Goal: Communication & Community: Ask a question

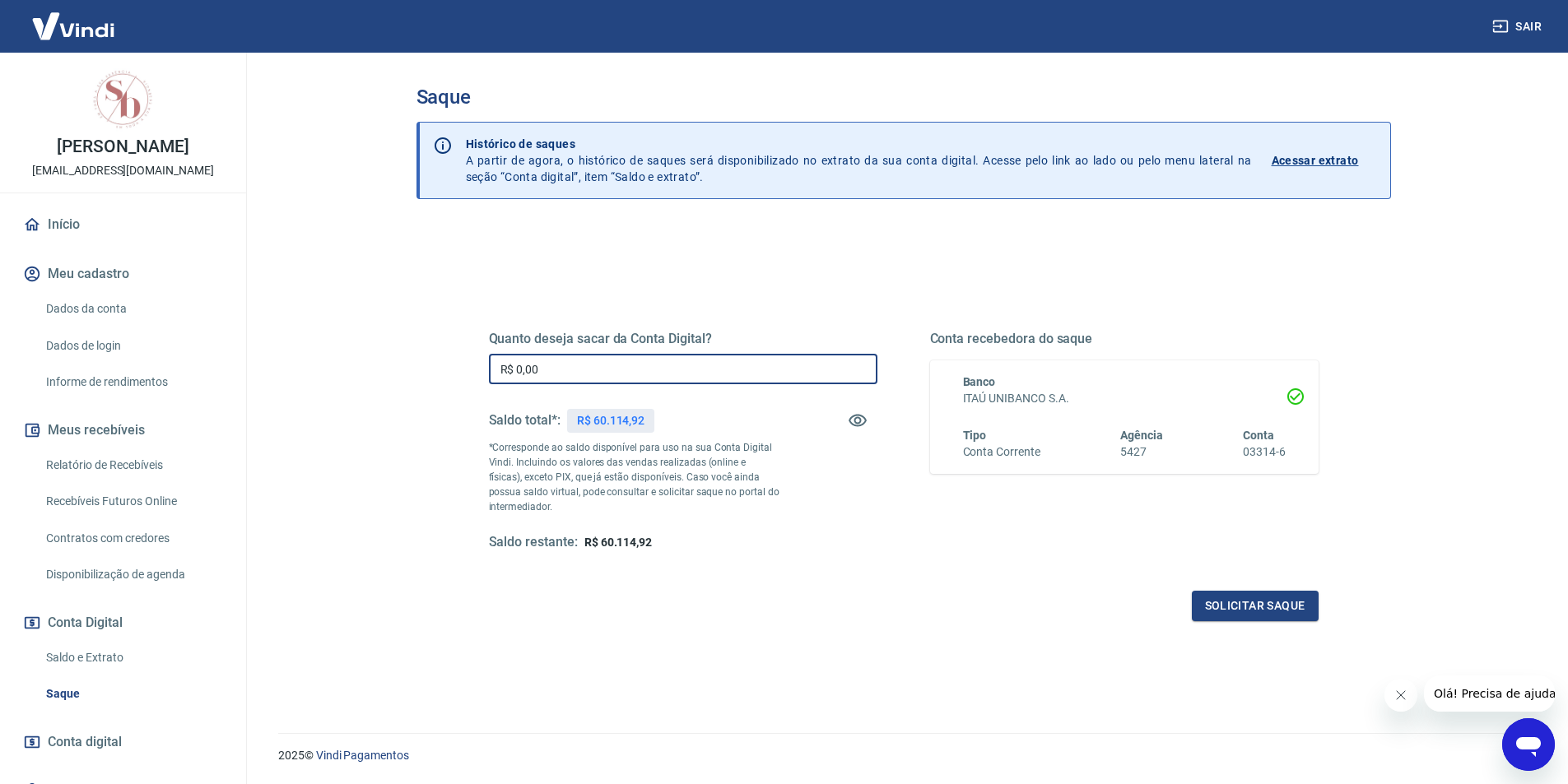
click at [659, 366] on input "R$ 0,00" at bounding box center [683, 369] width 388 height 31
type input "R$ 4.914,62"
click at [1211, 607] on button "Solicitar saque" at bounding box center [1255, 606] width 127 height 31
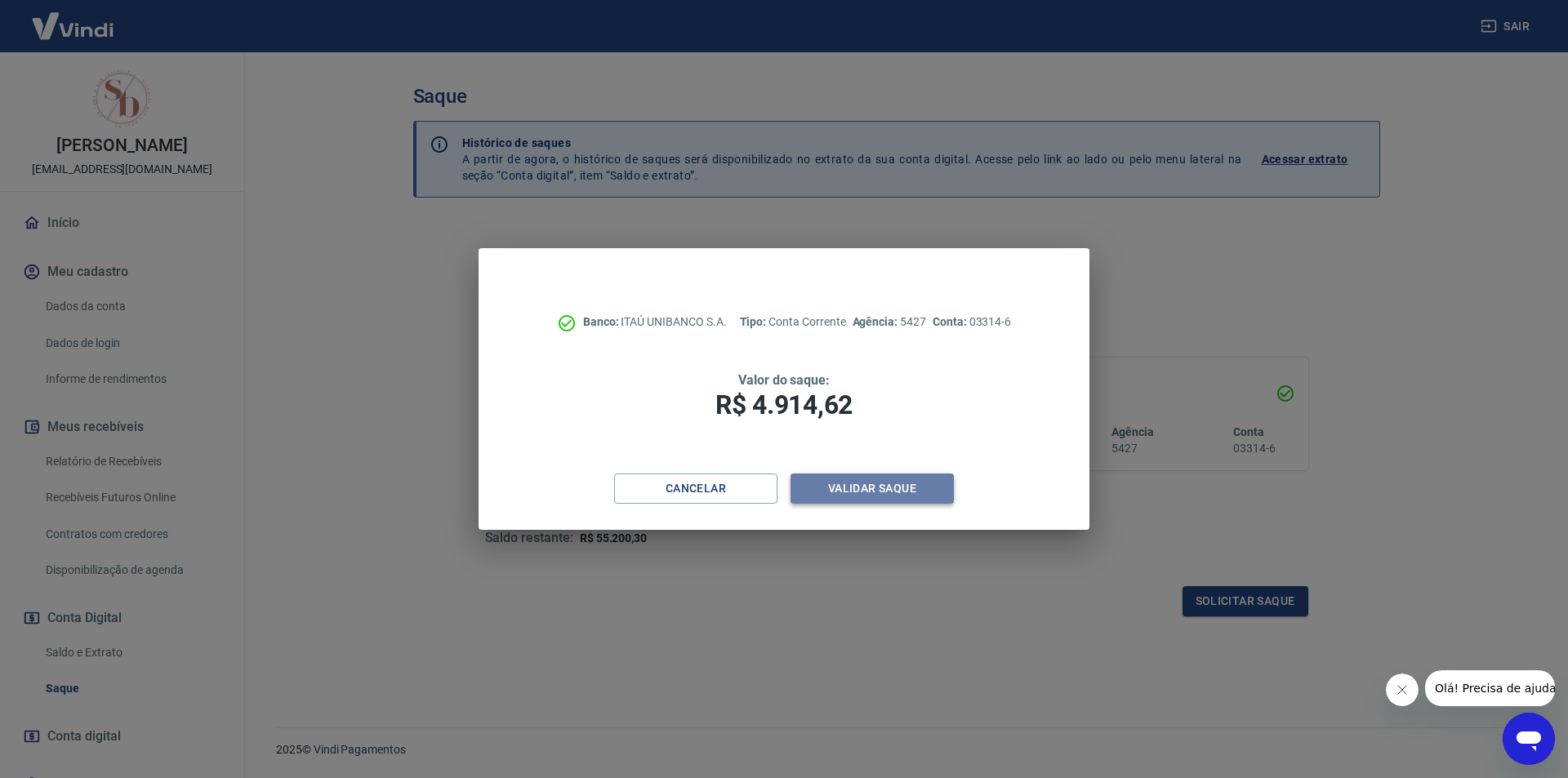
click at [900, 495] on button "Validar saque" at bounding box center [871, 488] width 163 height 31
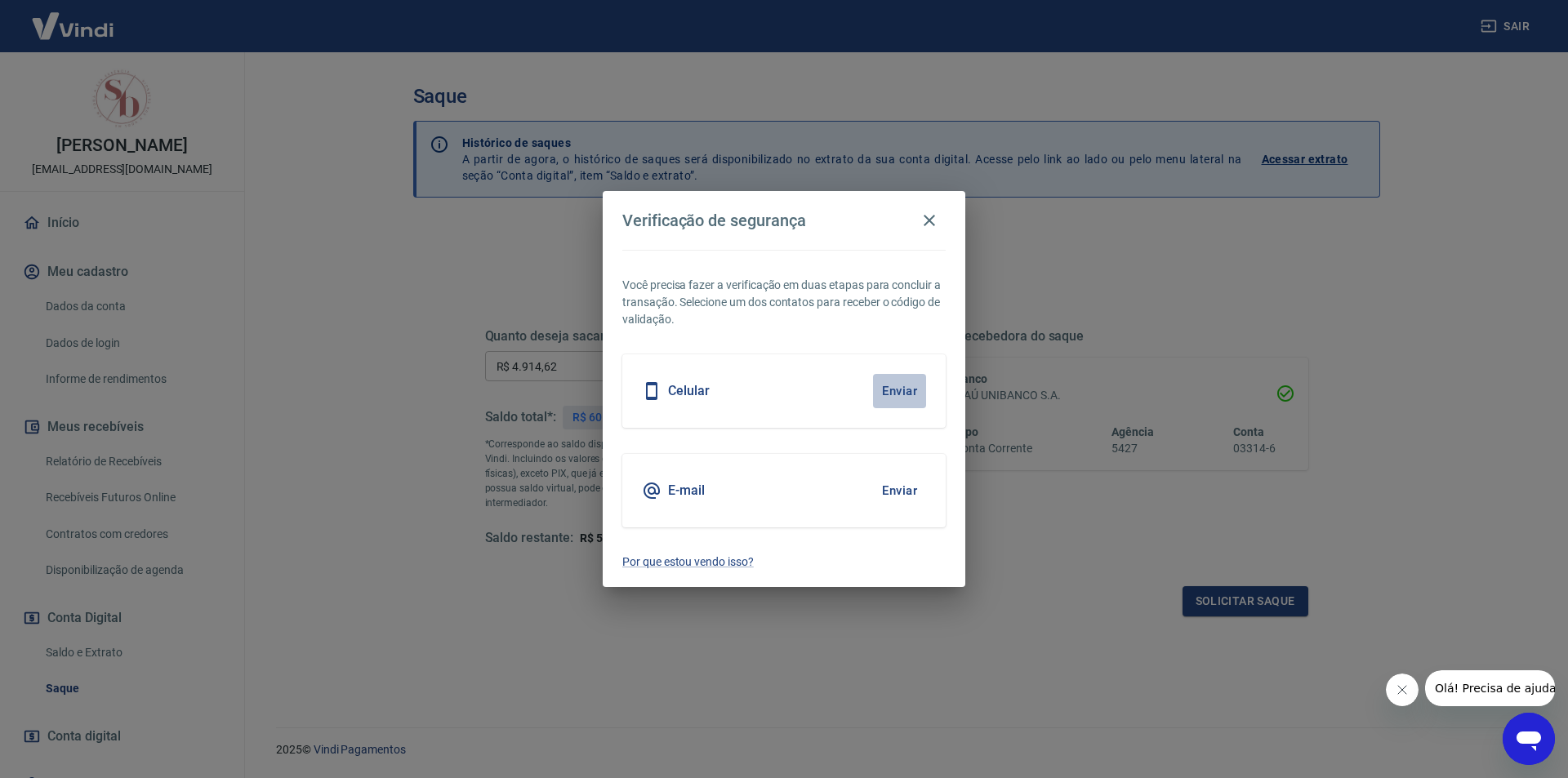
click at [907, 390] on button "Enviar" at bounding box center [899, 391] width 53 height 34
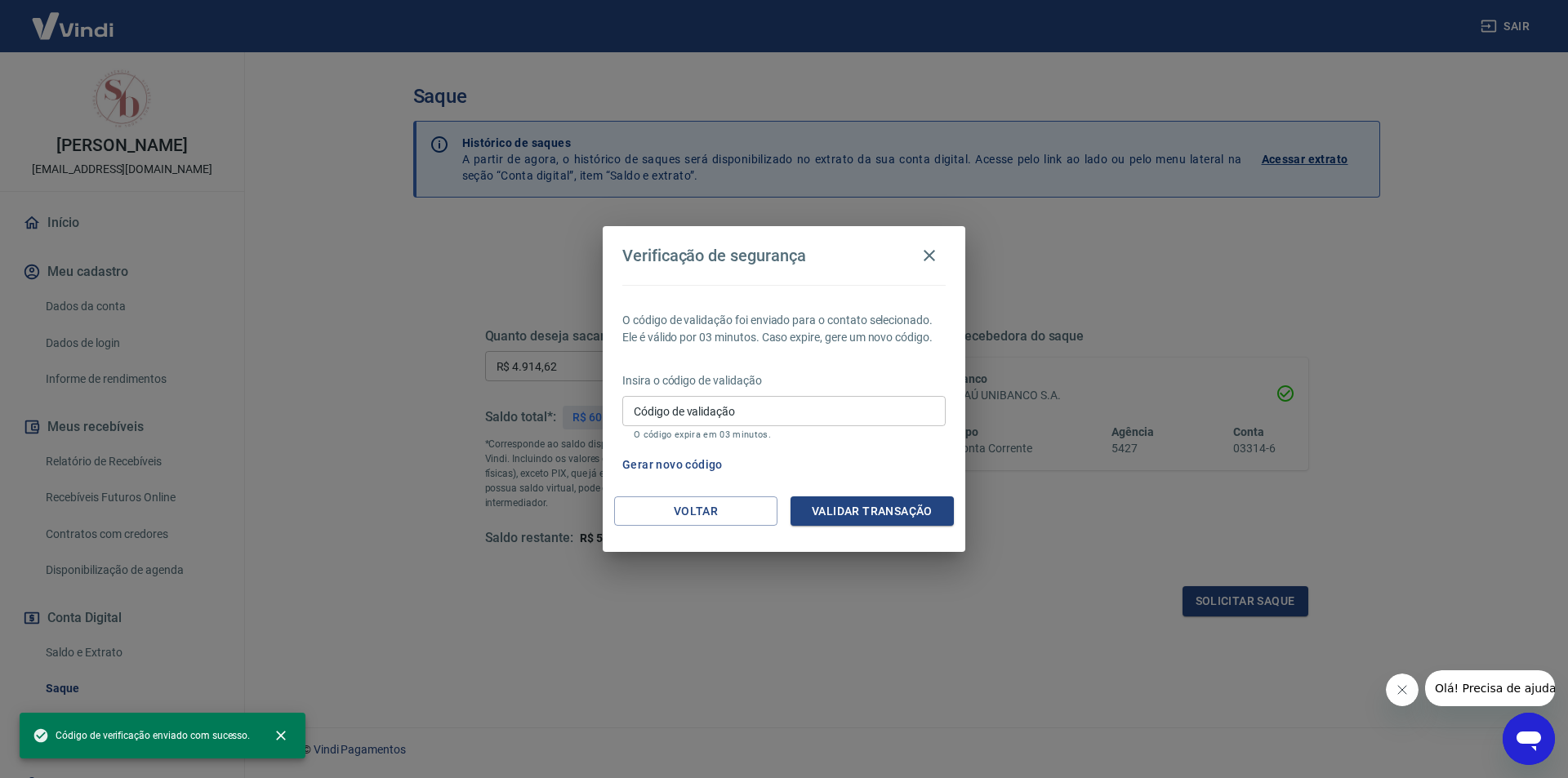
click at [797, 413] on input "Código de validação" at bounding box center [783, 411] width 324 height 31
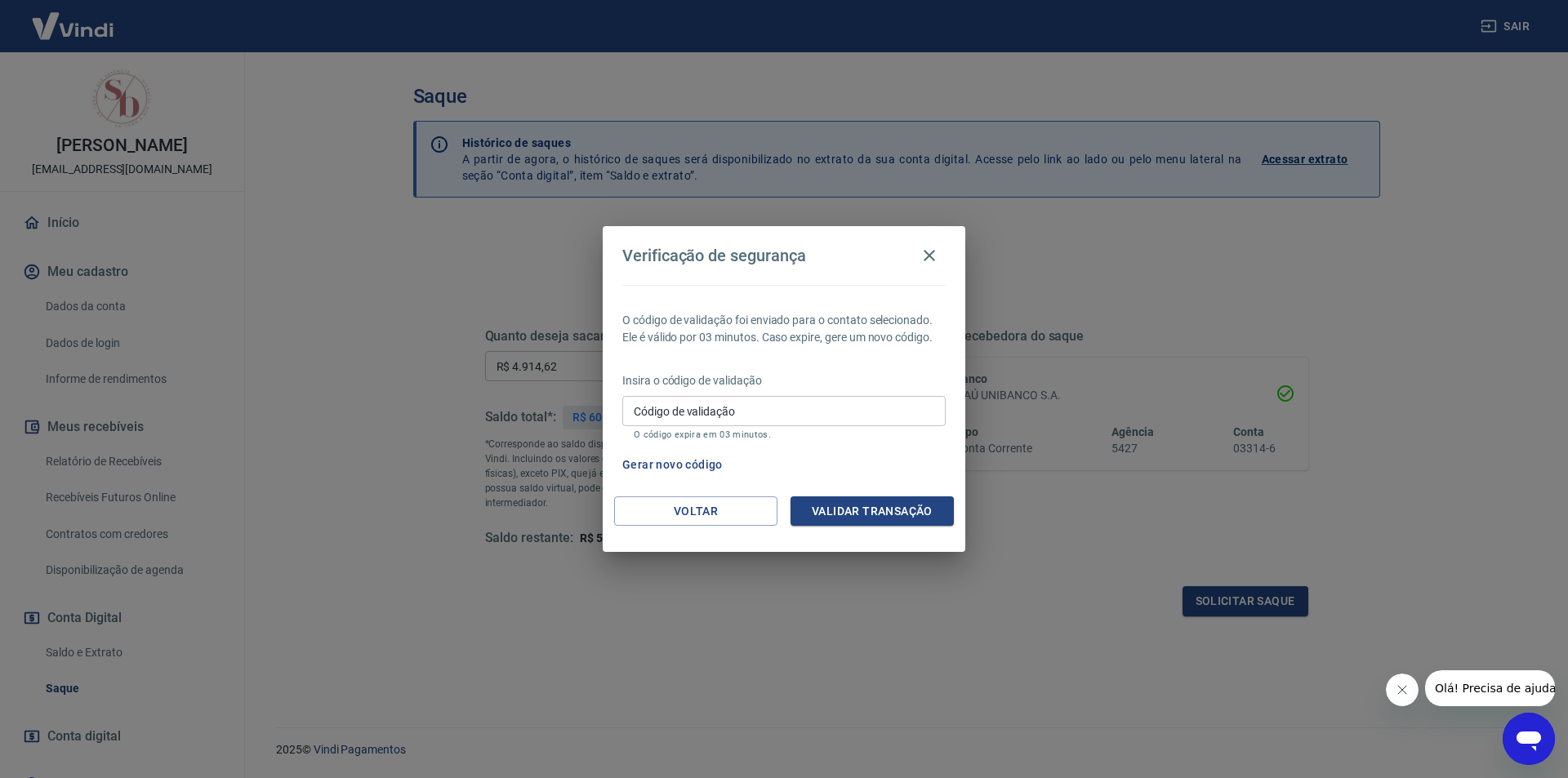
click at [1527, 738] on icon "Abrir janela de mensagens" at bounding box center [1529, 741] width 24 height 19
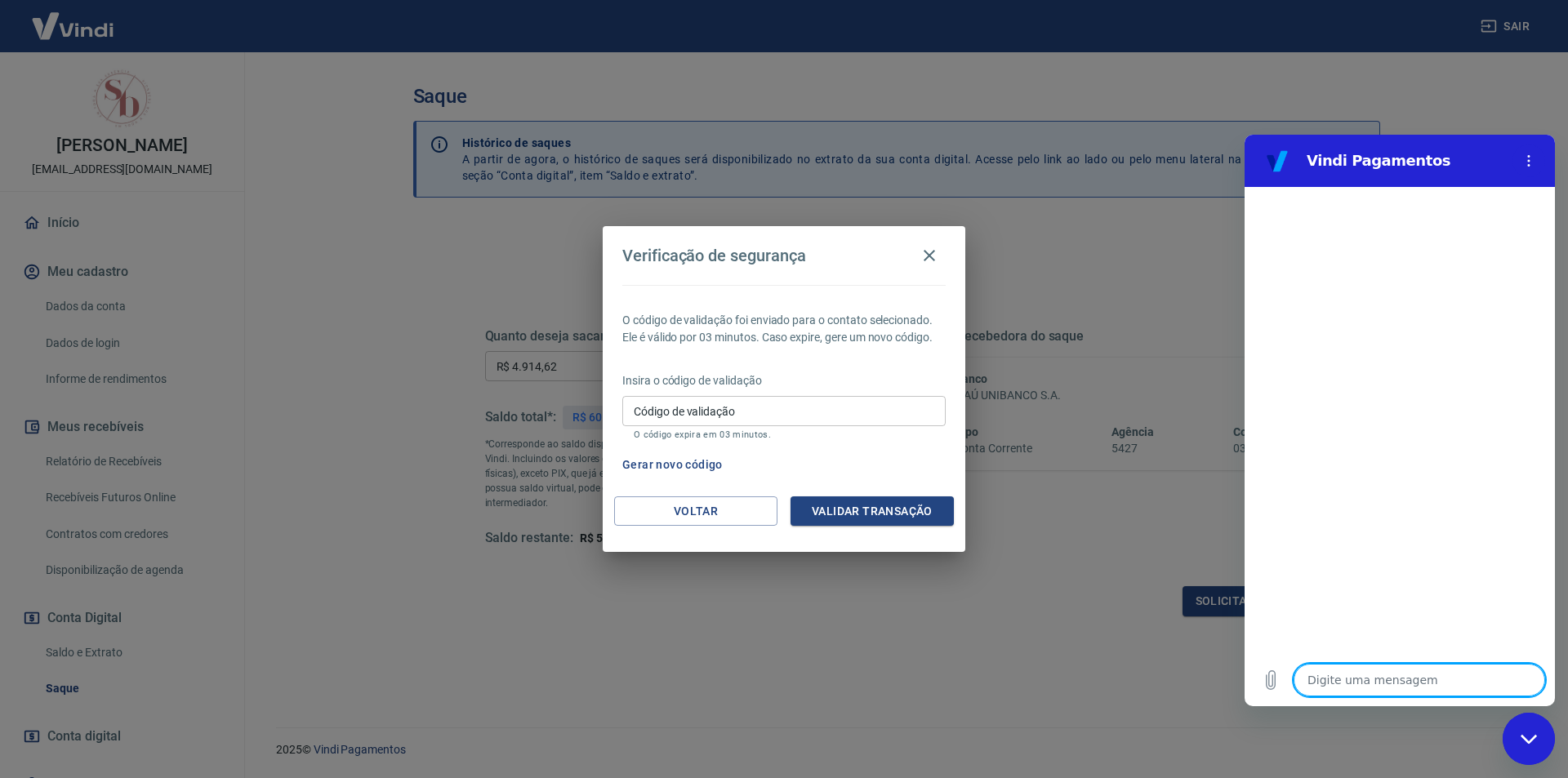
type textarea "b"
type textarea "x"
type textarea "bo"
type textarea "x"
type textarea "boa"
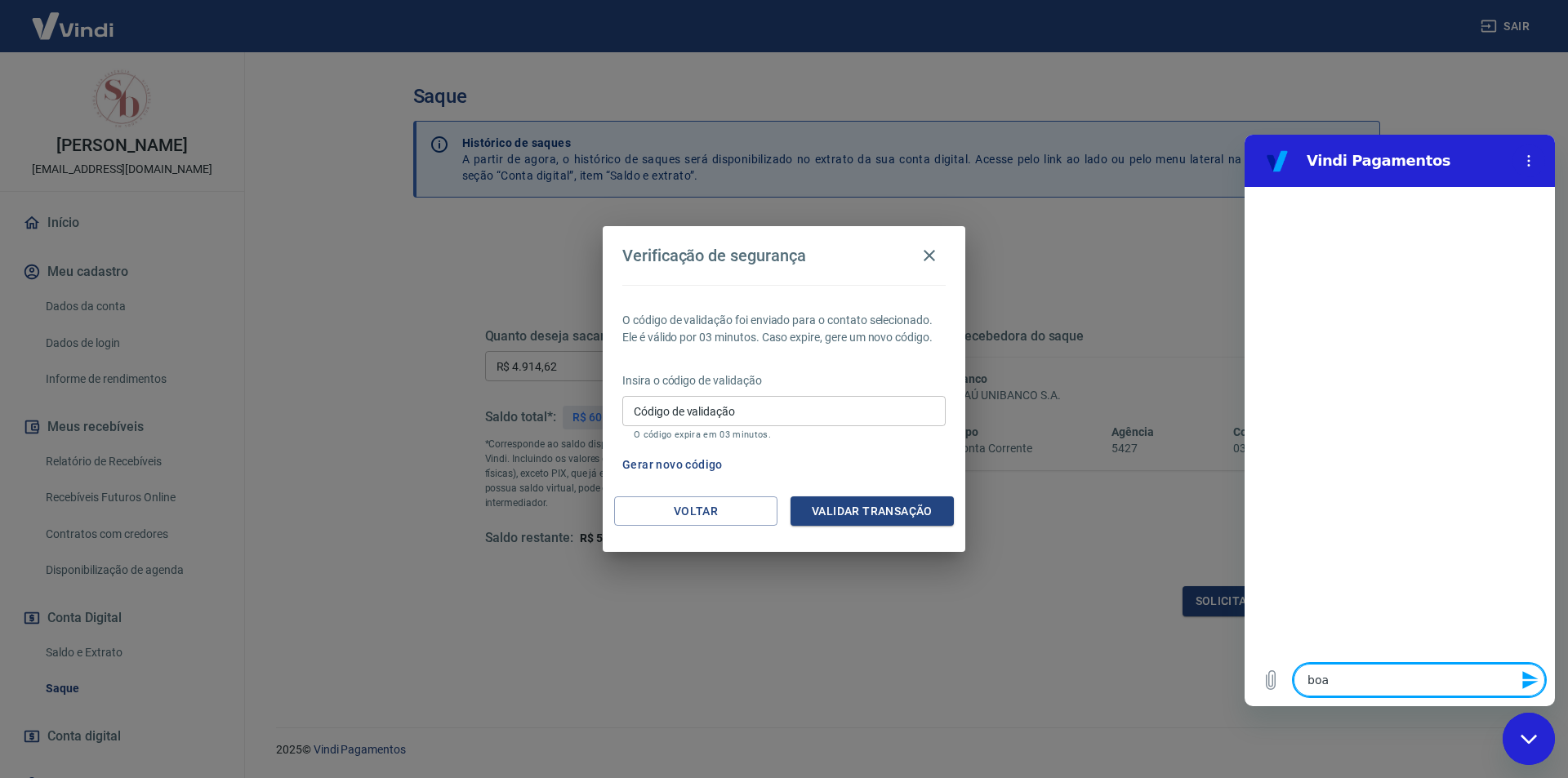
type textarea "x"
type textarea "boa"
type textarea "x"
type textarea "boa t"
type textarea "x"
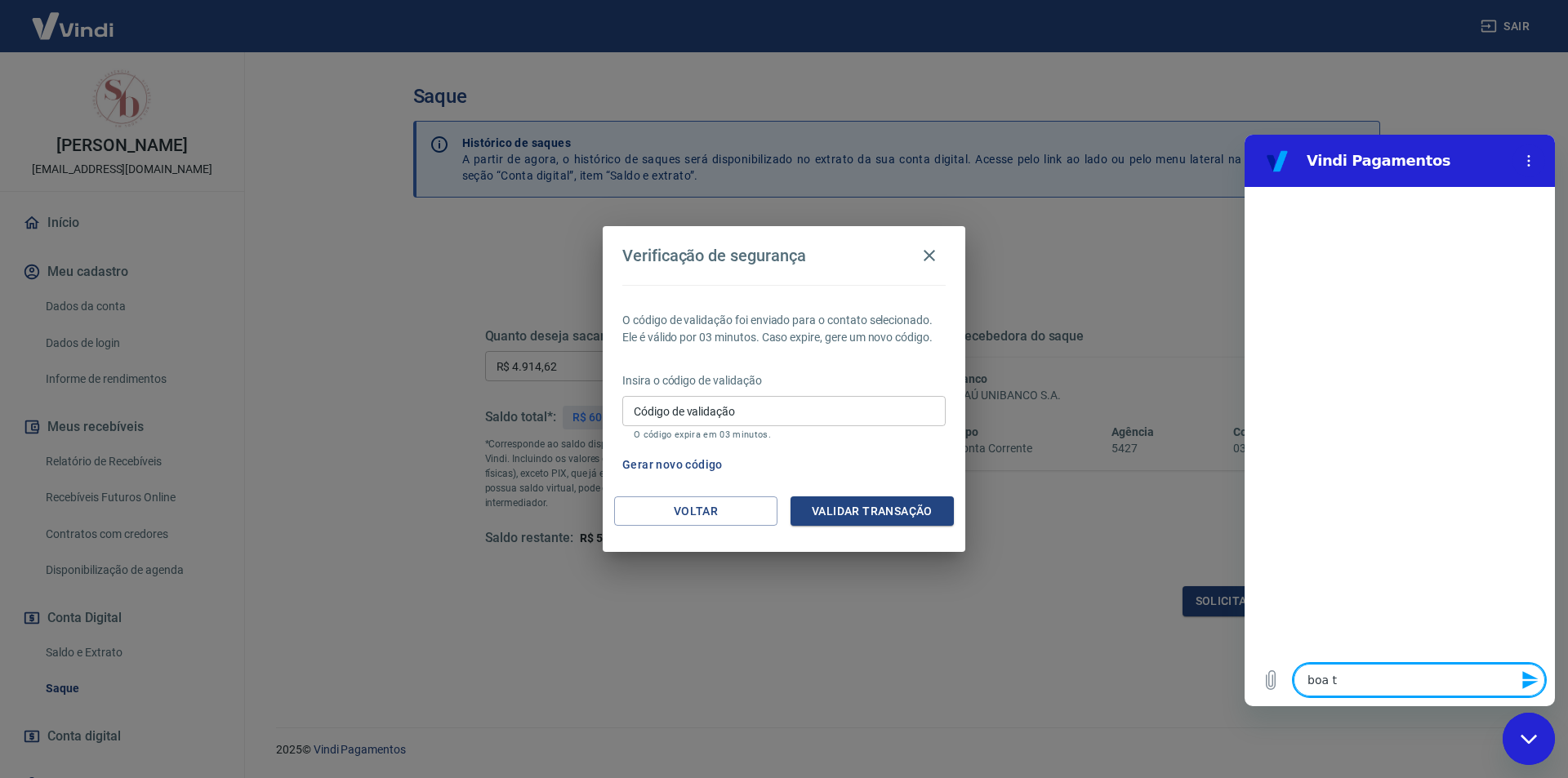
type textarea "boa ta"
type textarea "x"
type textarea "boa tar"
type textarea "x"
type textarea "boa tard"
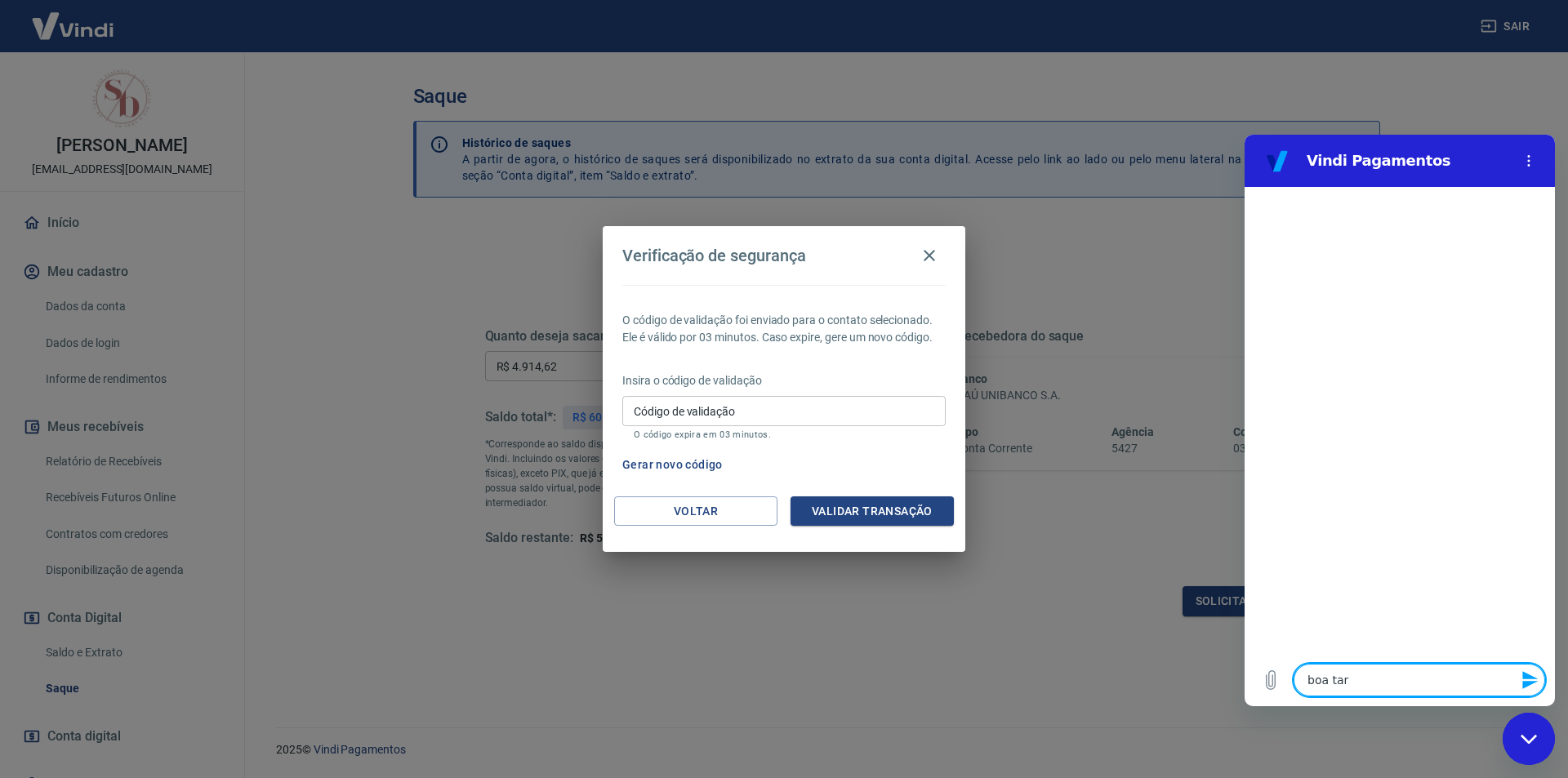
type textarea "x"
type textarea "boa tarde"
type textarea "x"
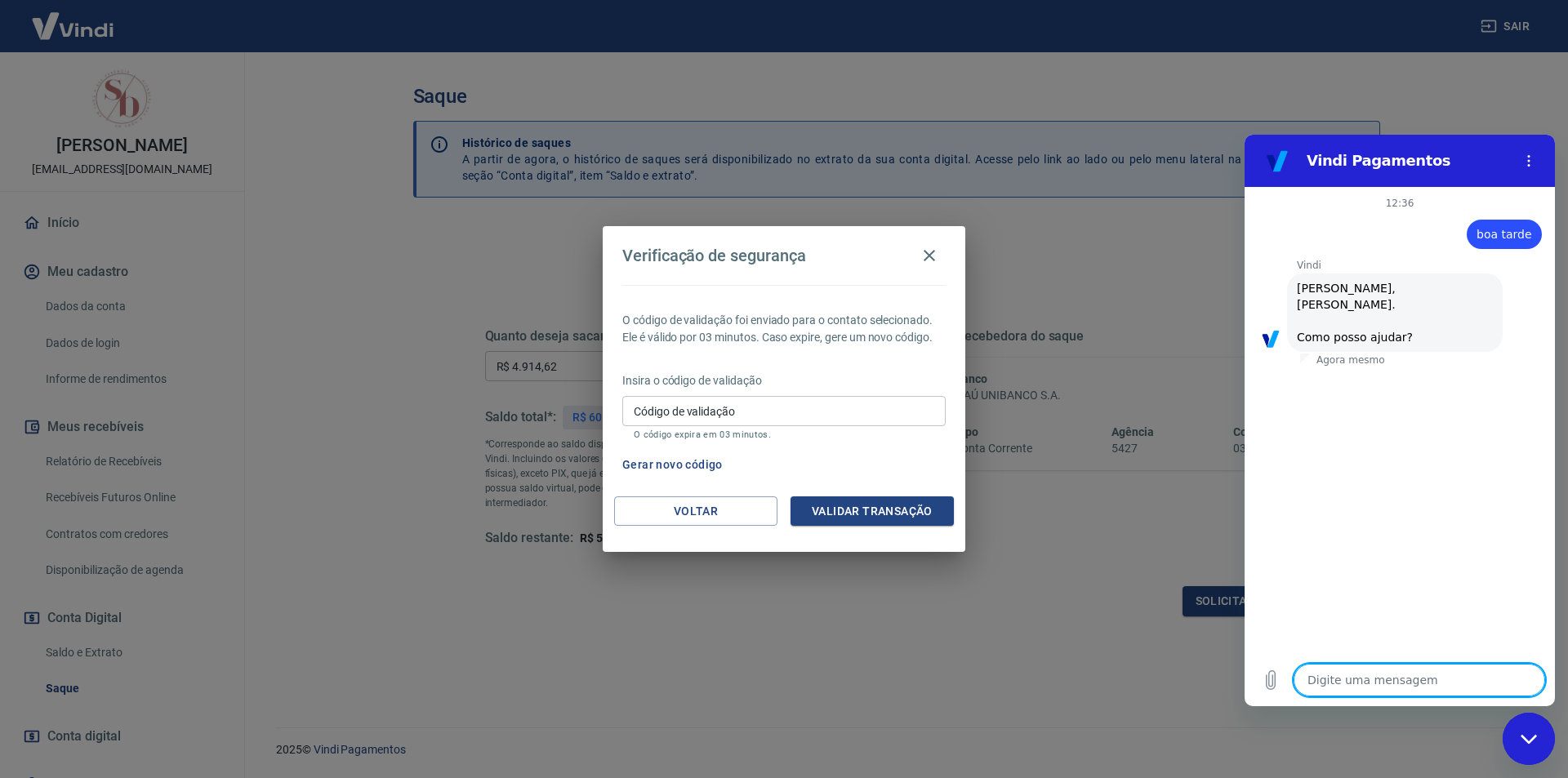
scroll to position [55, 0]
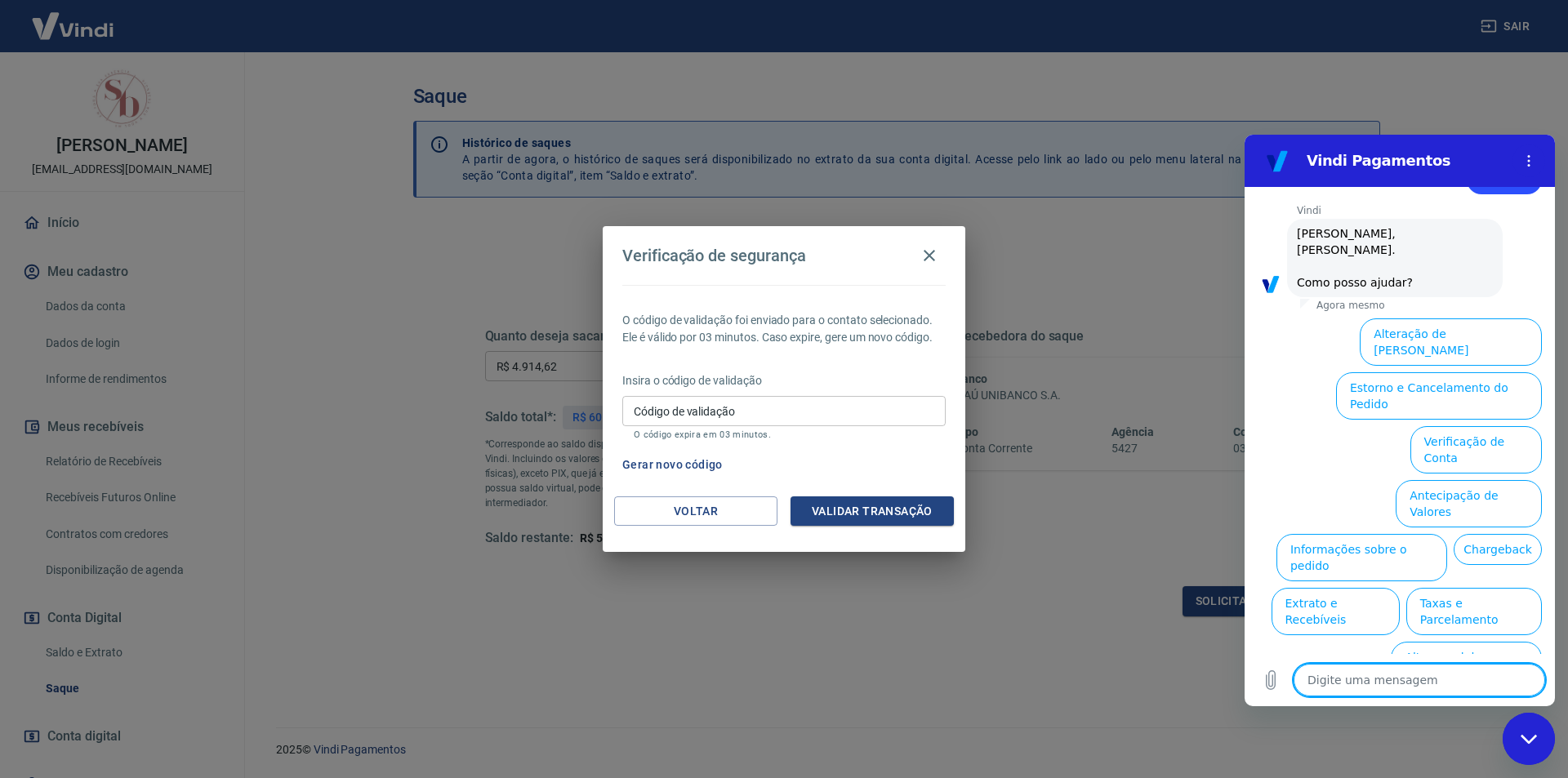
click at [1365, 681] on textarea at bounding box center [1419, 679] width 251 height 32
type textarea "f"
type textarea "x"
type textarea "fa"
type textarea "x"
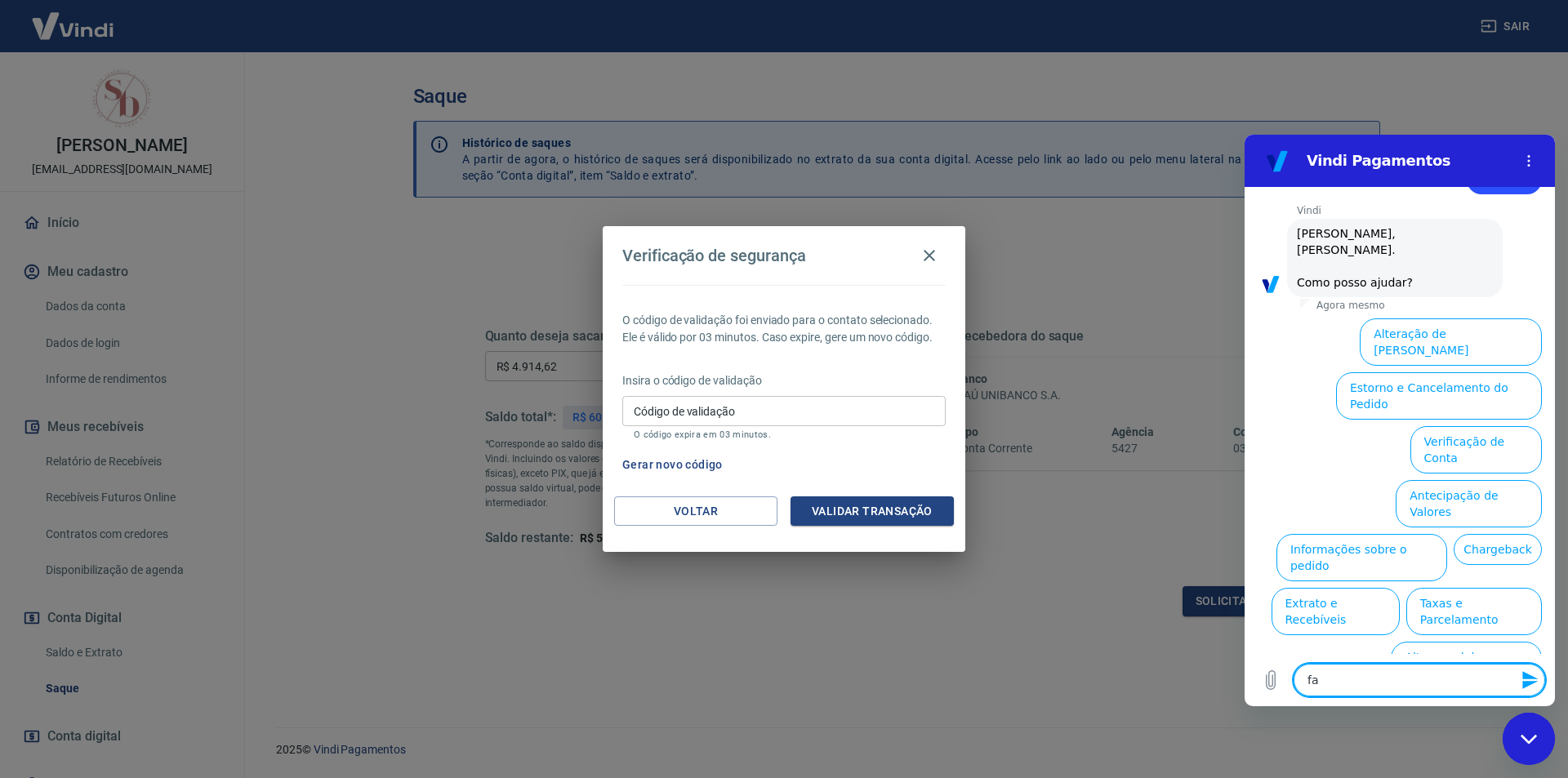
type textarea "fal"
type textarea "x"
type textarea "fala"
type textarea "x"
type textarea "falar"
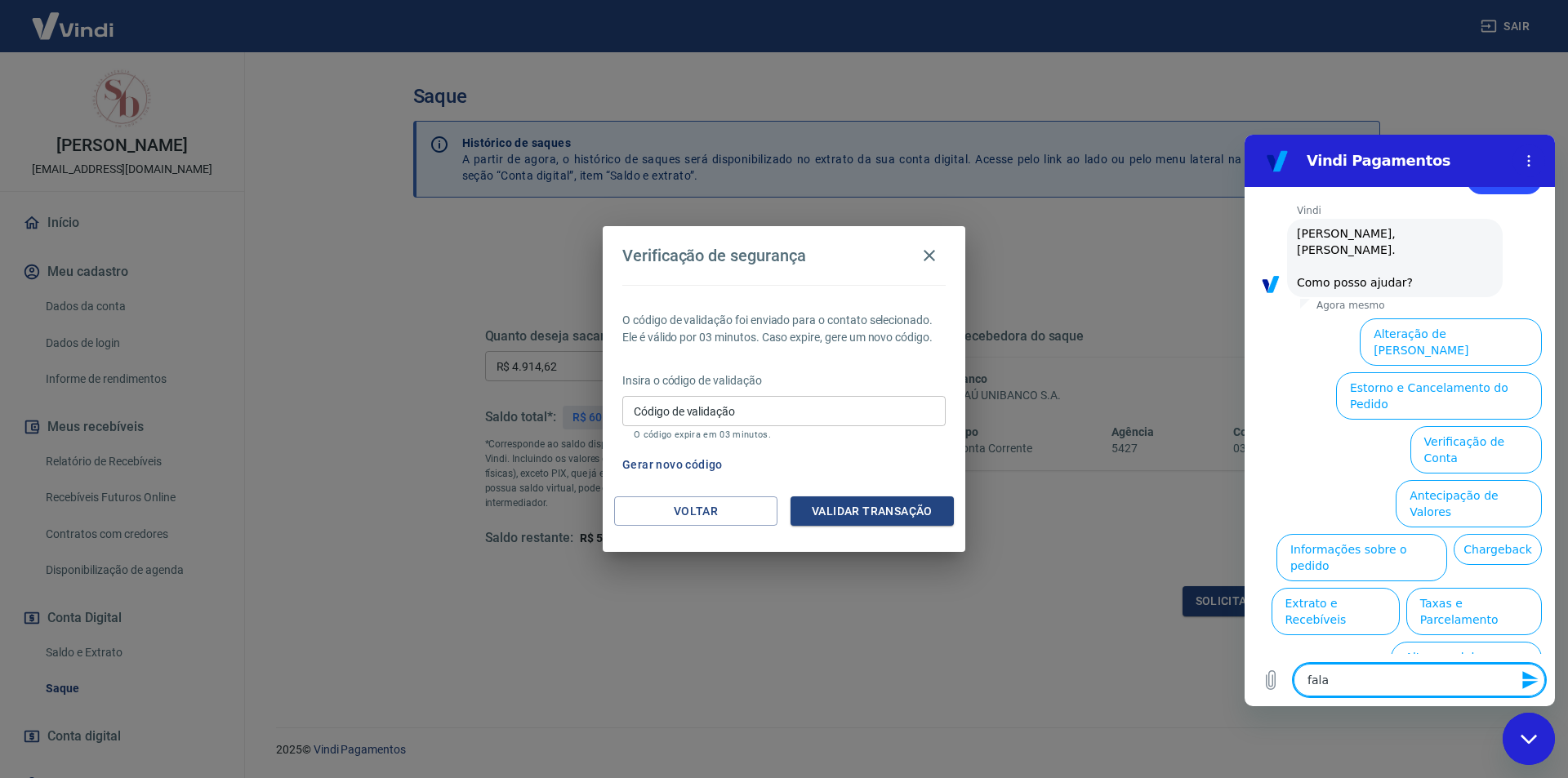
type textarea "x"
type textarea "falar"
type textarea "x"
type textarea "falar c"
type textarea "x"
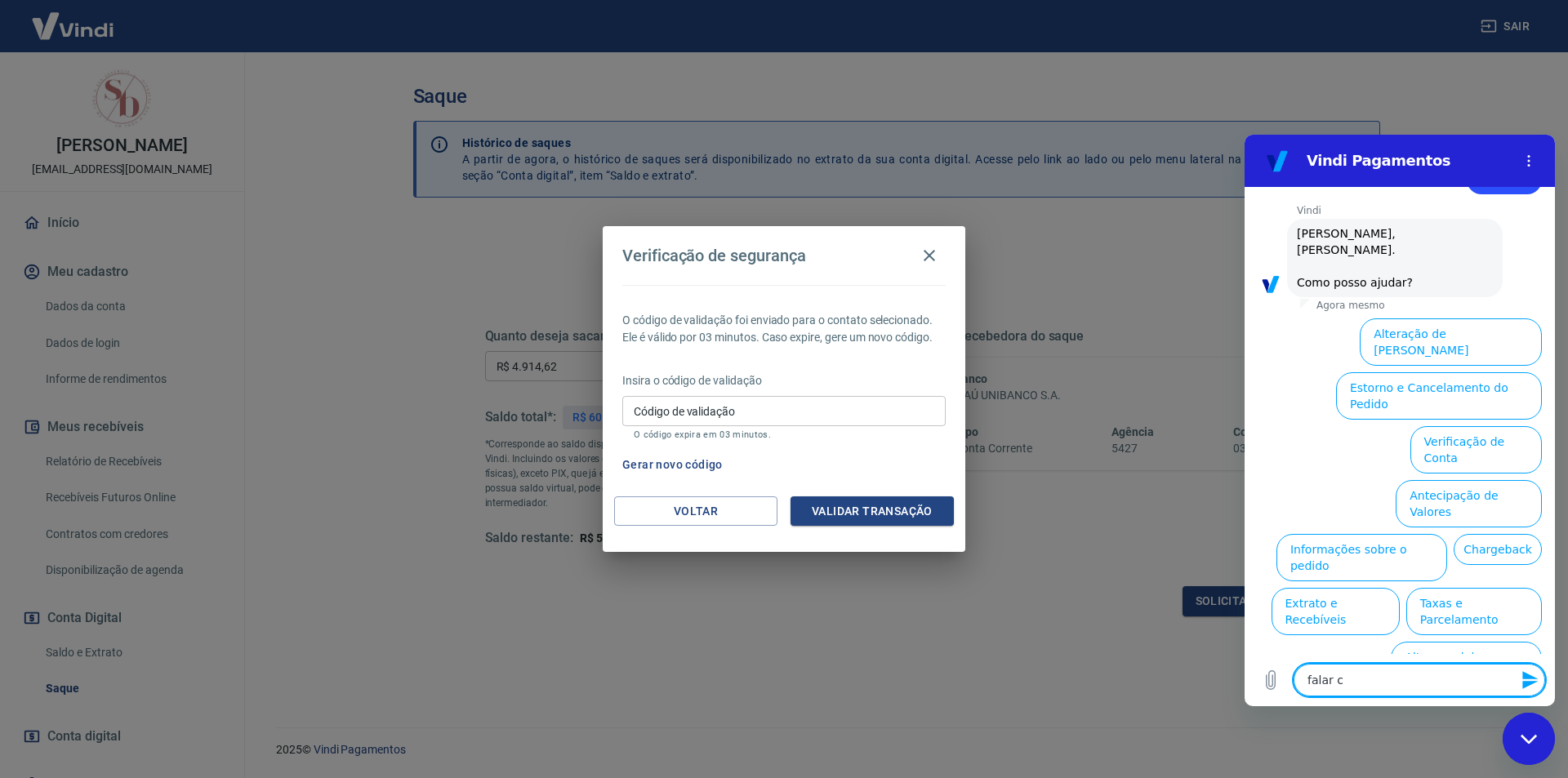
type textarea "falar co"
type textarea "x"
type textarea "falar com"
type textarea "x"
type textarea "falar com"
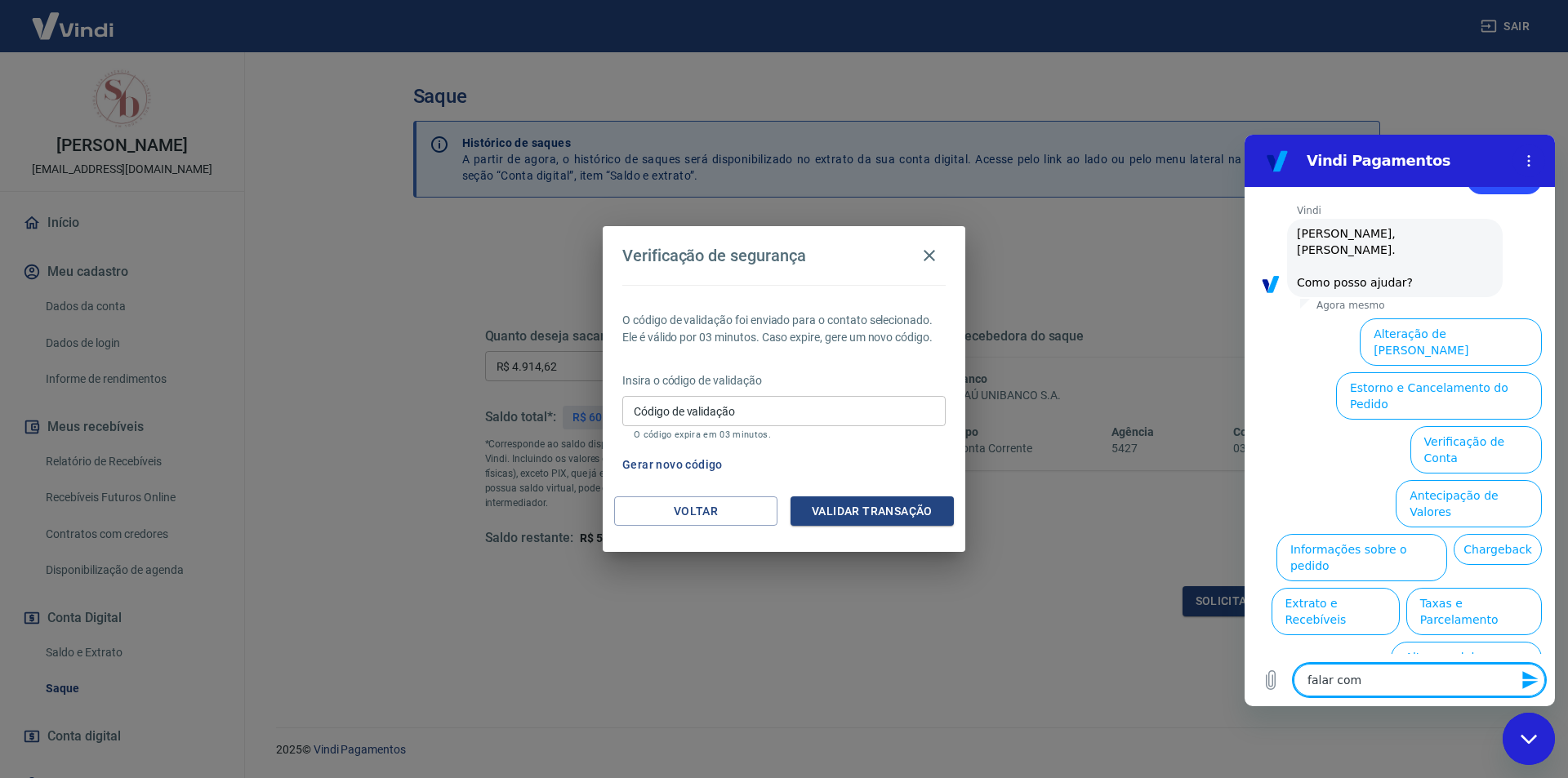
type textarea "x"
type textarea "falar com a"
type textarea "x"
type textarea "falar com at"
type textarea "x"
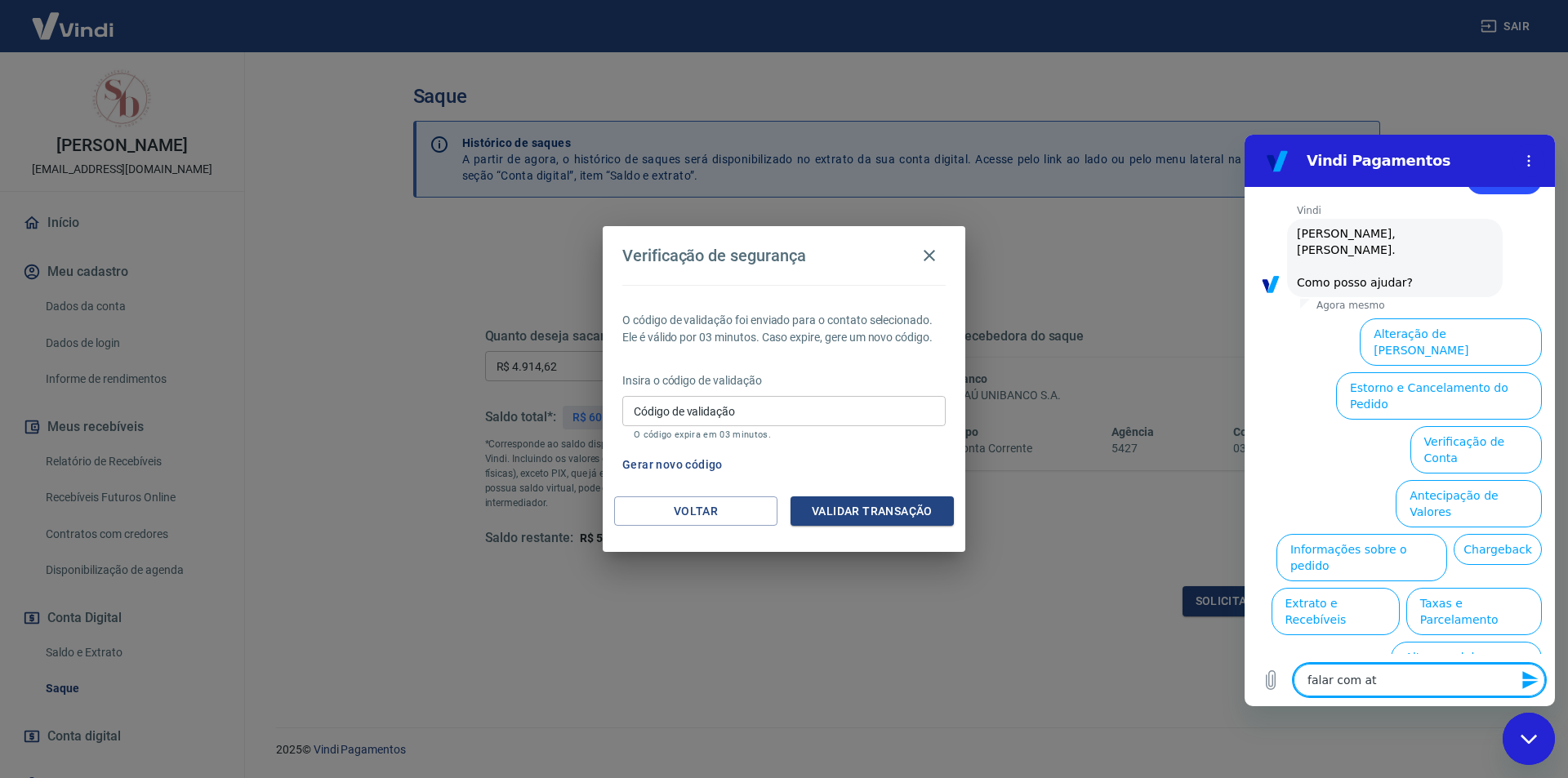
type textarea "falar com ate"
type textarea "x"
type textarea "falar com aten"
type textarea "x"
type textarea "falar com atend"
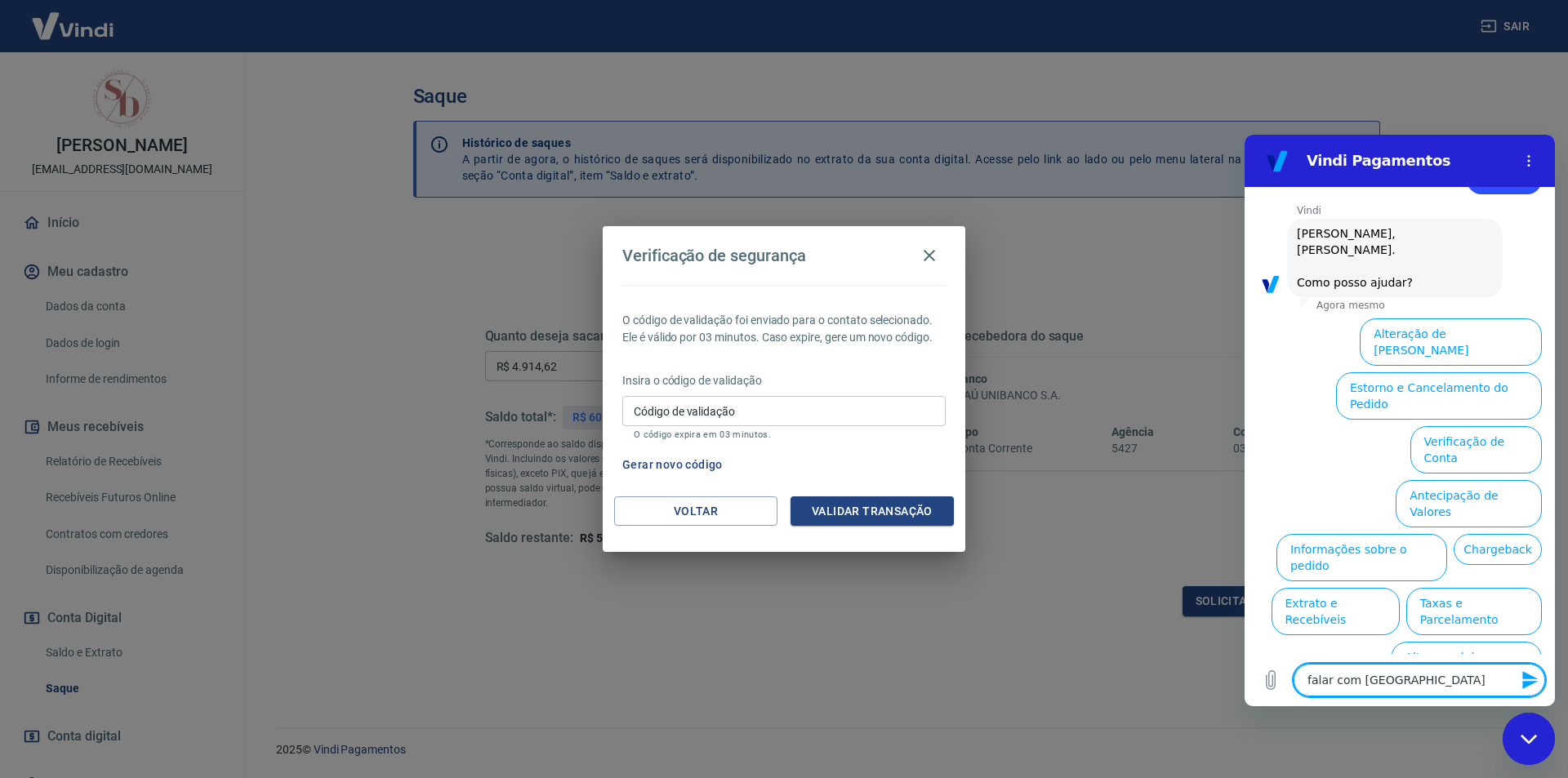
type textarea "x"
type textarea "falar com atende"
type textarea "x"
type textarea "falar com atenden"
type textarea "x"
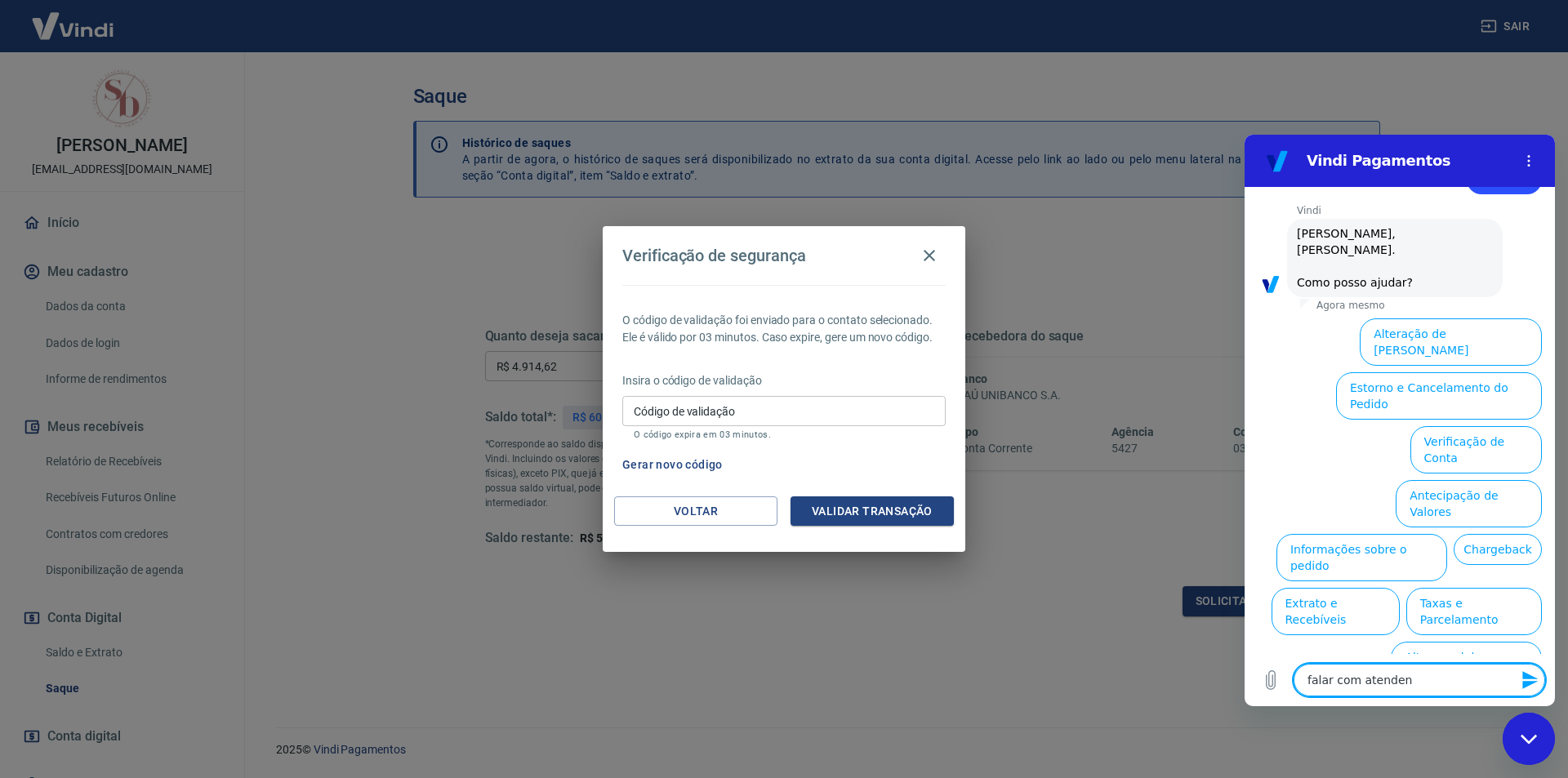
type textarea "falar com atendent"
type textarea "x"
type textarea "falar com atendente"
type textarea "x"
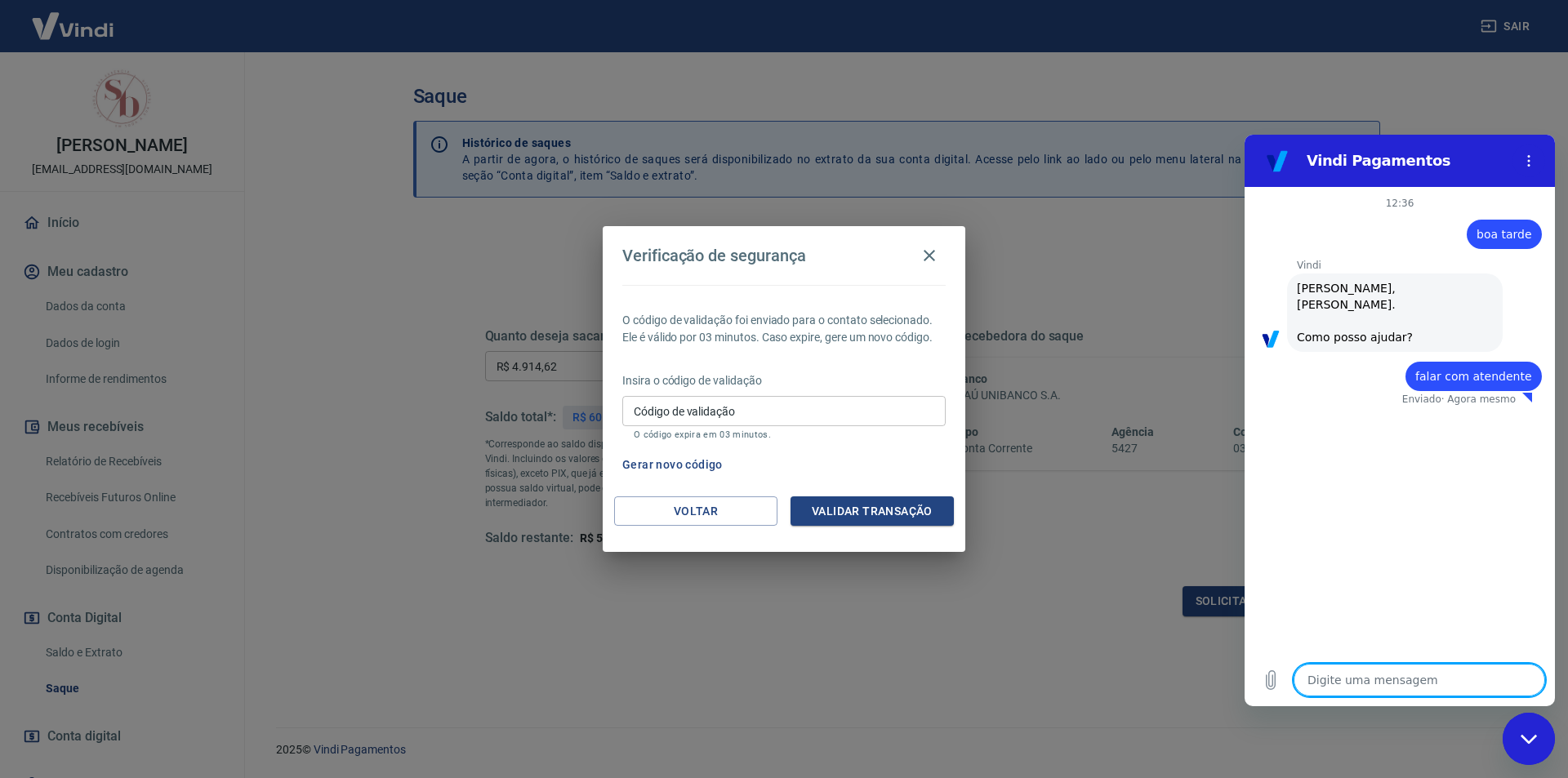
type textarea "x"
type textarea "n"
type textarea "x"
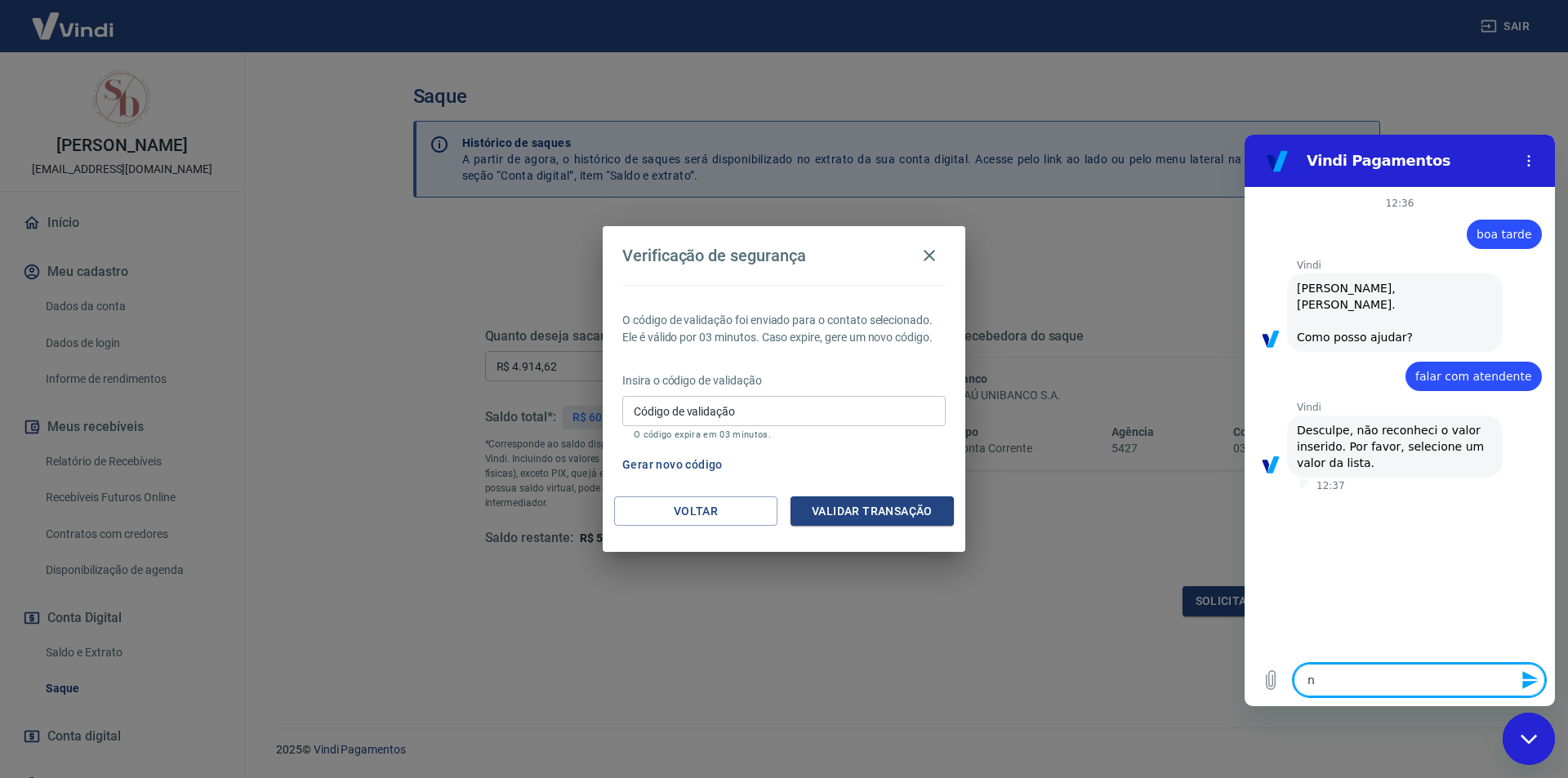
type textarea "na"
type textarea "x"
type textarea "nao"
type textarea "x"
type textarea "nao"
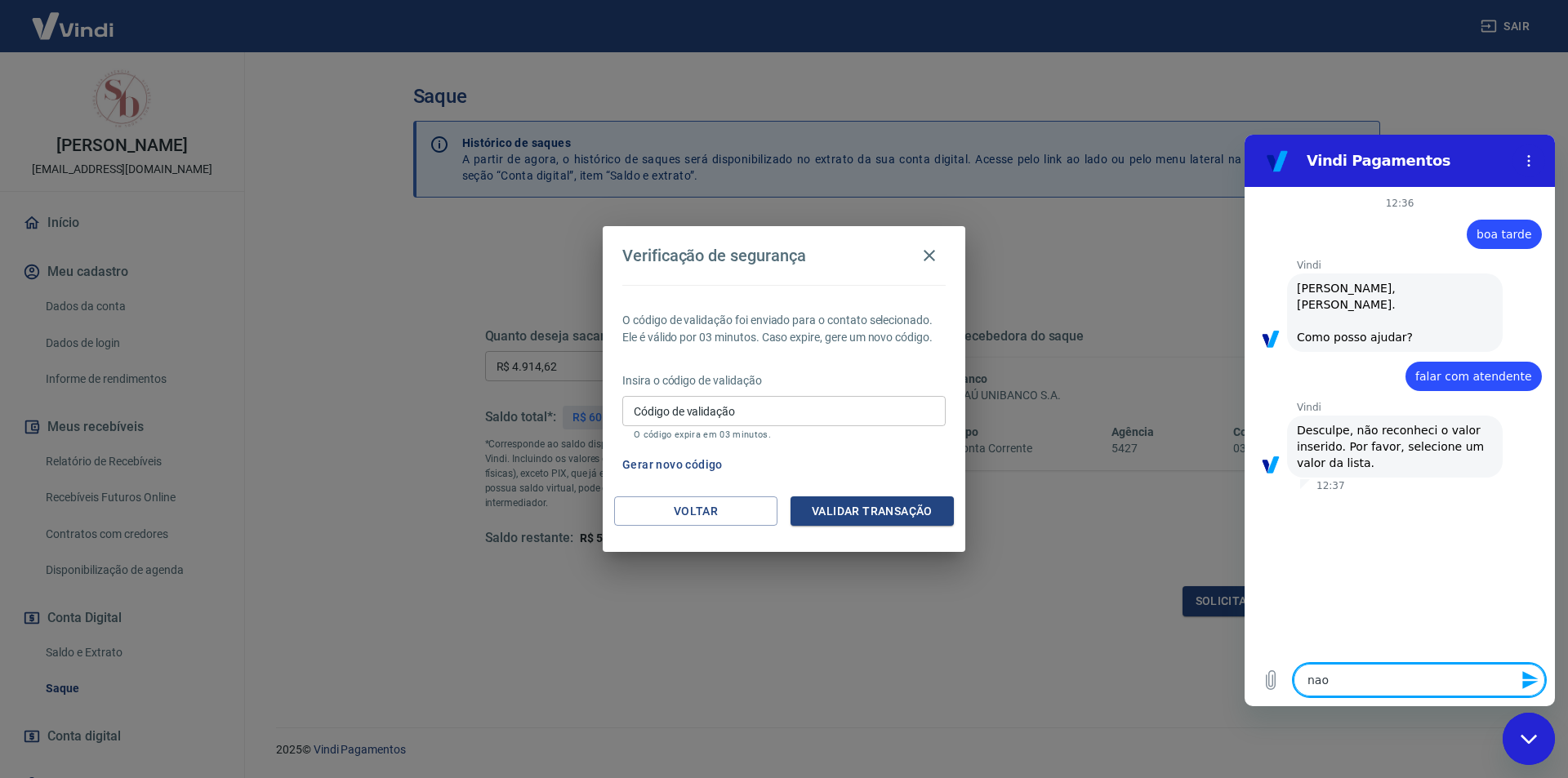
type textarea "x"
type textarea "nao c"
type textarea "x"
type textarea "nao co"
type textarea "x"
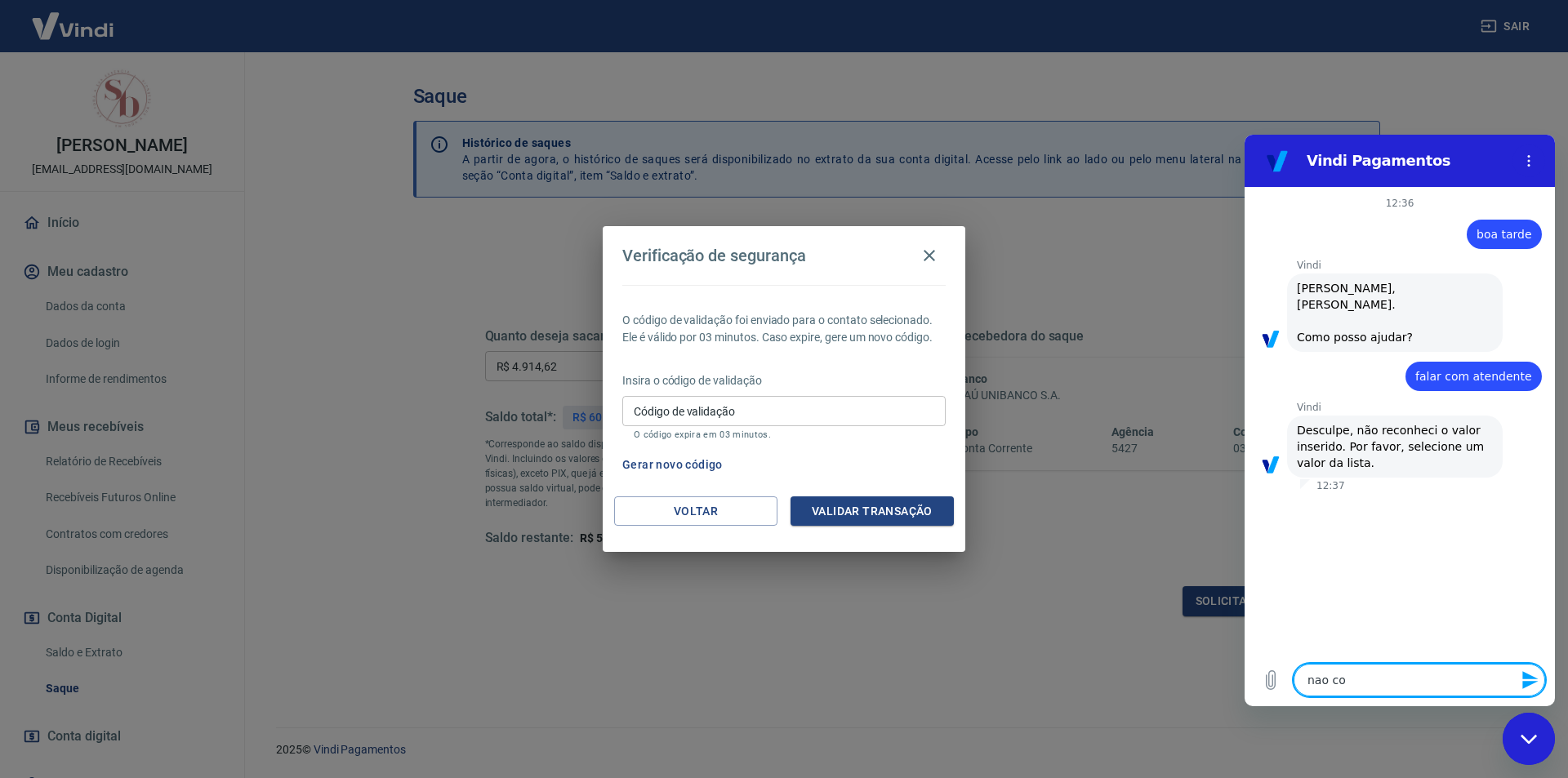
type textarea "nao con"
type textarea "x"
type textarea "nao cons"
type textarea "x"
type textarea "nao consi"
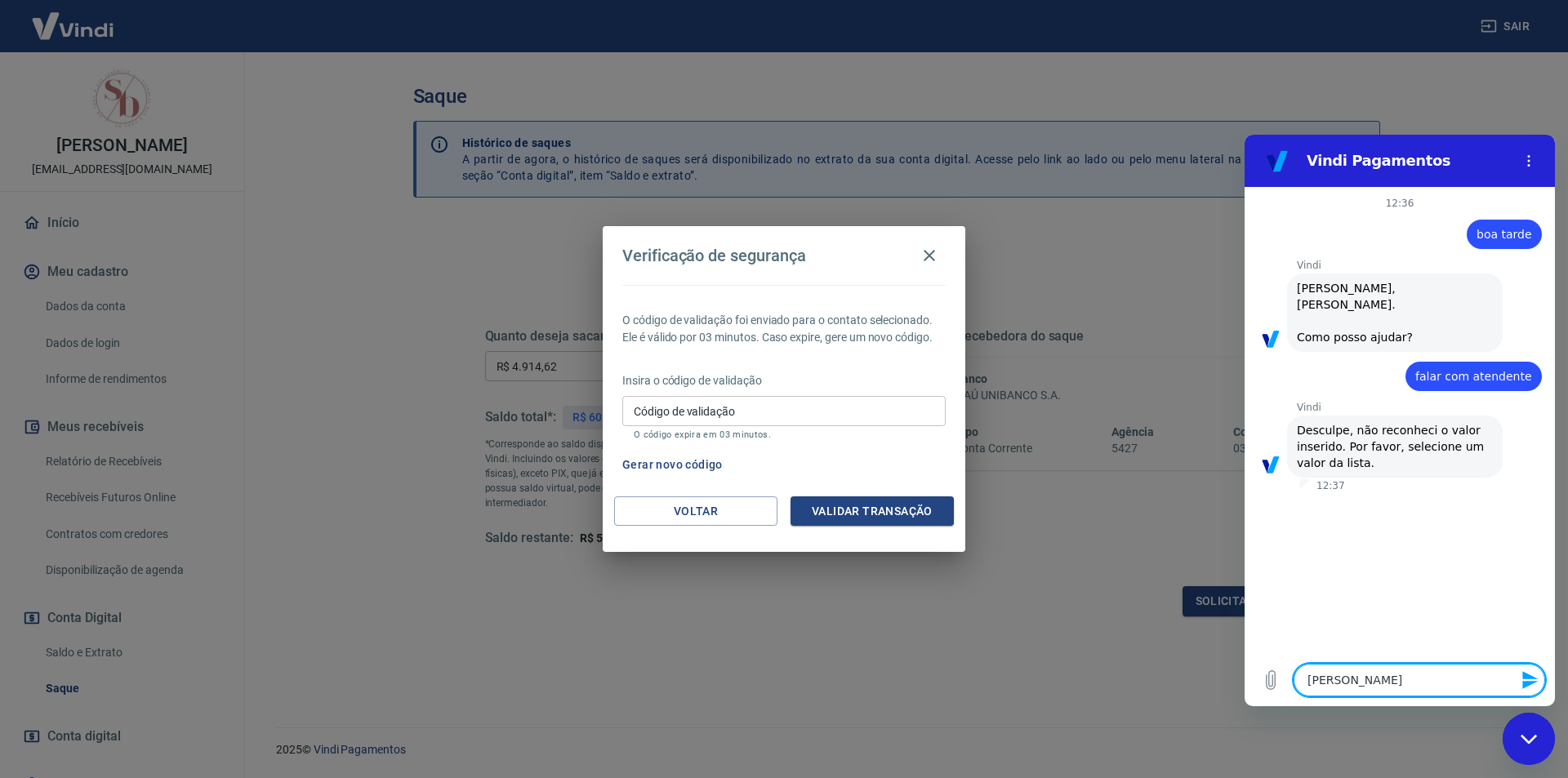
type textarea "x"
type textarea "nao consig"
type textarea "x"
type textarea "nao consigo"
type textarea "x"
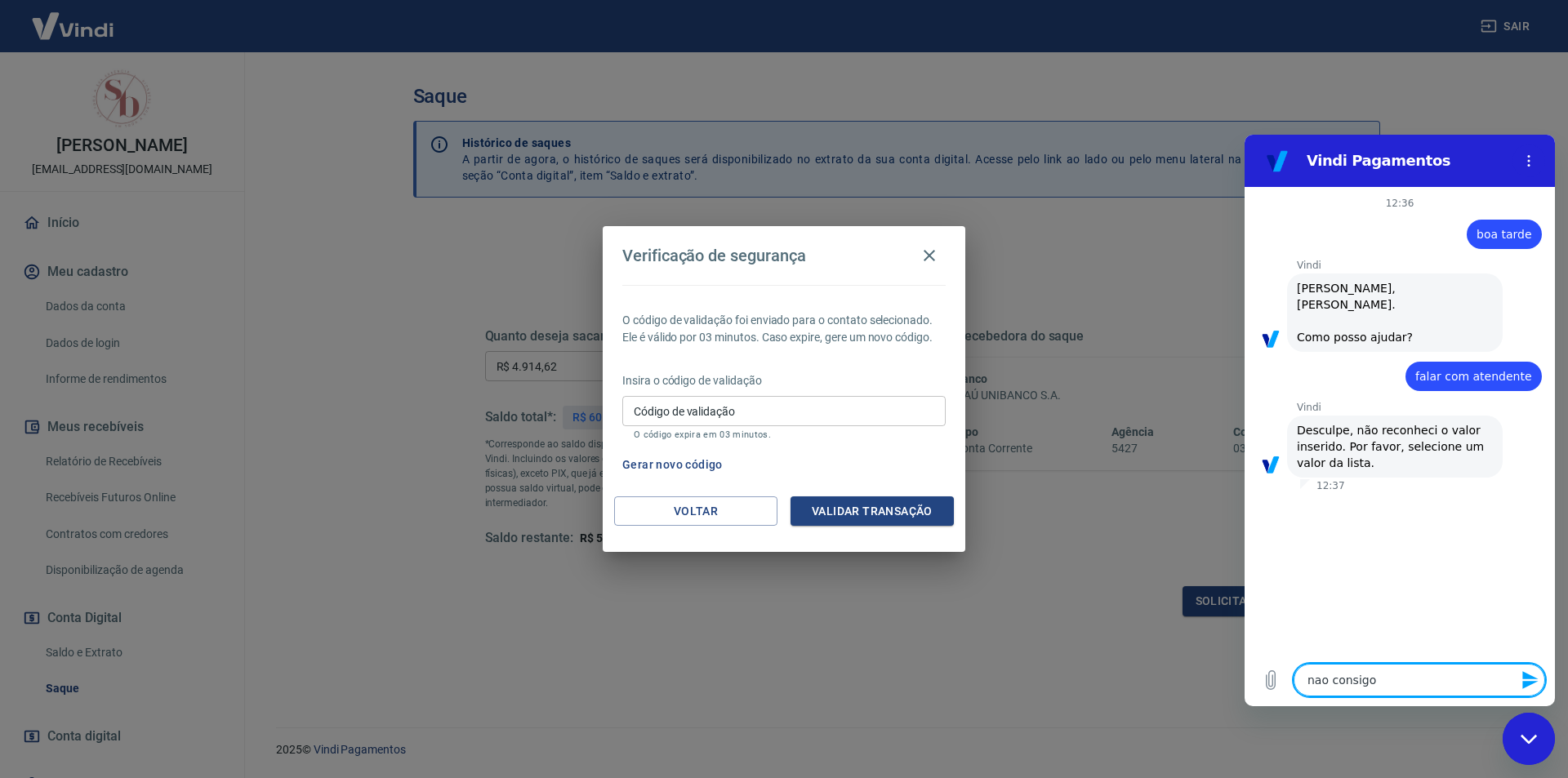
type textarea "nao consigo"
type textarea "x"
type textarea "nao consigo t"
type textarea "x"
type textarea "nao consigo tr"
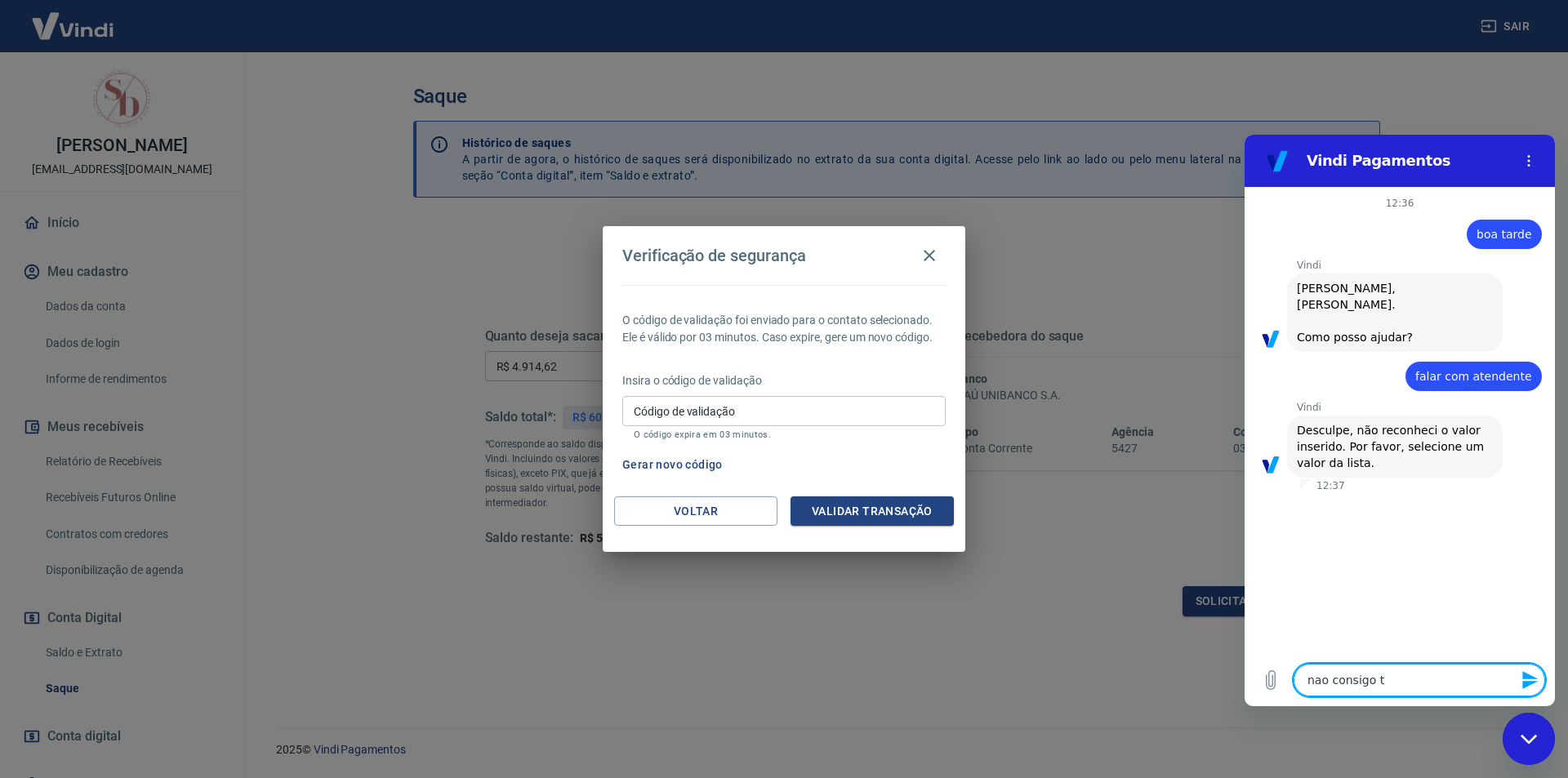
type textarea "x"
type textarea "nao consigo tra"
type textarea "x"
type textarea "nao consigo tran"
type textarea "x"
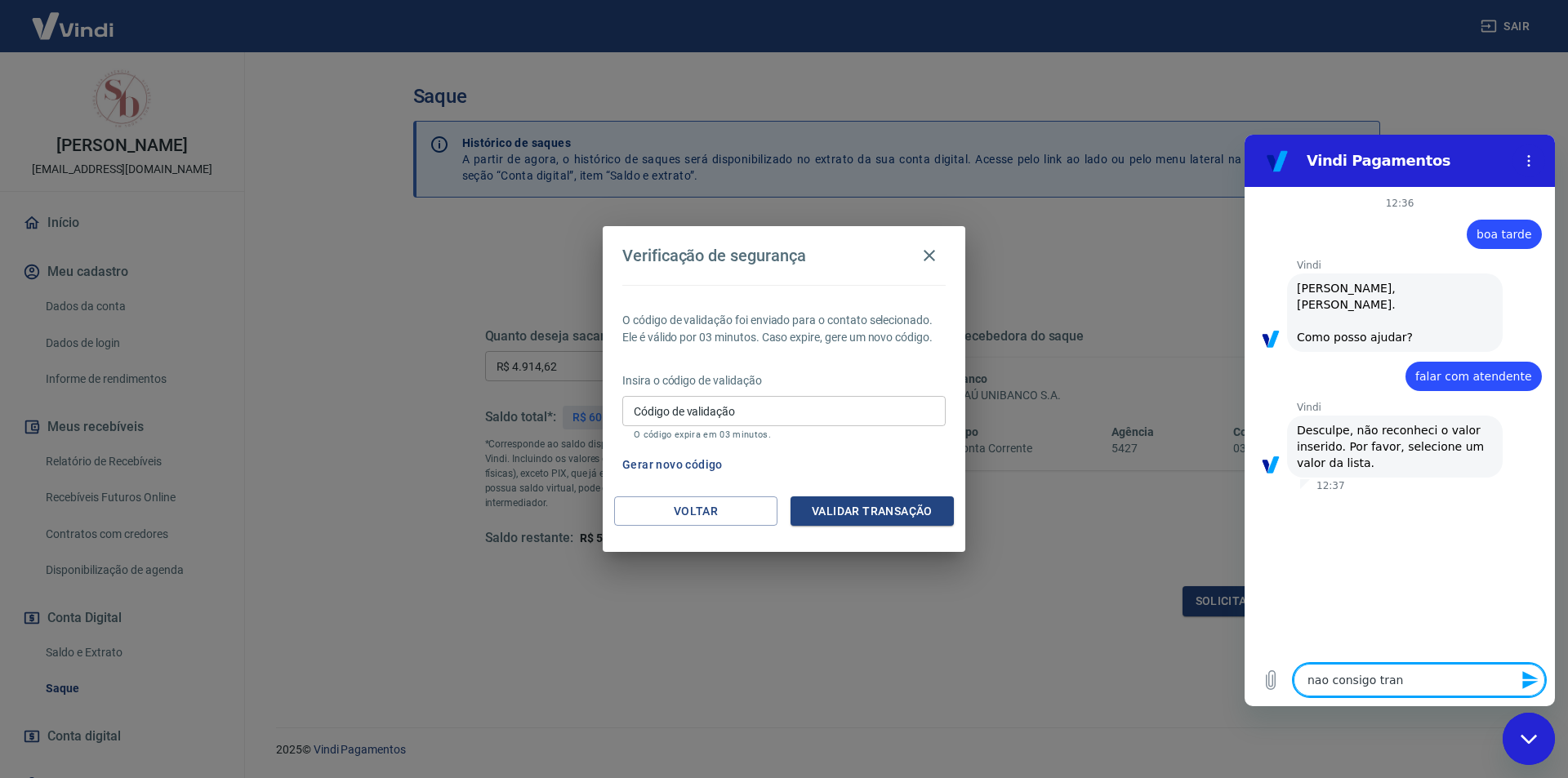
type textarea "nao consigo trans"
type textarea "x"
type textarea "nao consigo transf"
type textarea "x"
type textarea "nao consigo transf"
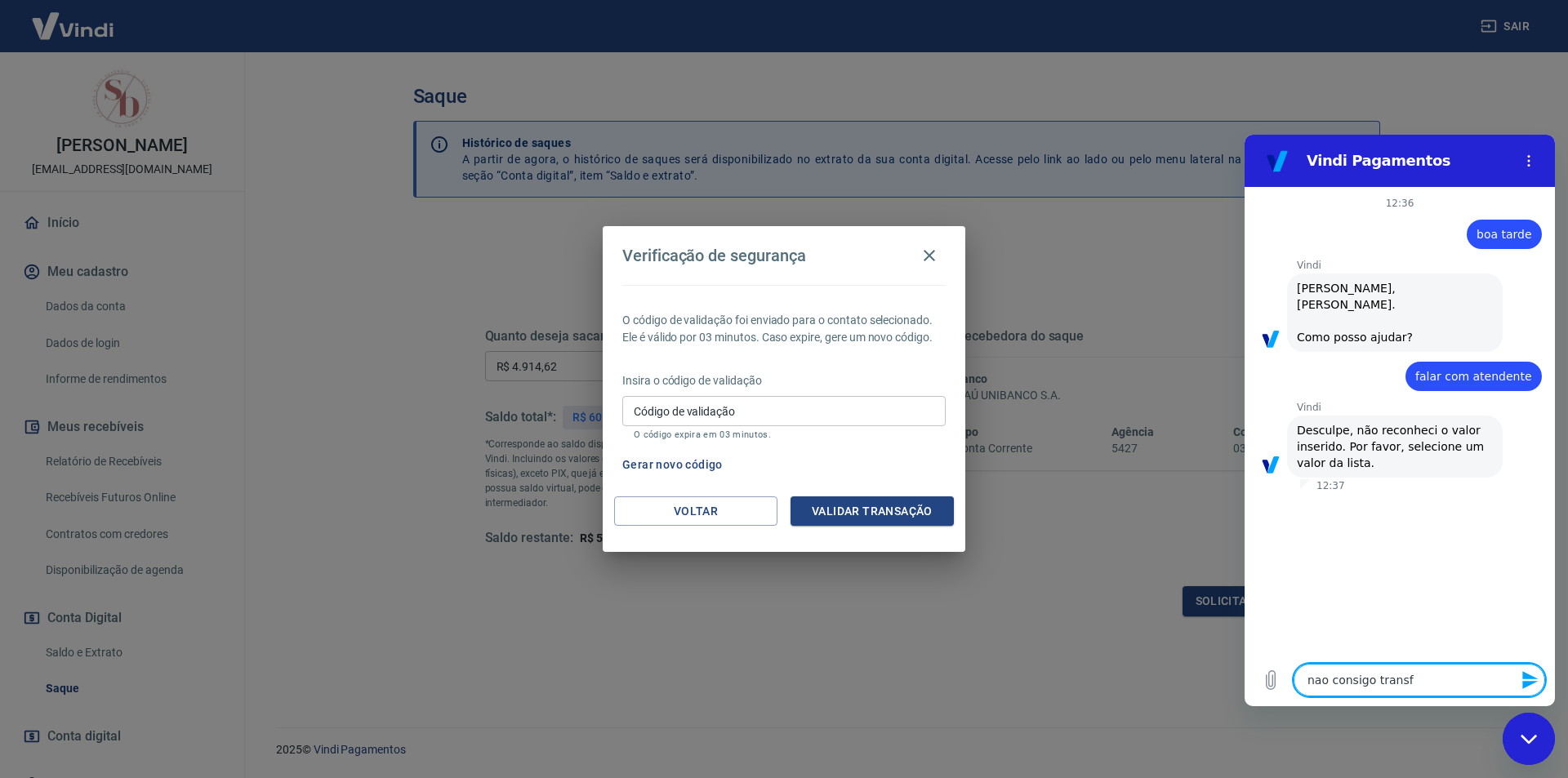
type textarea "x"
type textarea "nao consigo transf v"
type textarea "x"
type textarea "nao consigo transf va"
type textarea "x"
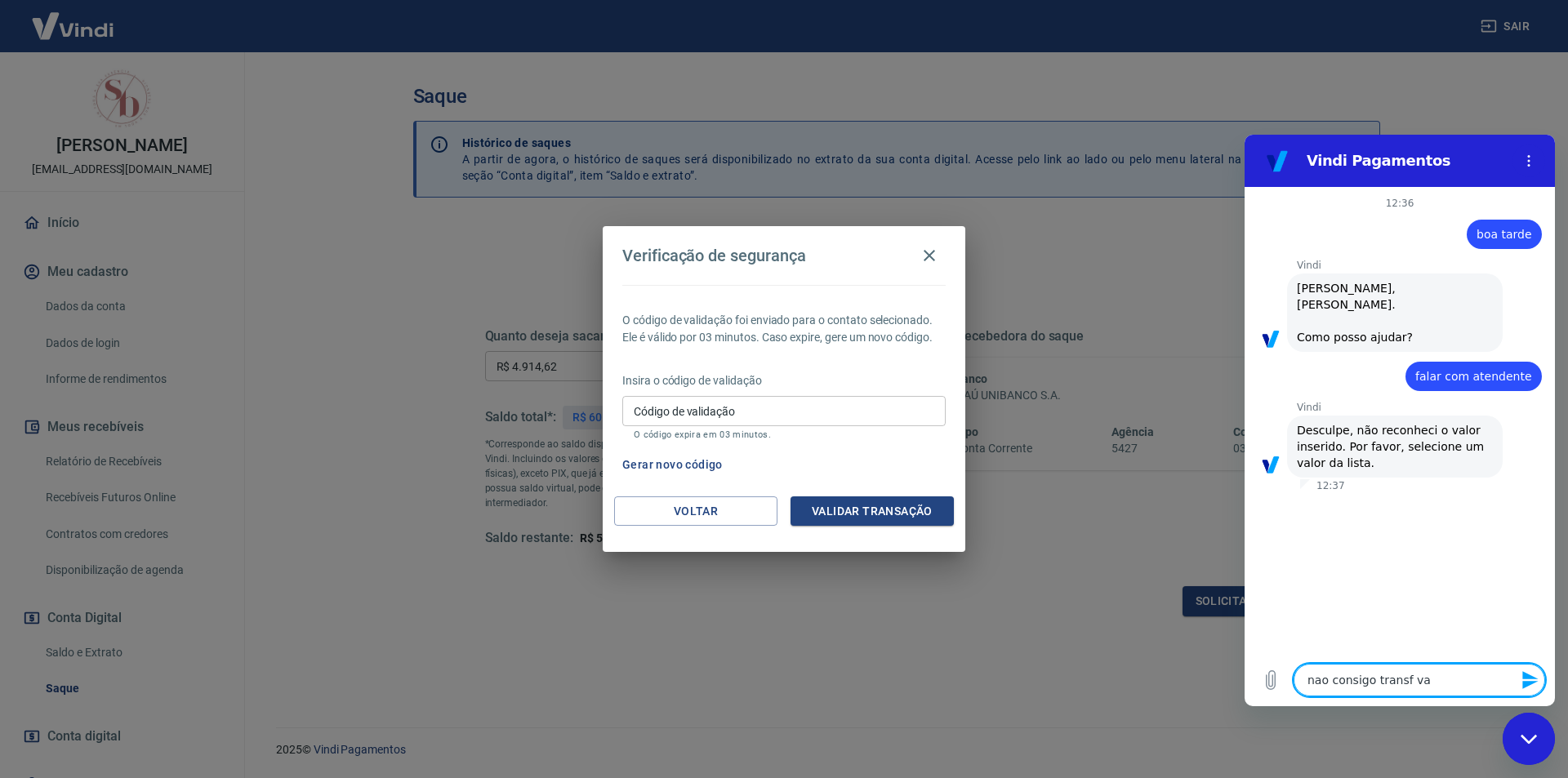
type textarea "nao consigo transf val"
type textarea "x"
type textarea "nao consigo transf valo"
type textarea "x"
type textarea "nao consigo transf valor"
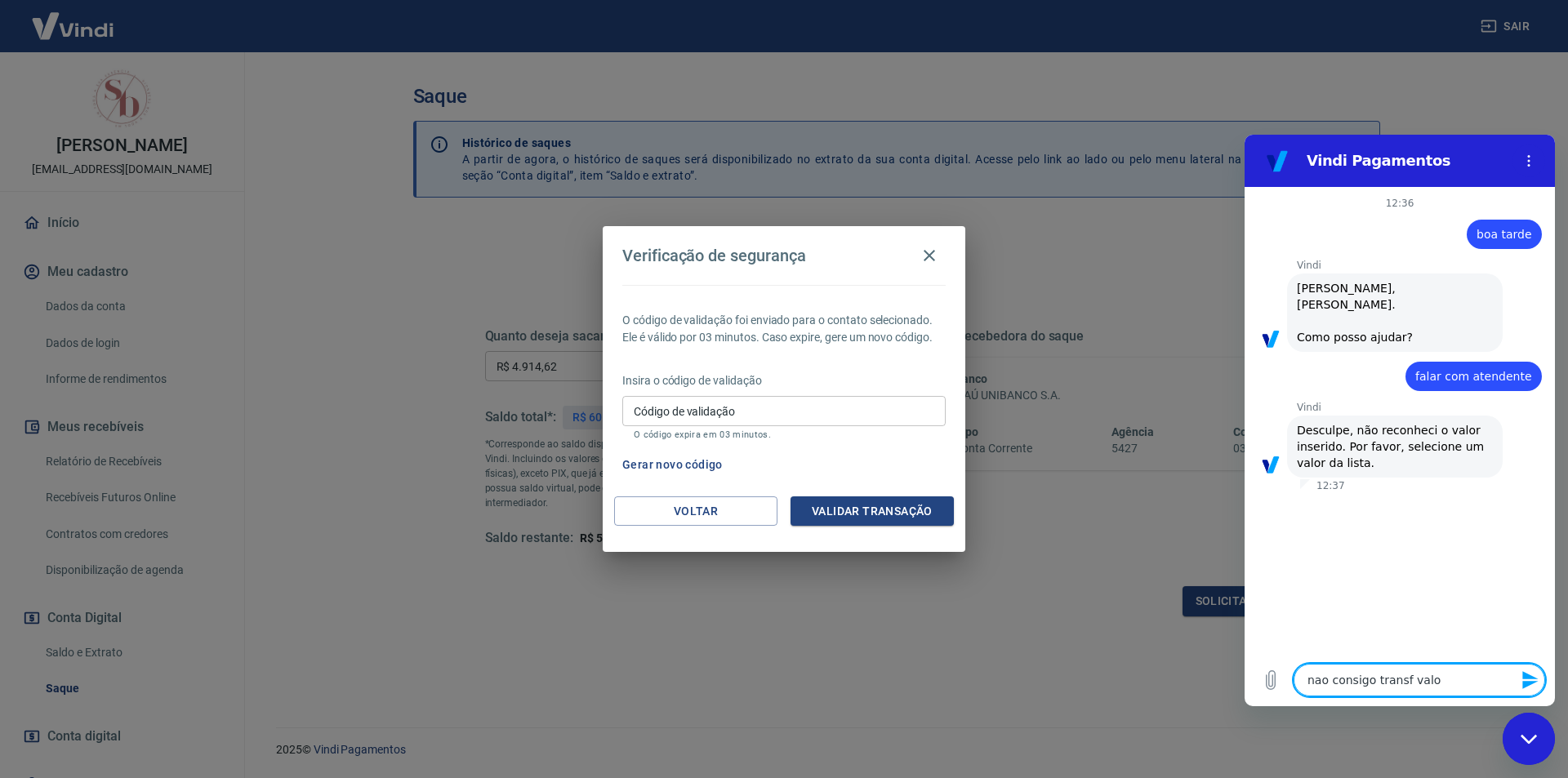
type textarea "x"
type textarea "nao consigo transf valore"
type textarea "x"
type textarea "nao consigo transf valores"
type textarea "x"
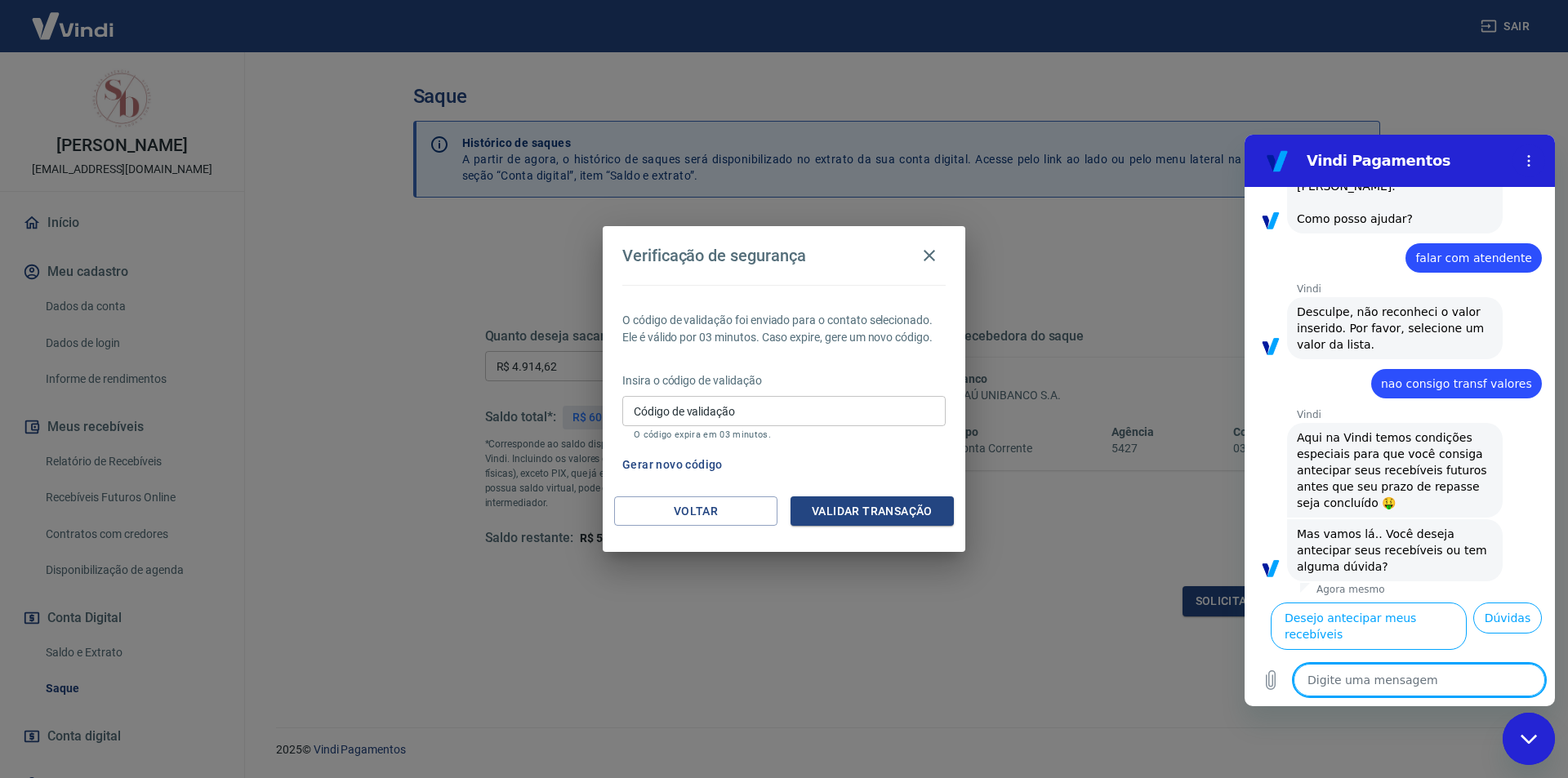
scroll to position [140, 0]
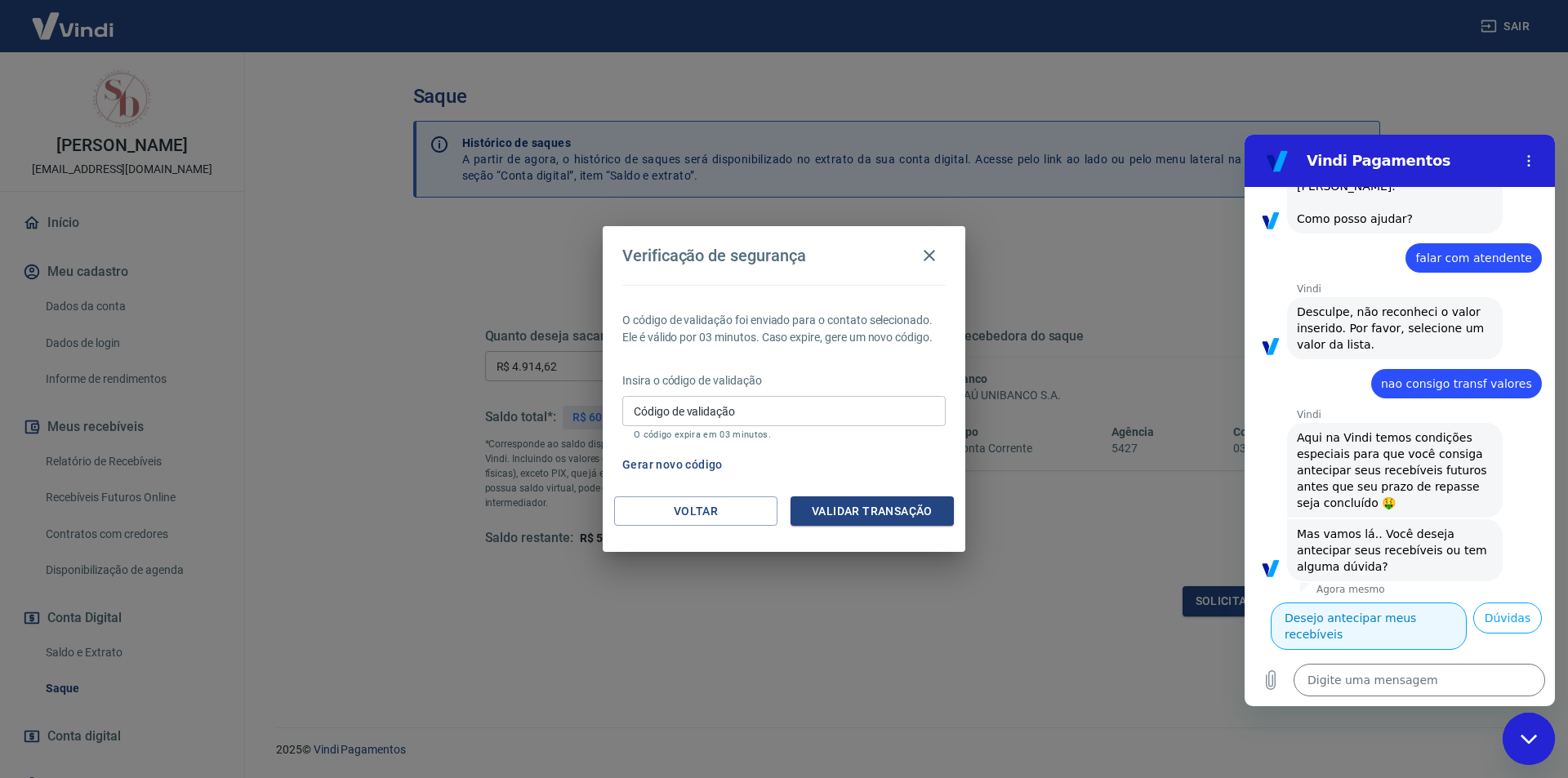
click at [1400, 603] on button "Desejo antecipar meus recebíveis" at bounding box center [1368, 626] width 196 height 47
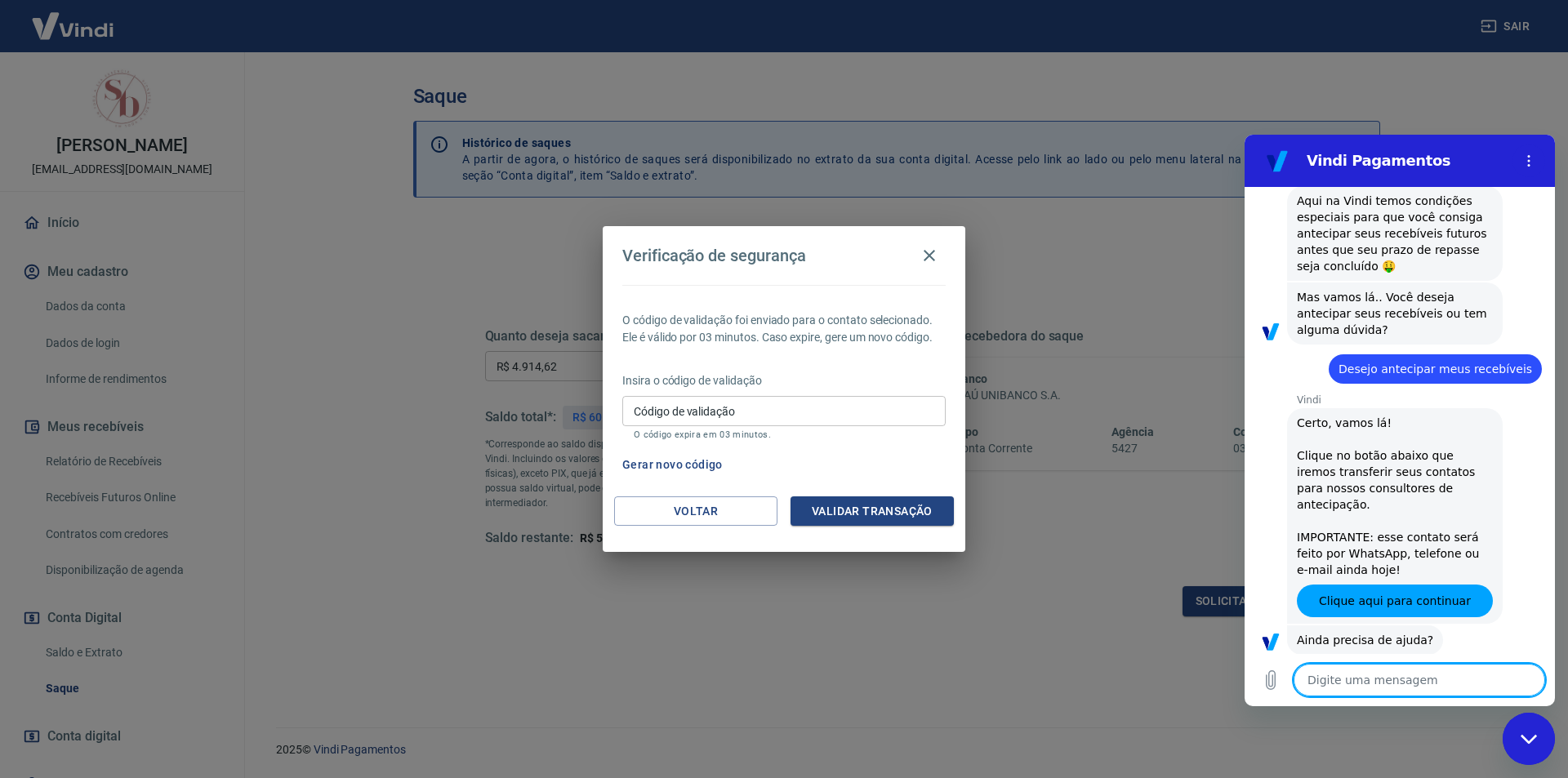
scroll to position [396, 0]
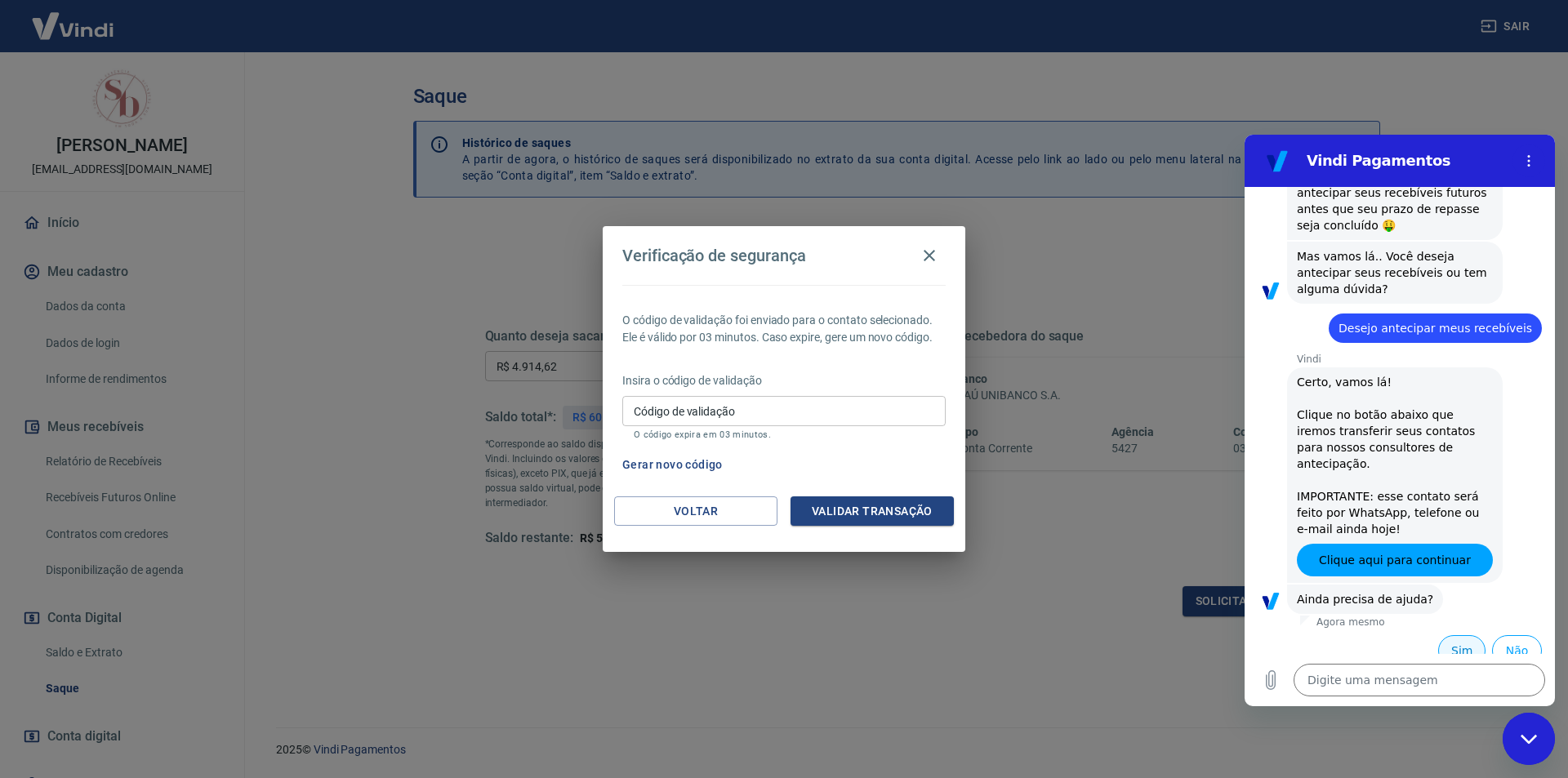
click at [1453, 635] on button "Sim" at bounding box center [1462, 651] width 47 height 31
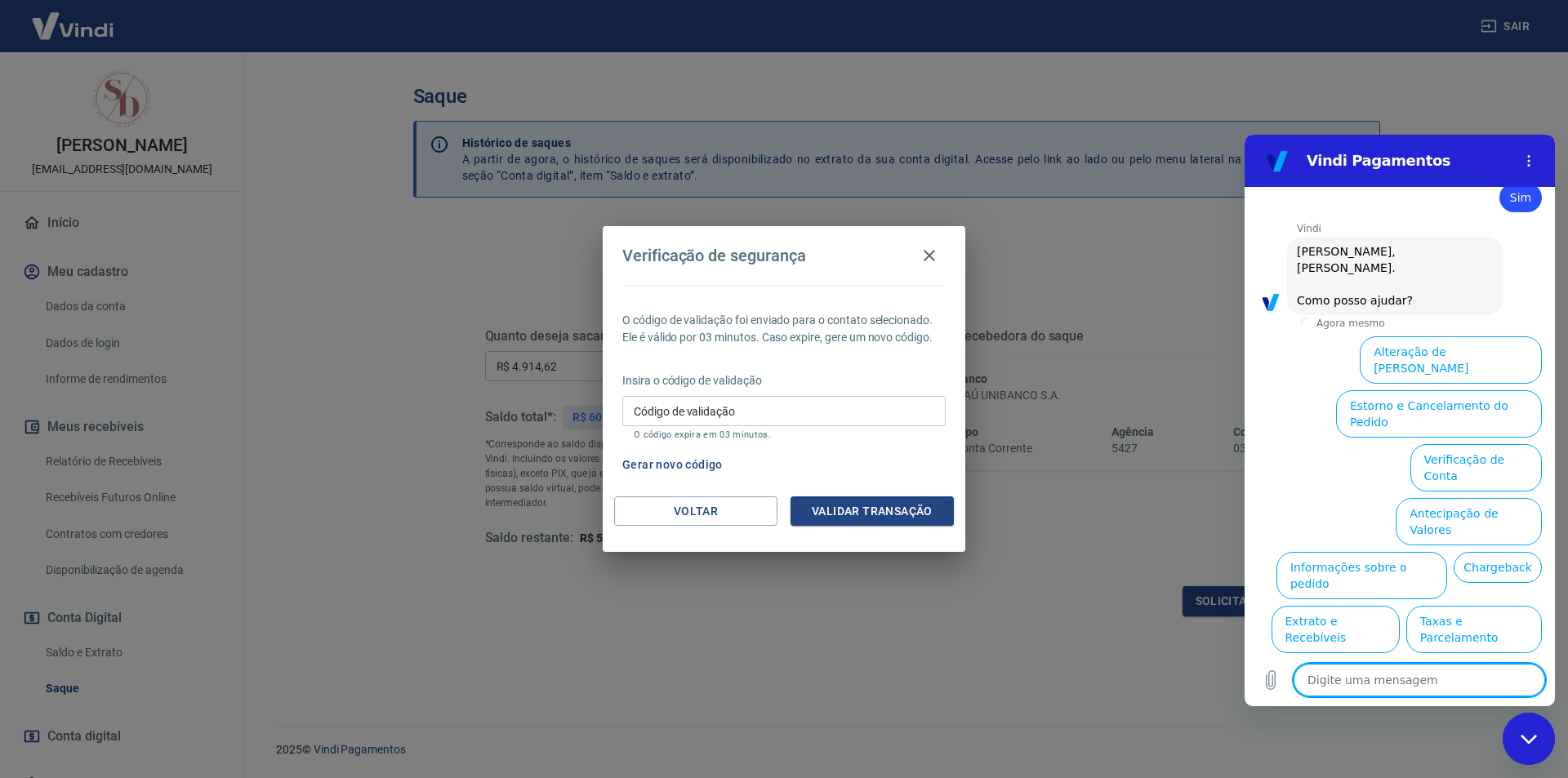
scroll to position [839, 0]
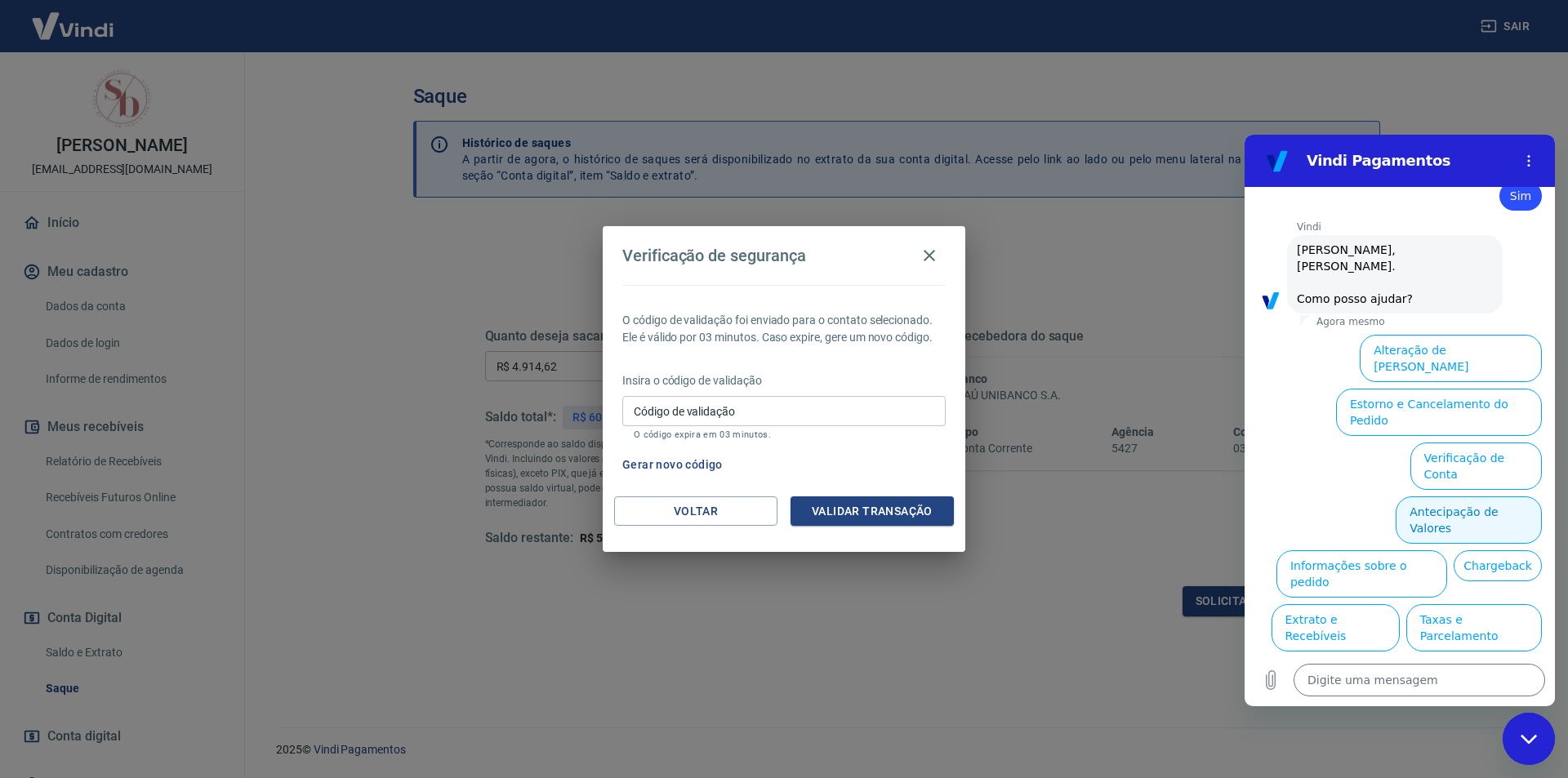
click at [1431, 496] on button "Antecipação de Valores" at bounding box center [1469, 520] width 147 height 47
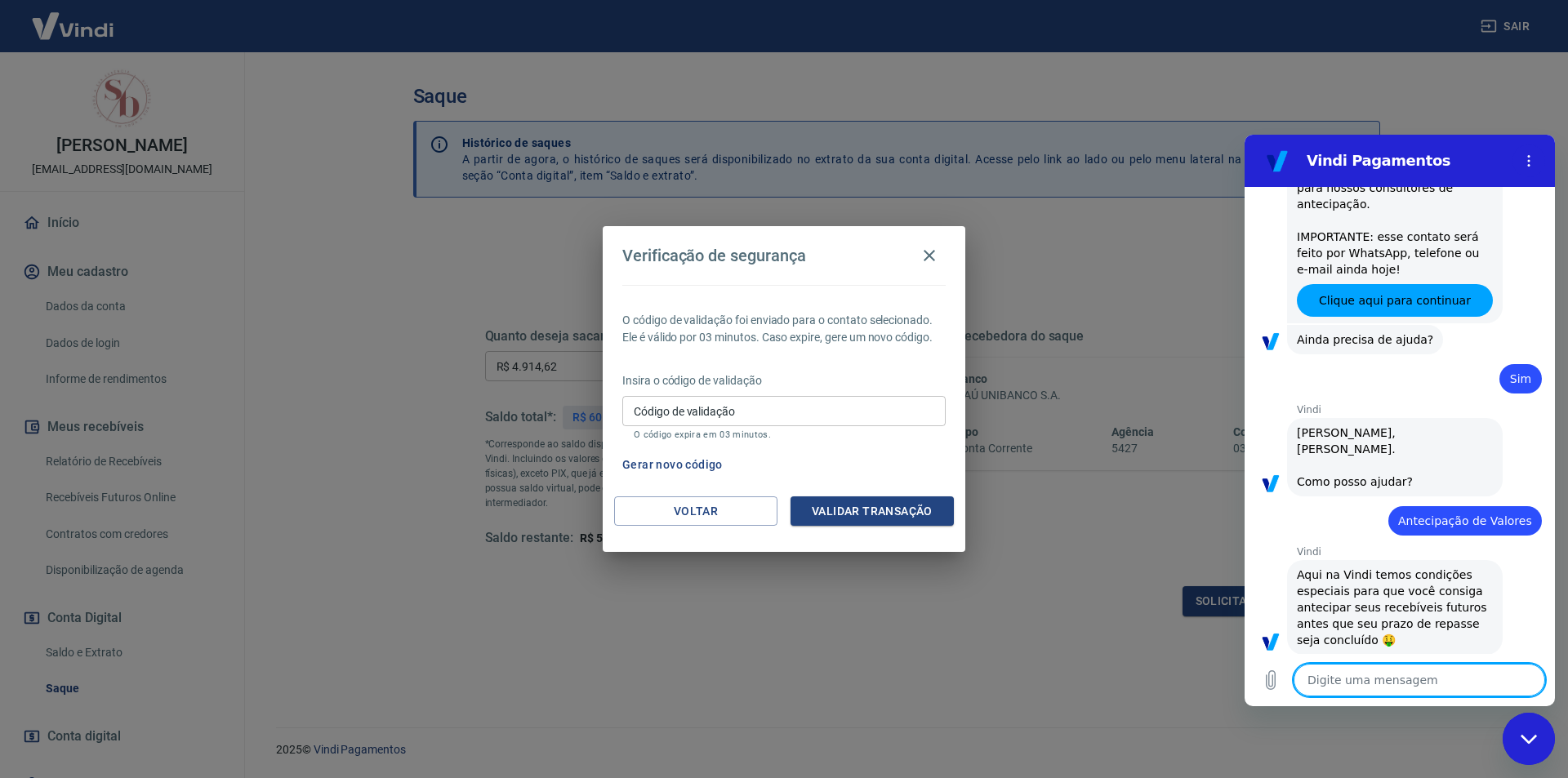
type textarea "x"
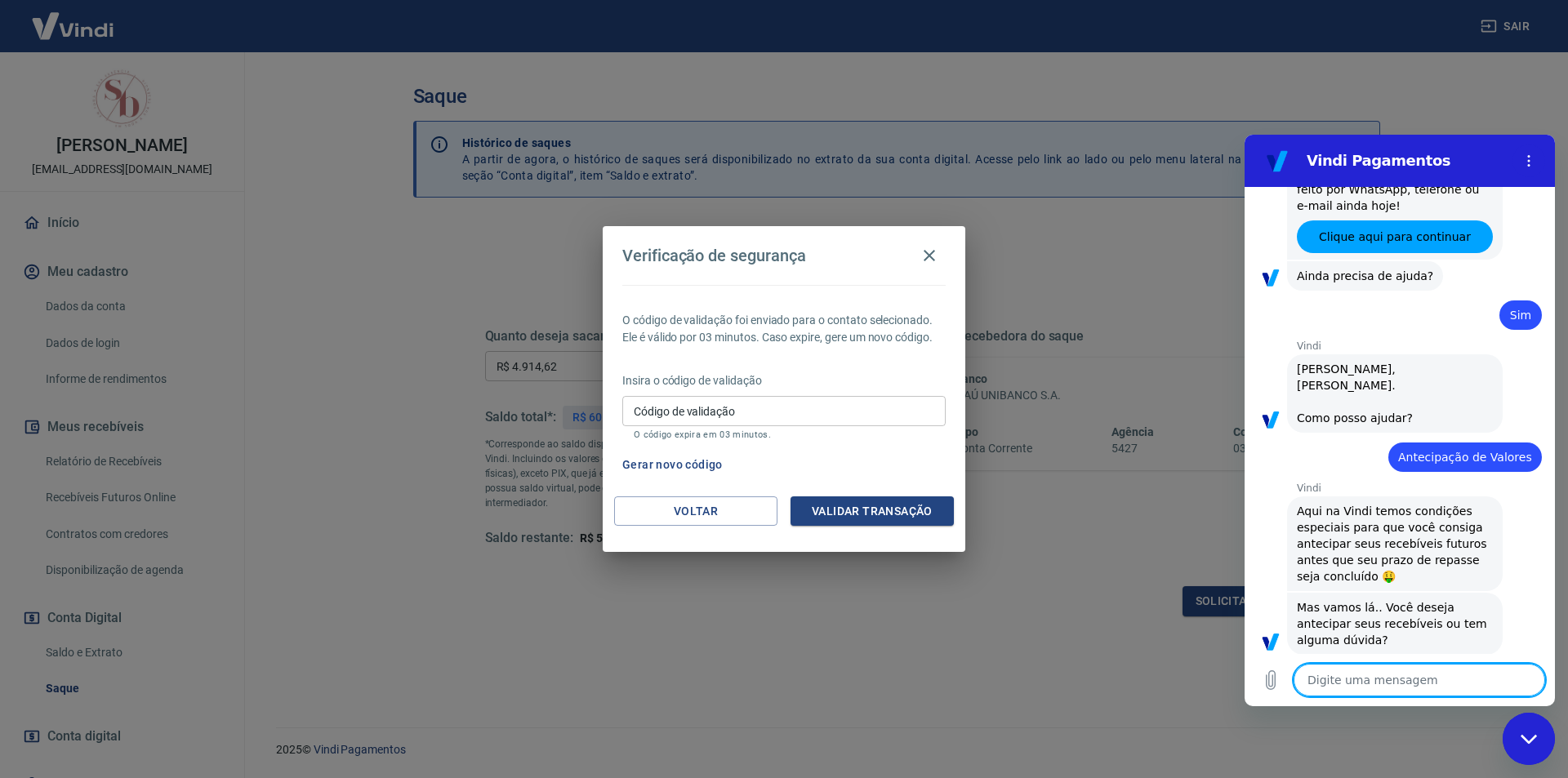
scroll to position [798, 0]
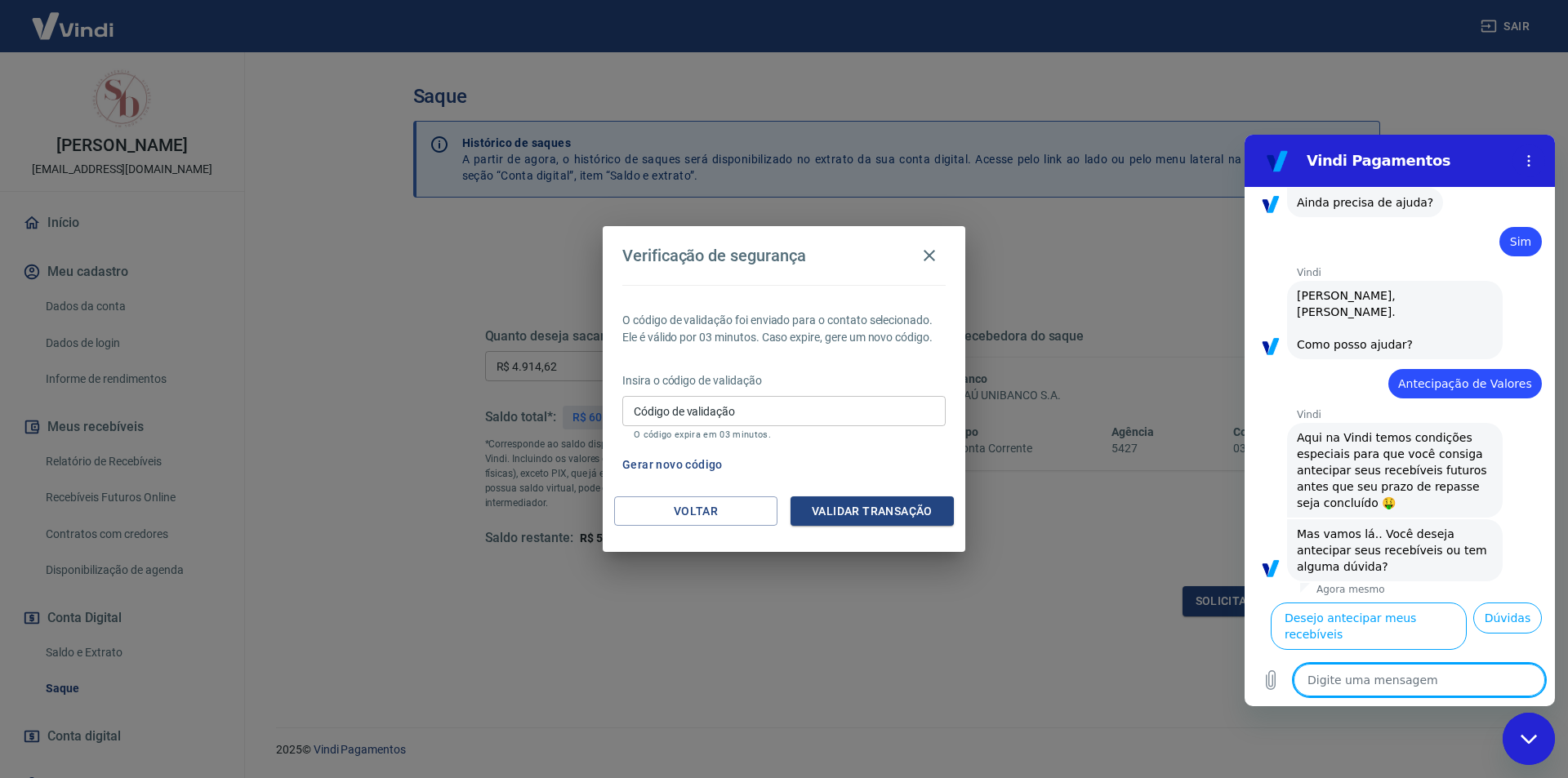
type textarea "f"
type textarea "x"
type textarea "fa"
type textarea "x"
type textarea "faL"
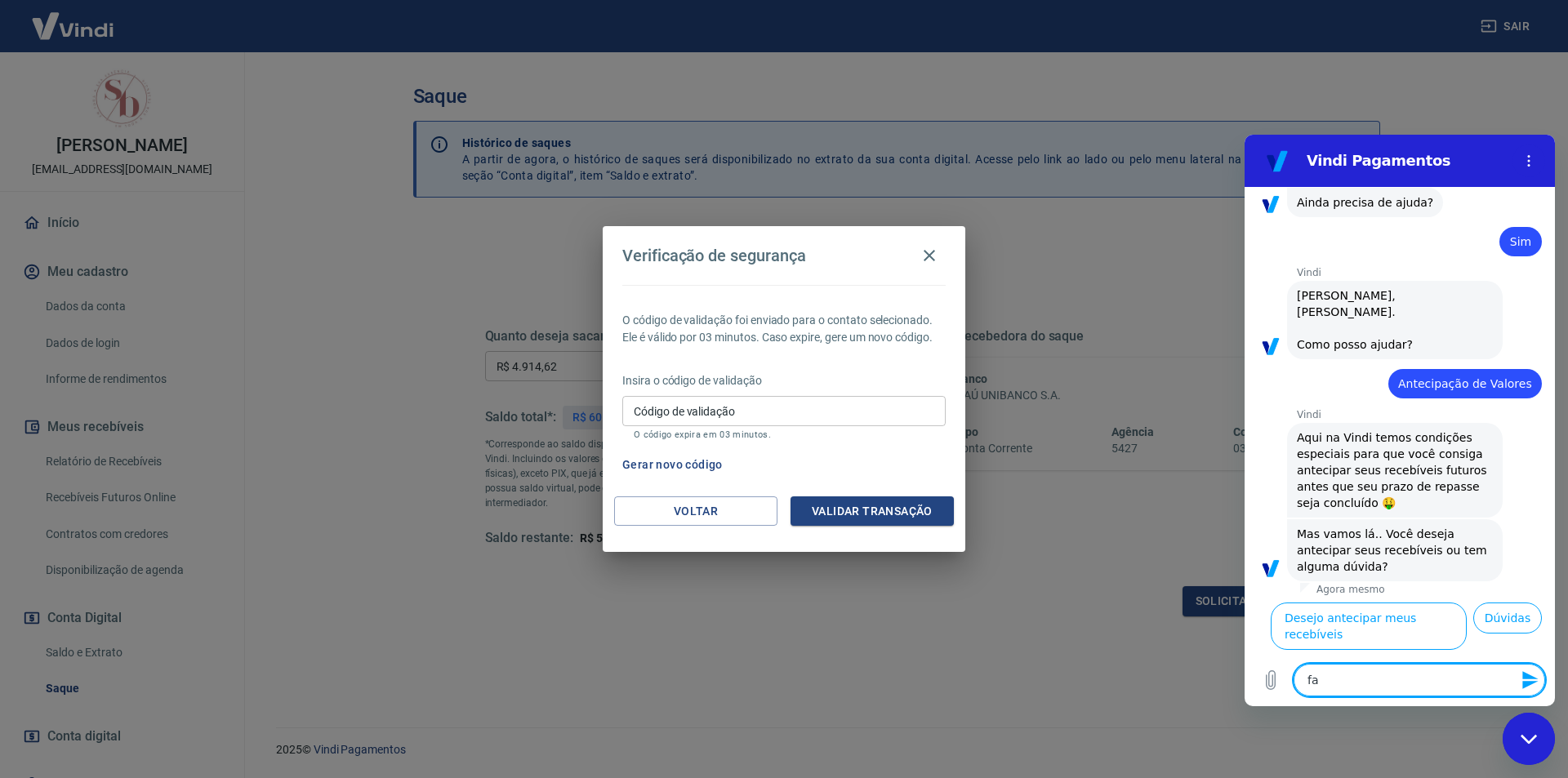
type textarea "x"
type textarea "faLA"
type textarea "x"
type textarea "faLAR"
type textarea "x"
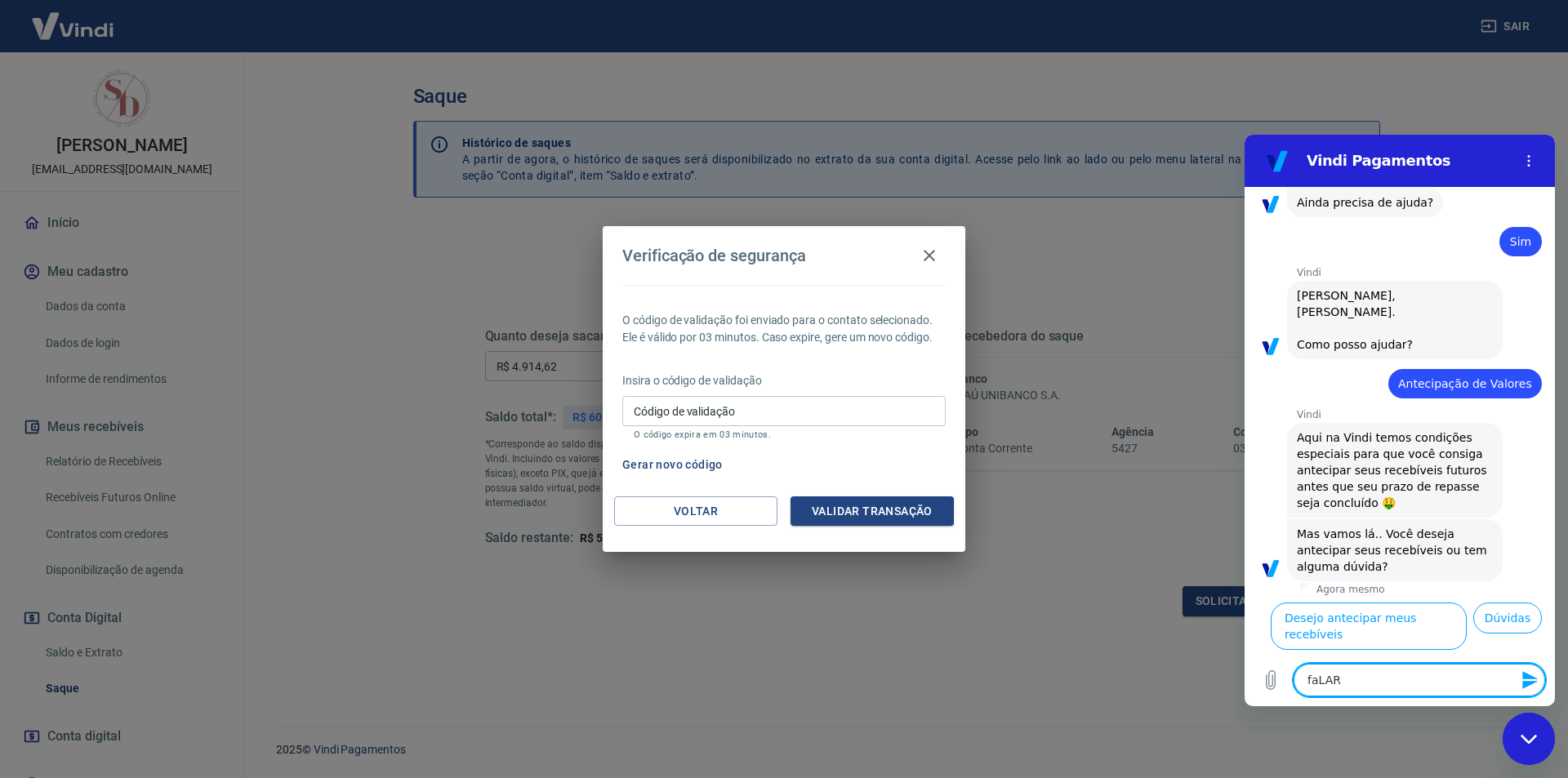
type textarea "faLAR"
type textarea "x"
type textarea "faLAR C"
type textarea "x"
type textarea "faLAR CO"
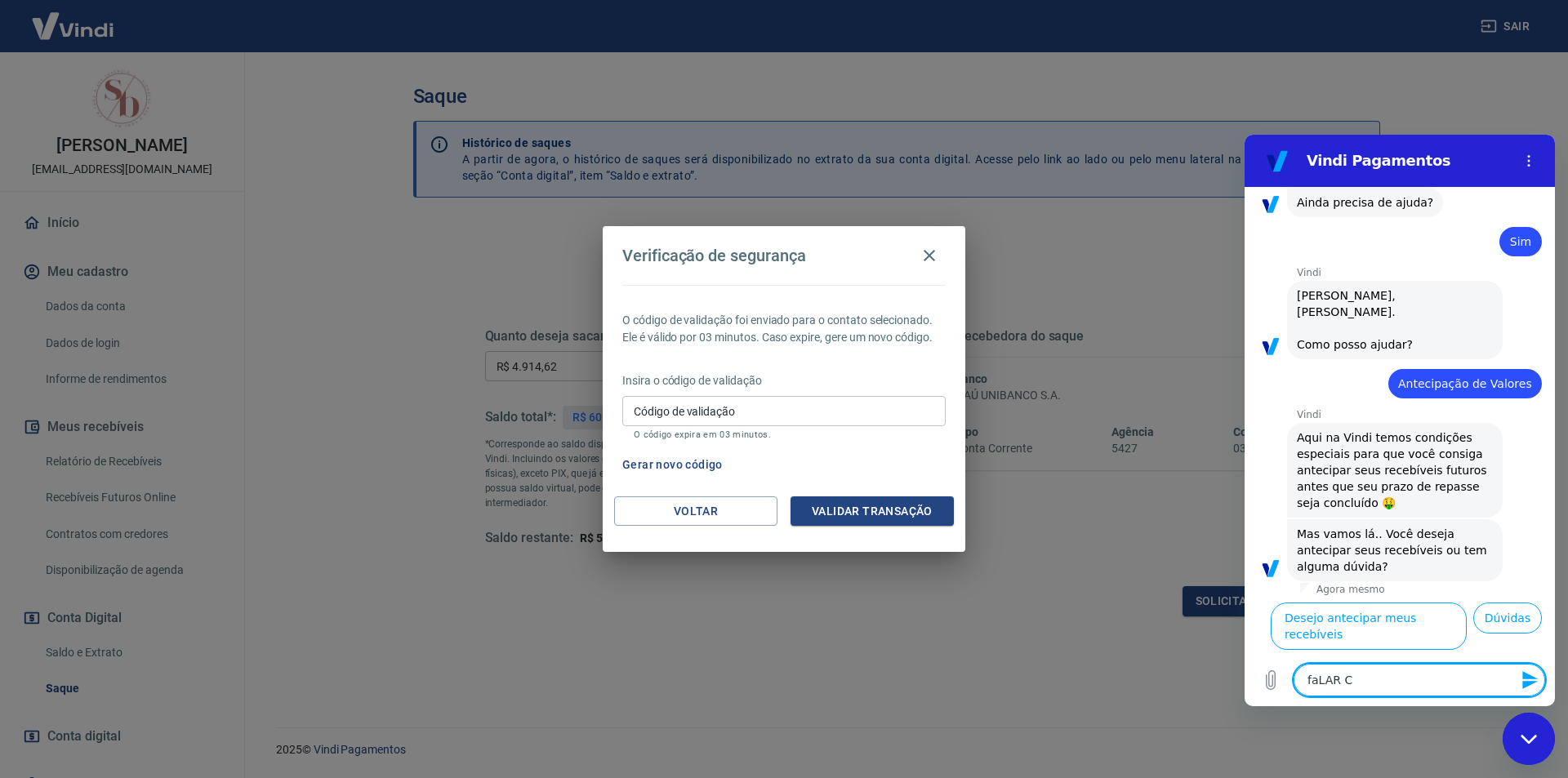
type textarea "x"
type textarea "faLAR COM"
type textarea "x"
type textarea "faLAR COM"
type textarea "x"
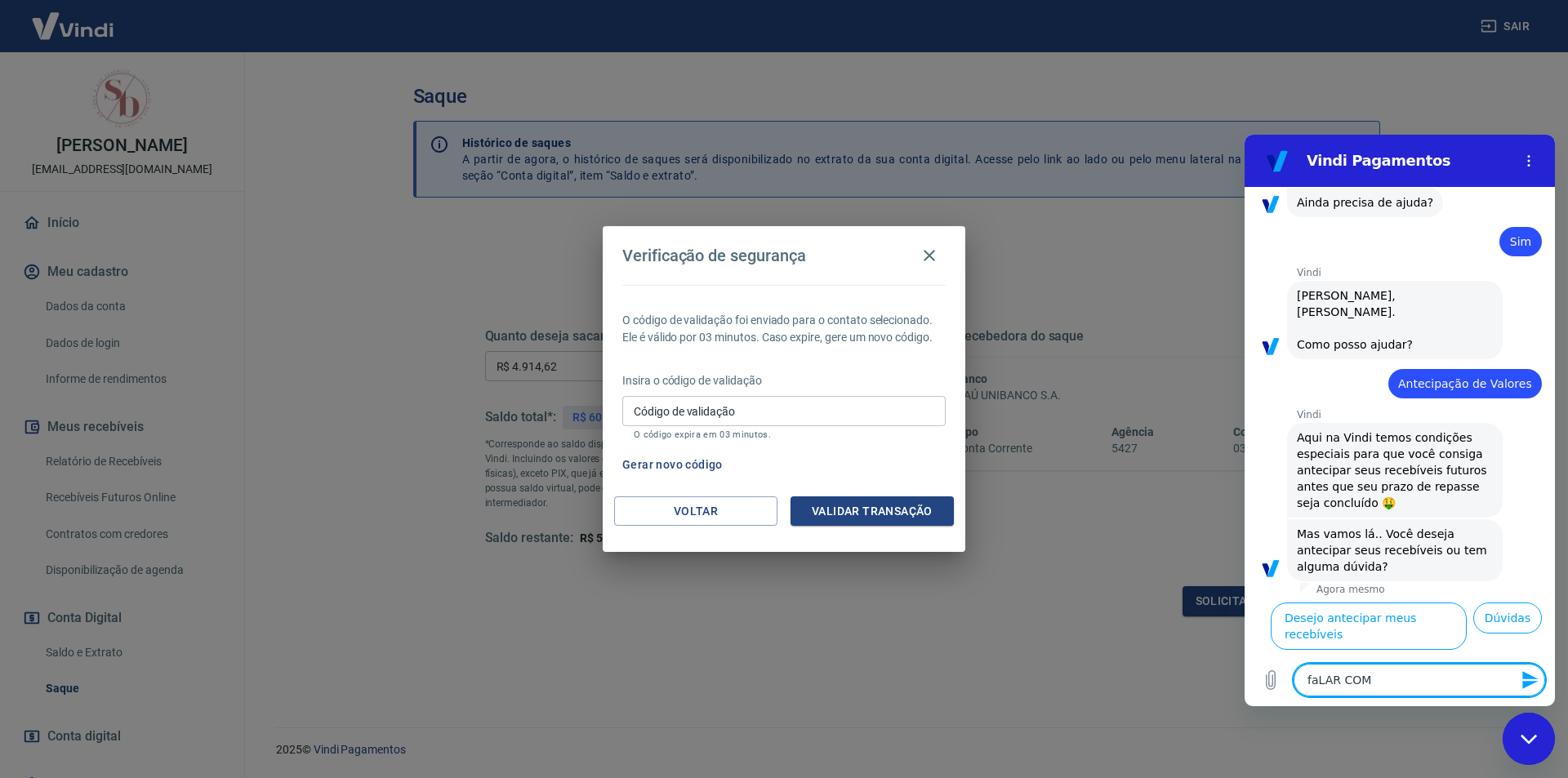
type textarea "faLAR COM A"
type textarea "x"
type textarea "faLAR COM AT"
type textarea "x"
type textarea "faLAR COM ATE"
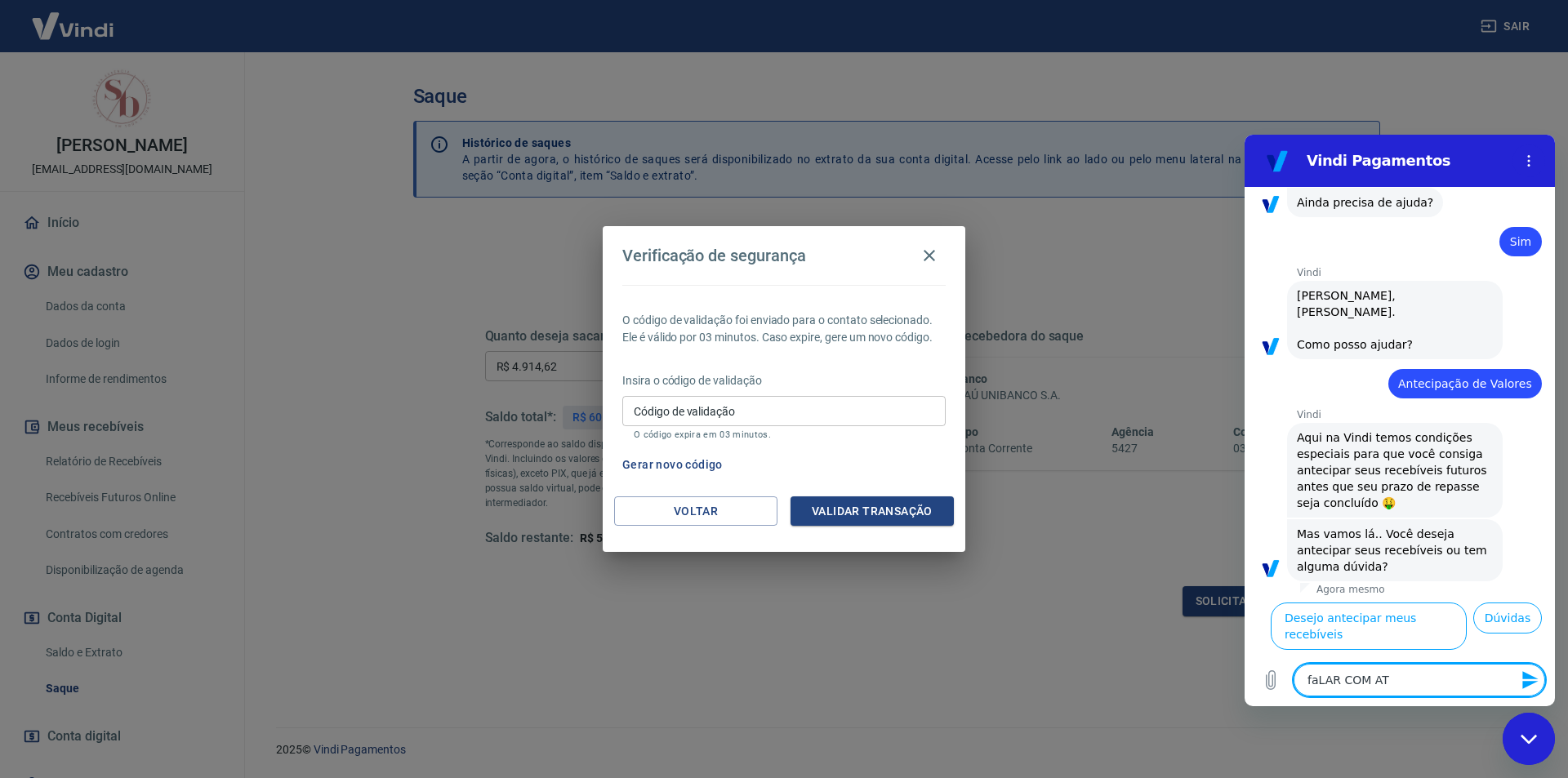
type textarea "x"
type textarea "faLAR COM ATEN"
type textarea "x"
type textarea "faLAR COM ATEND"
type textarea "x"
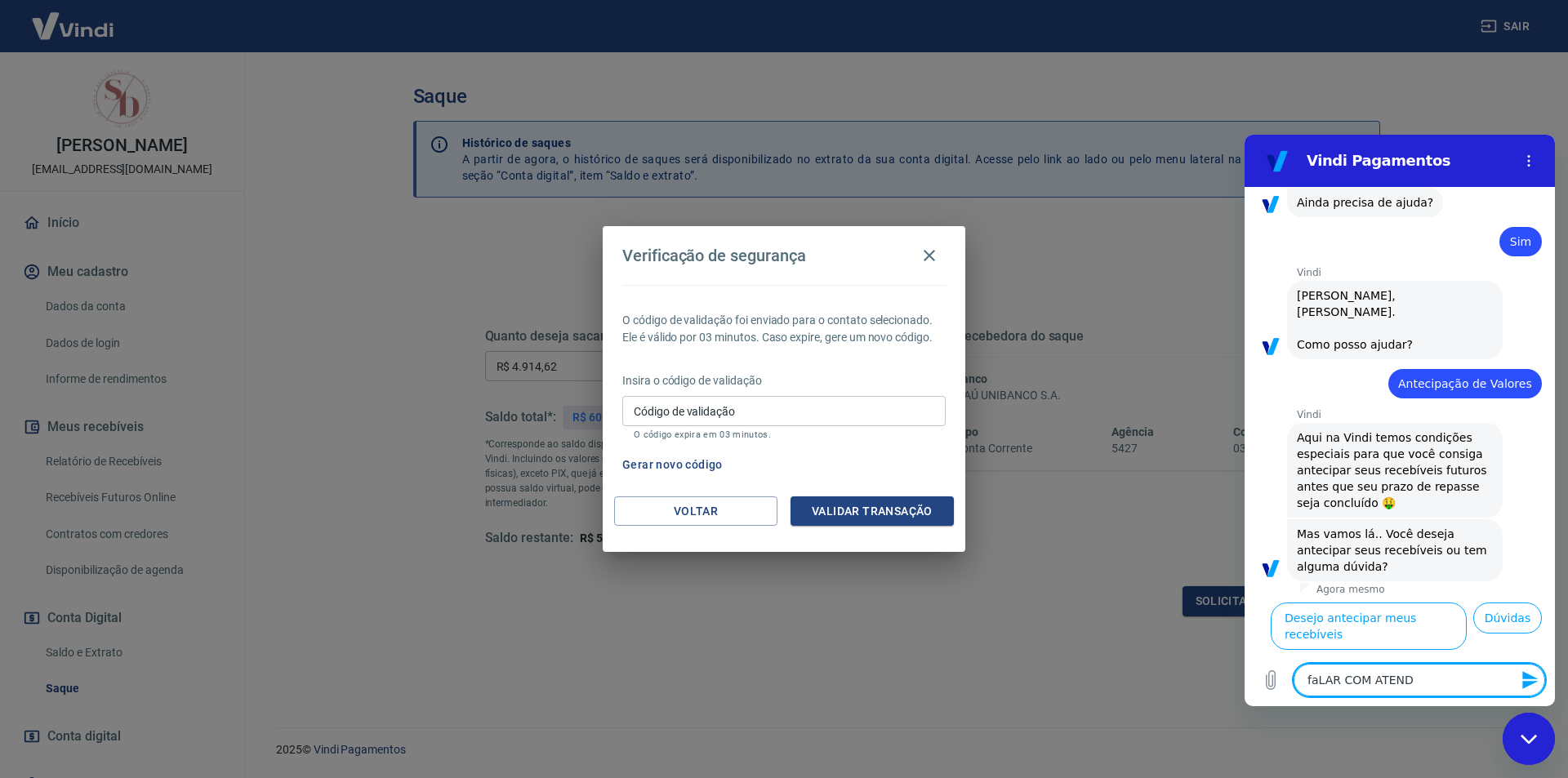
type textarea "faLAR COM ATENDE"
type textarea "x"
type textarea "faLAR COM ATENDEN"
type textarea "x"
type textarea "faLAR COM ATENDENT"
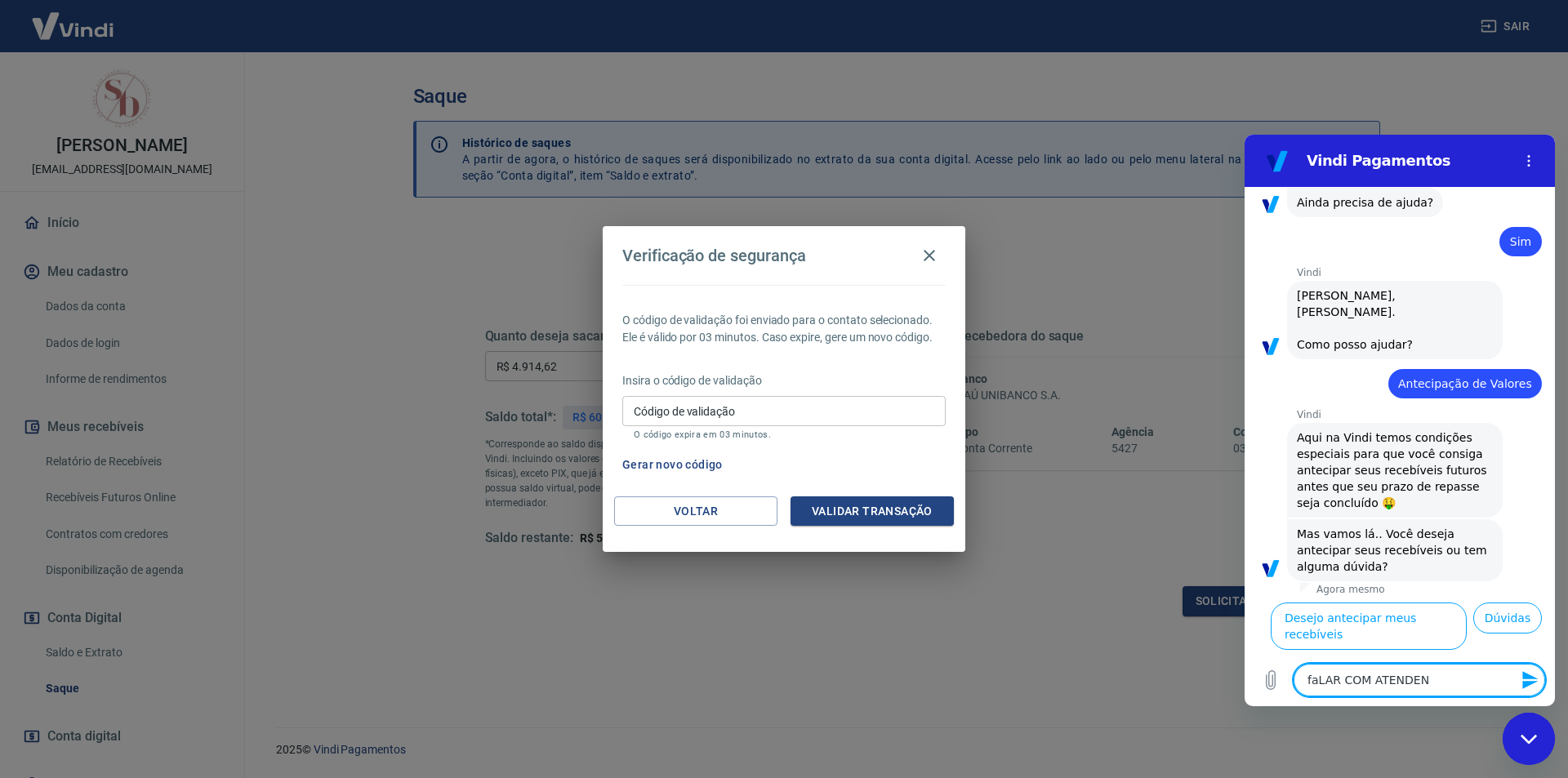
type textarea "x"
type textarea "faLAR COM ATENDENTE"
type textarea "x"
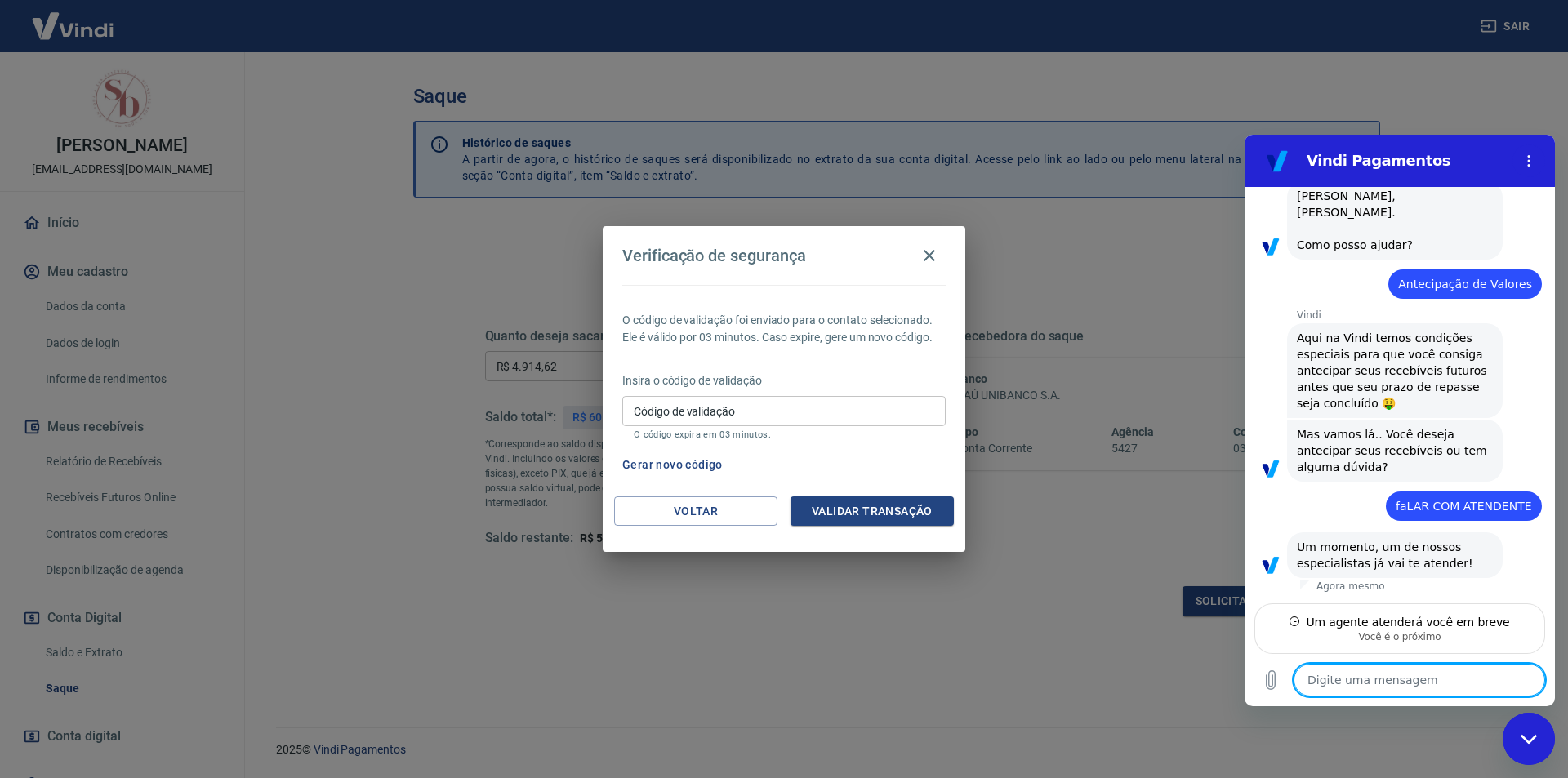
scroll to position [877, 0]
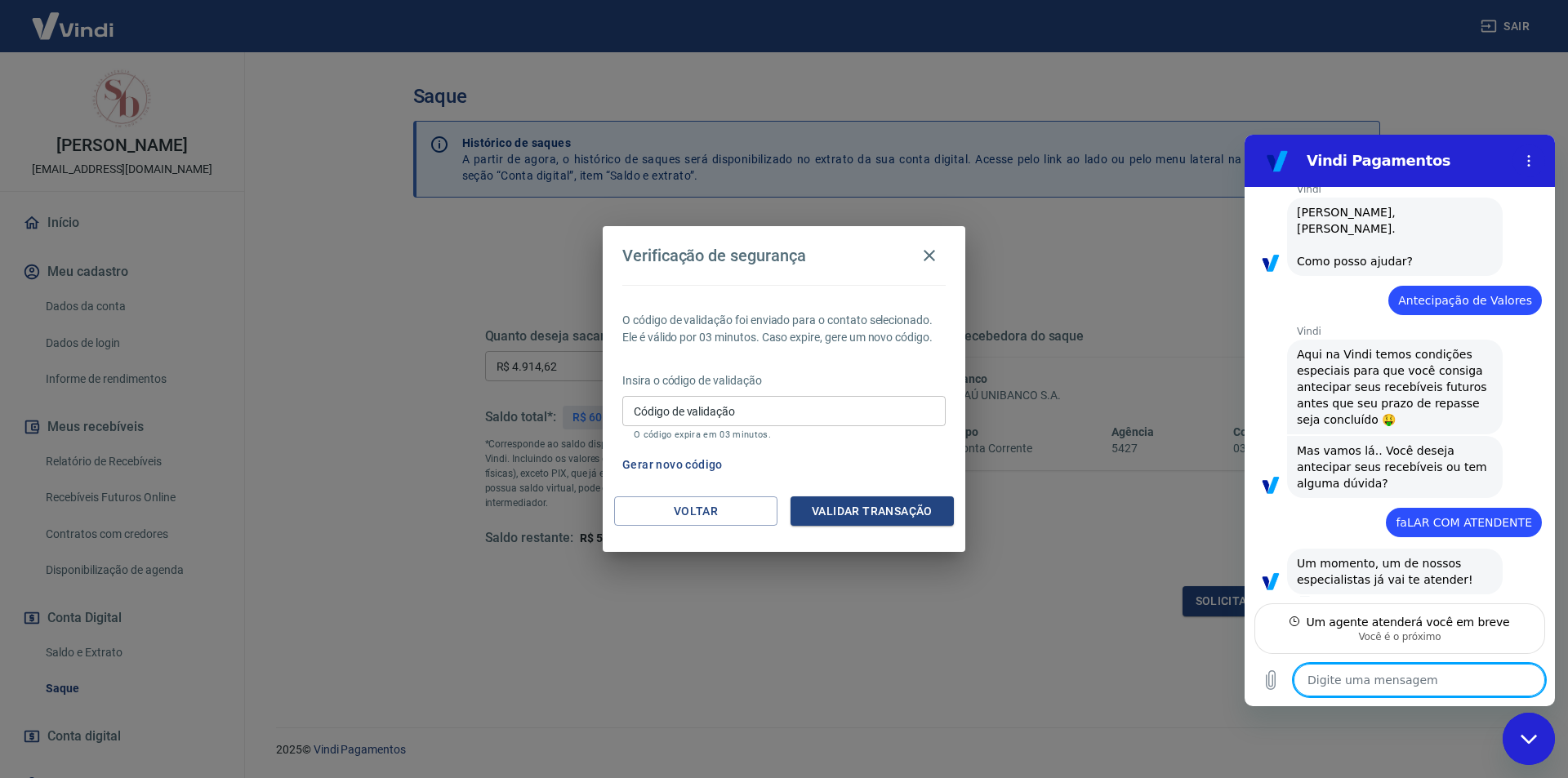
type textarea "x"
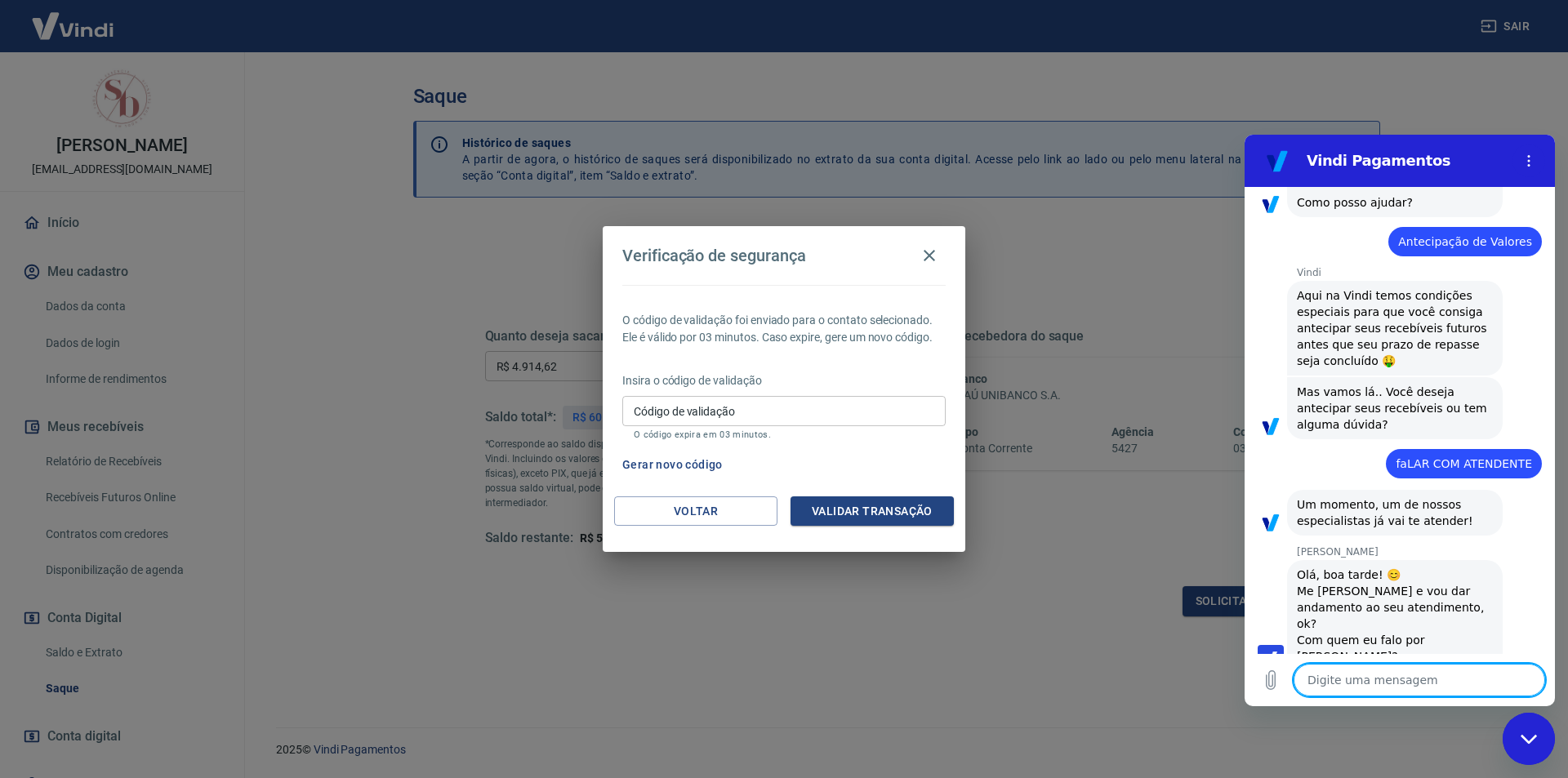
scroll to position [938, 0]
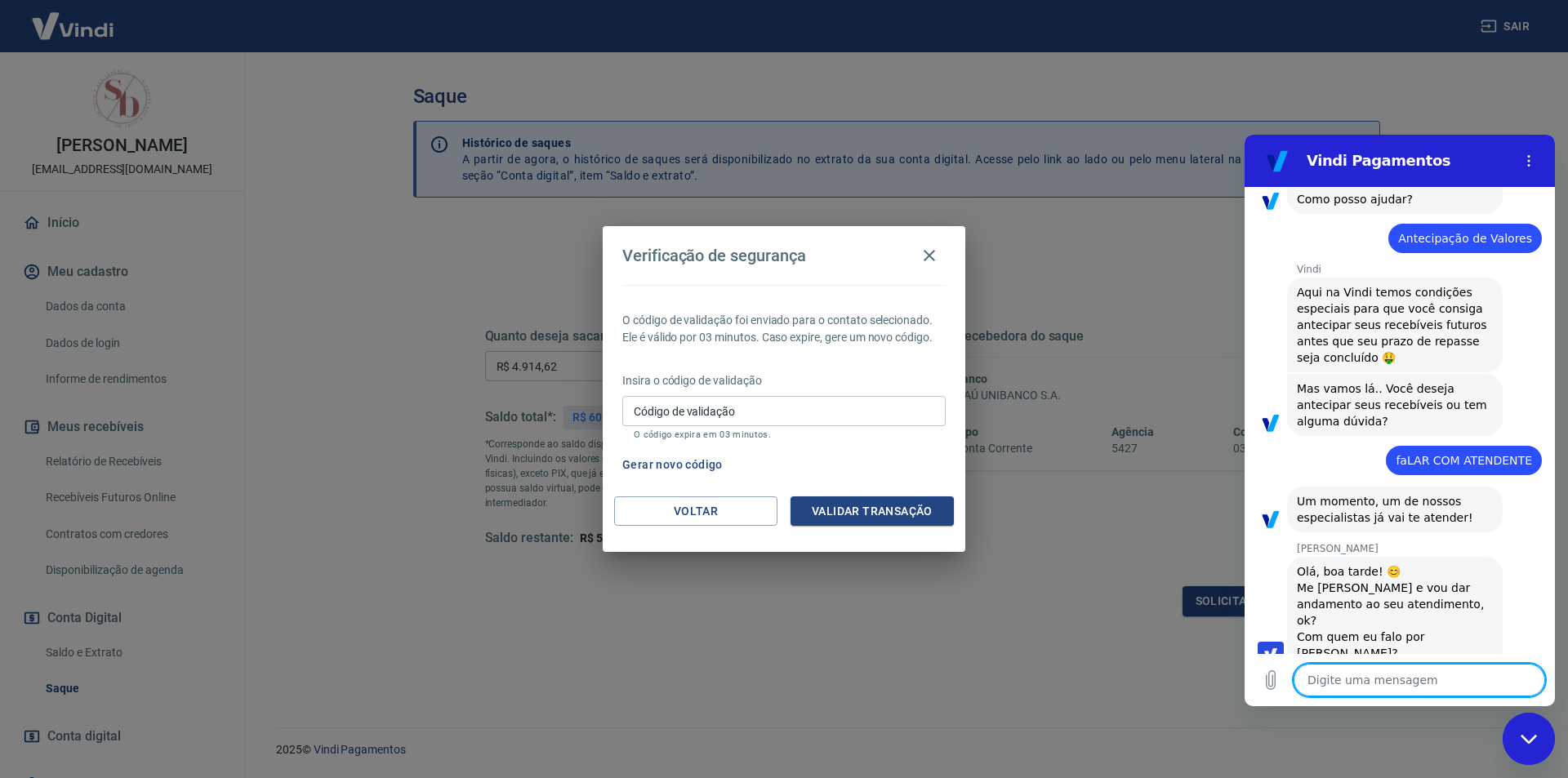
type textarea "s"
type textarea "x"
type textarea "sI"
type textarea "x"
type textarea "sIB"
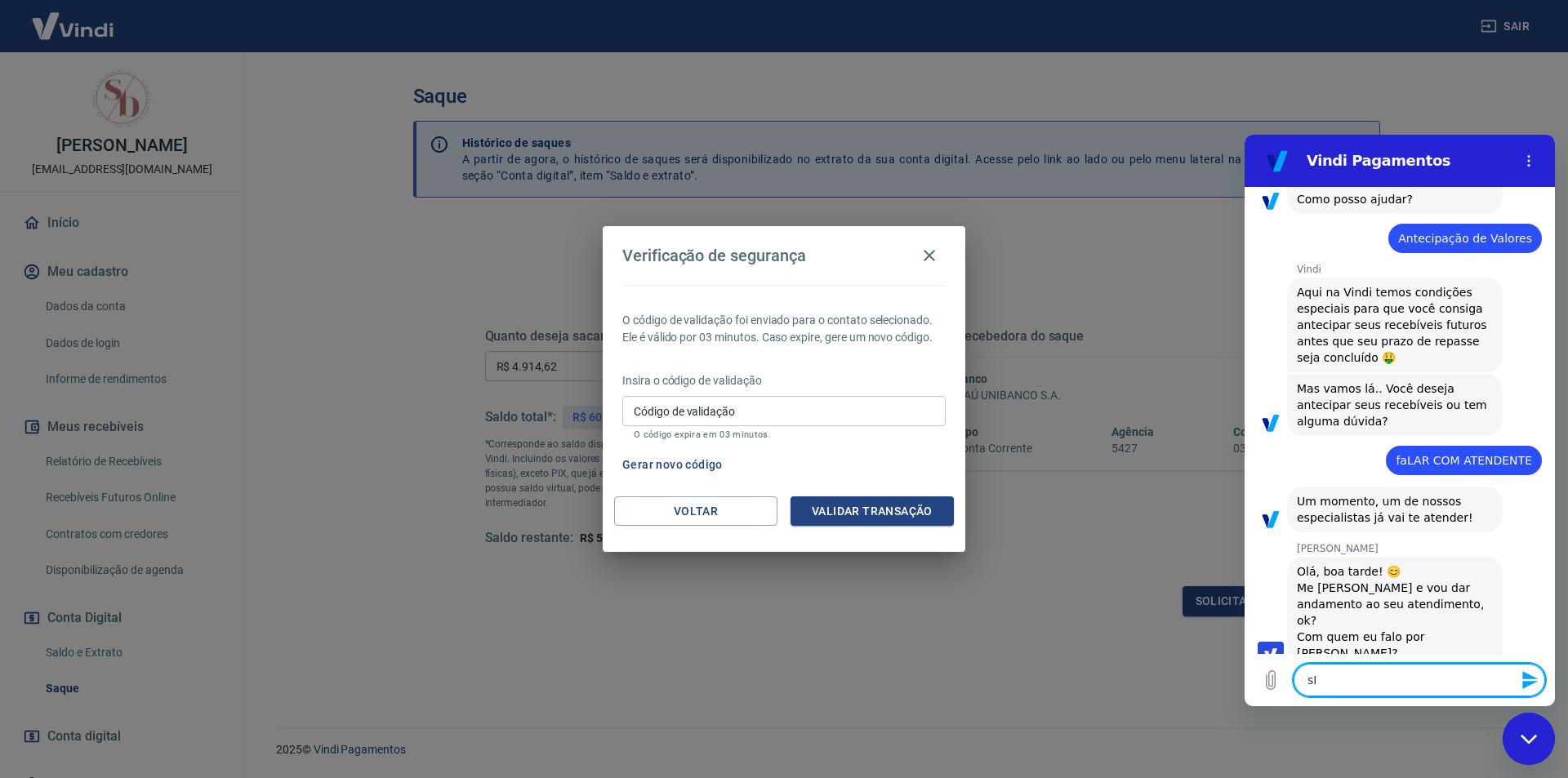
type textarea "x"
type textarea "sIBE"
type textarea "x"
type textarea "sIBEL"
type textarea "x"
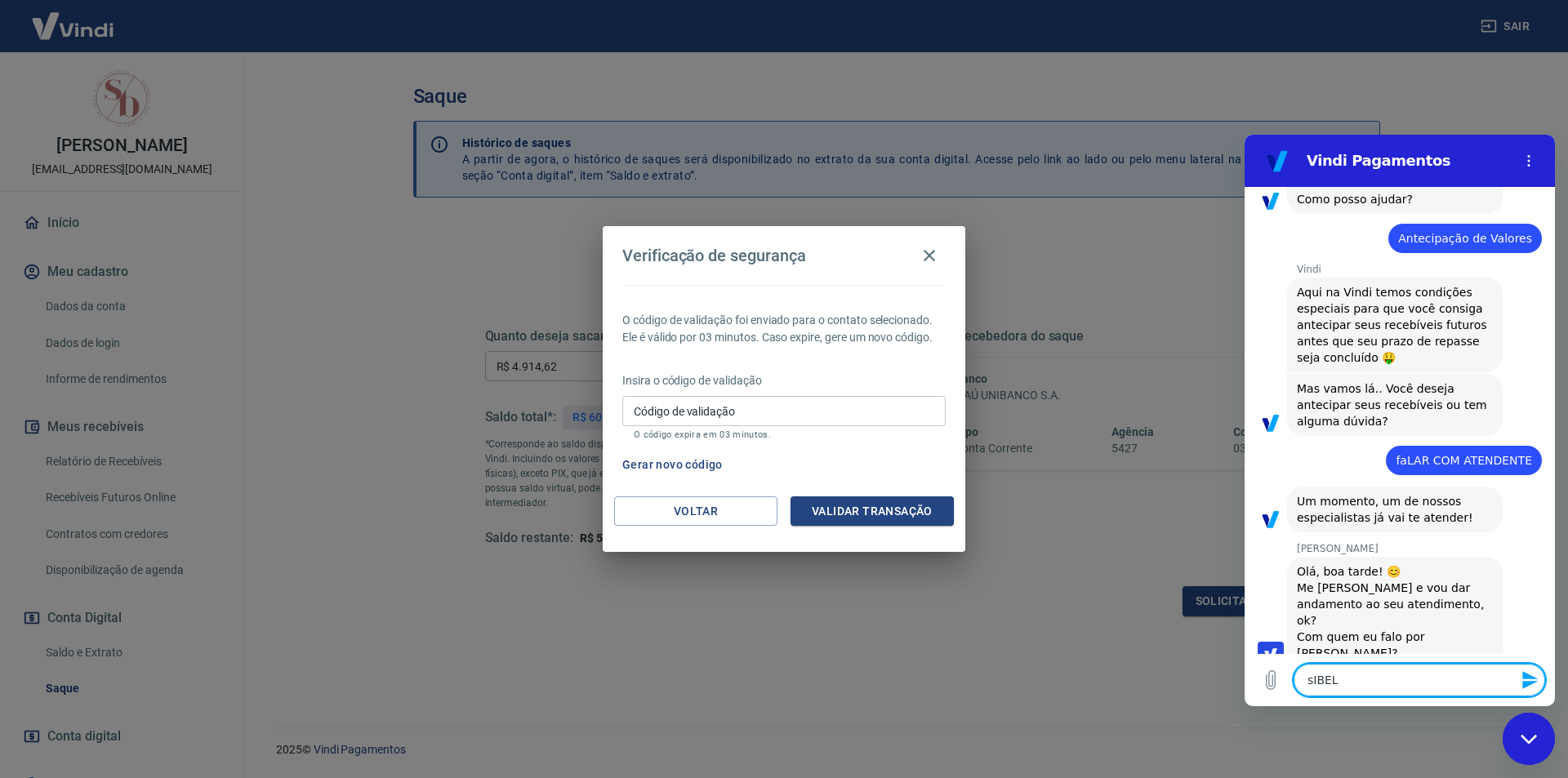
type textarea "sIBELL"
type textarea "x"
type textarea "sIBELLE"
type textarea "x"
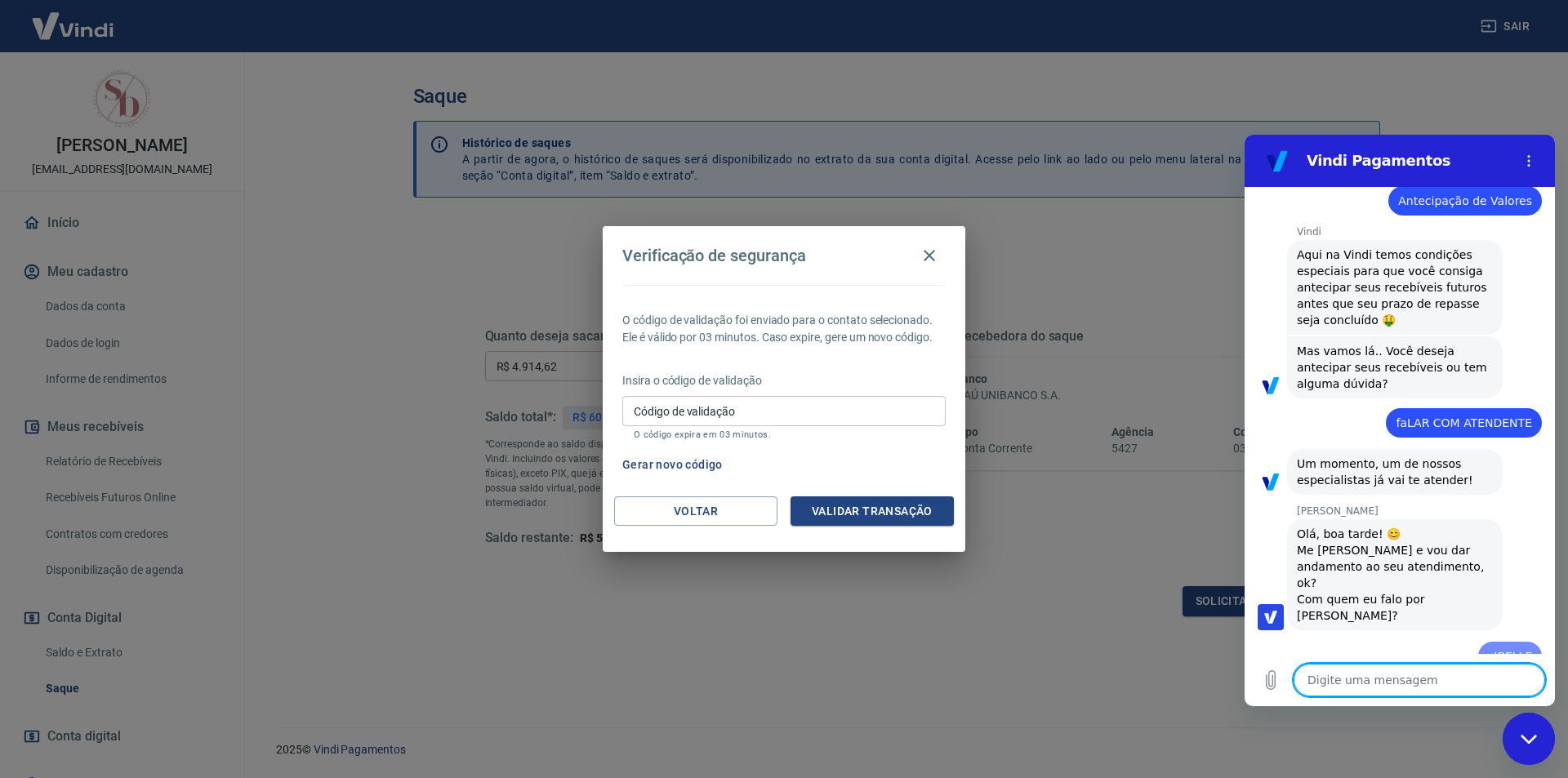
type textarea "x"
type textarea "e"
type textarea "x"
type textarea "es"
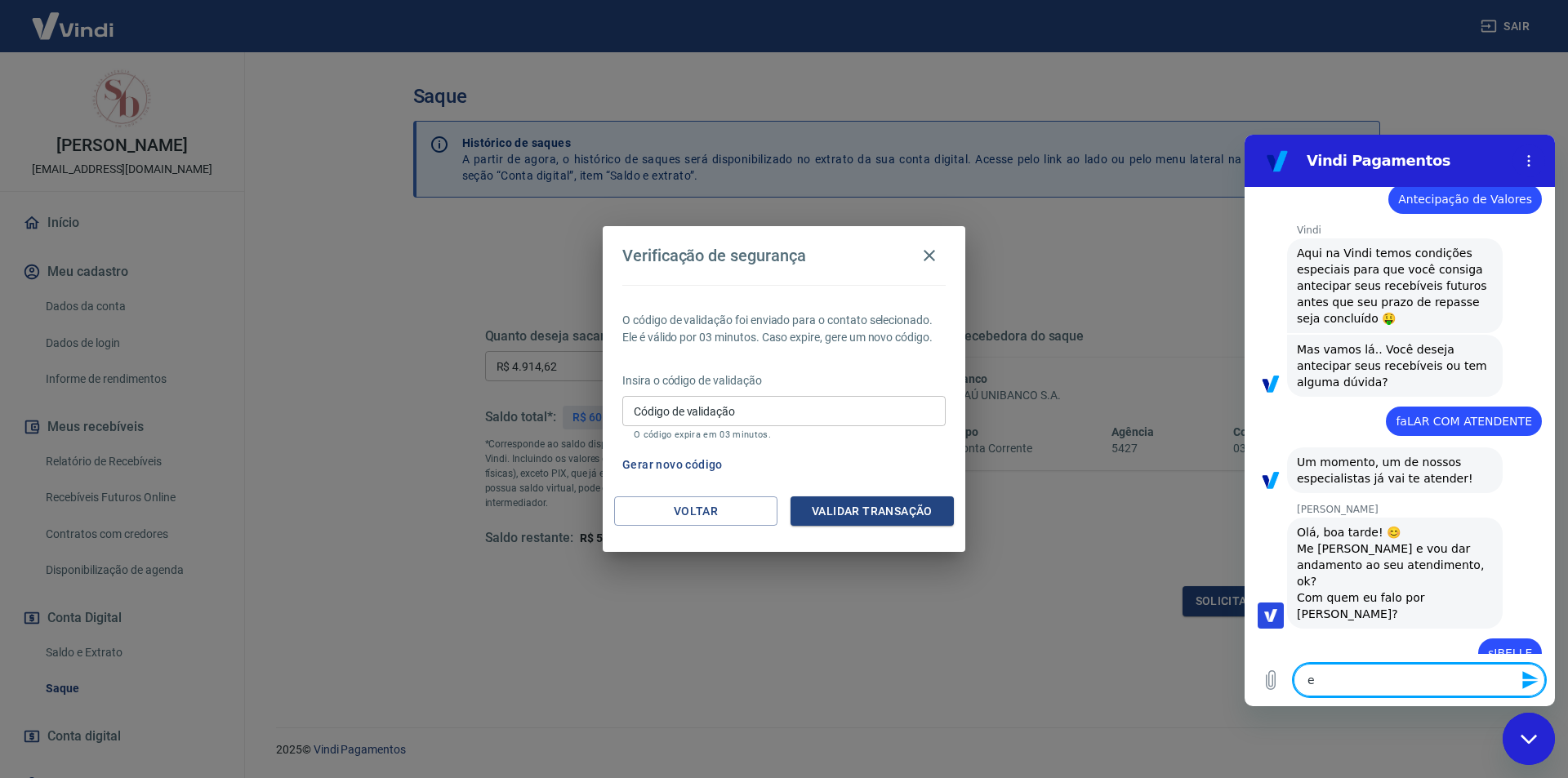
type textarea "x"
type textarea "esT"
type textarea "x"
type textarea "esTO"
type textarea "x"
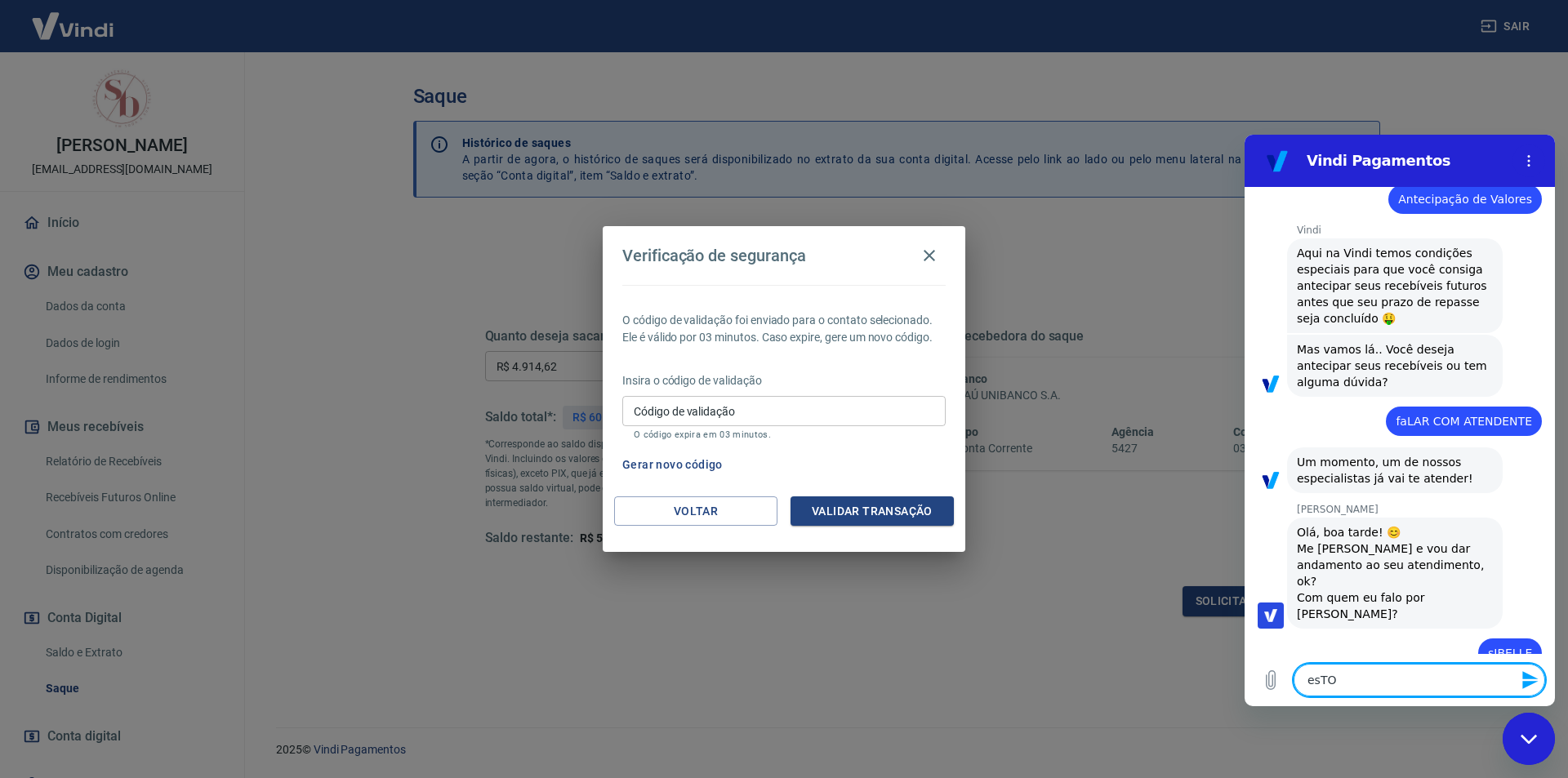
type textarea "esTOU"
type textarea "x"
type textarea "esTOU"
type textarea "x"
type textarea "esTOU T"
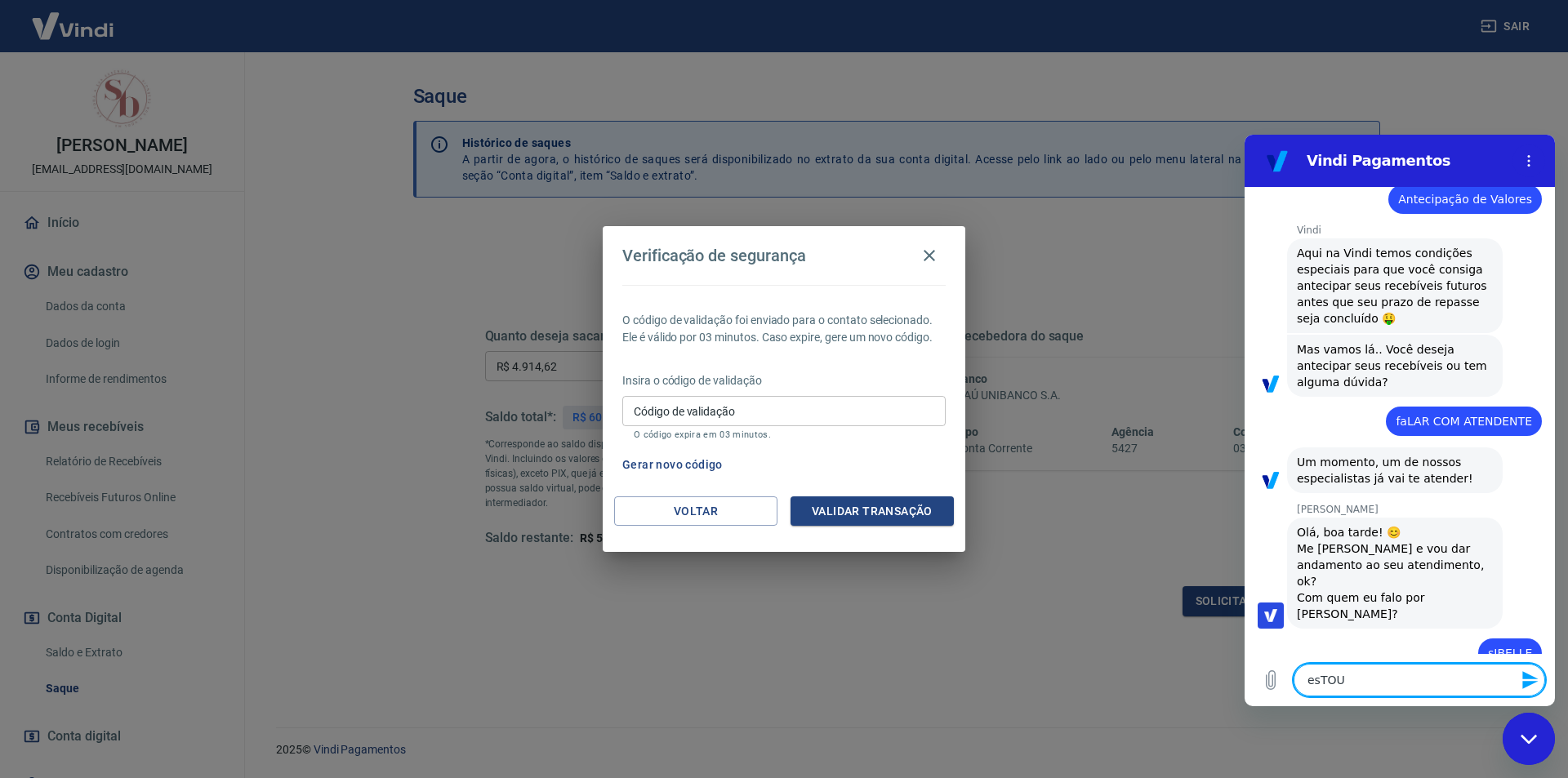
type textarea "x"
type textarea "esTOU TE"
type textarea "x"
type textarea "esTOU TEN"
type textarea "x"
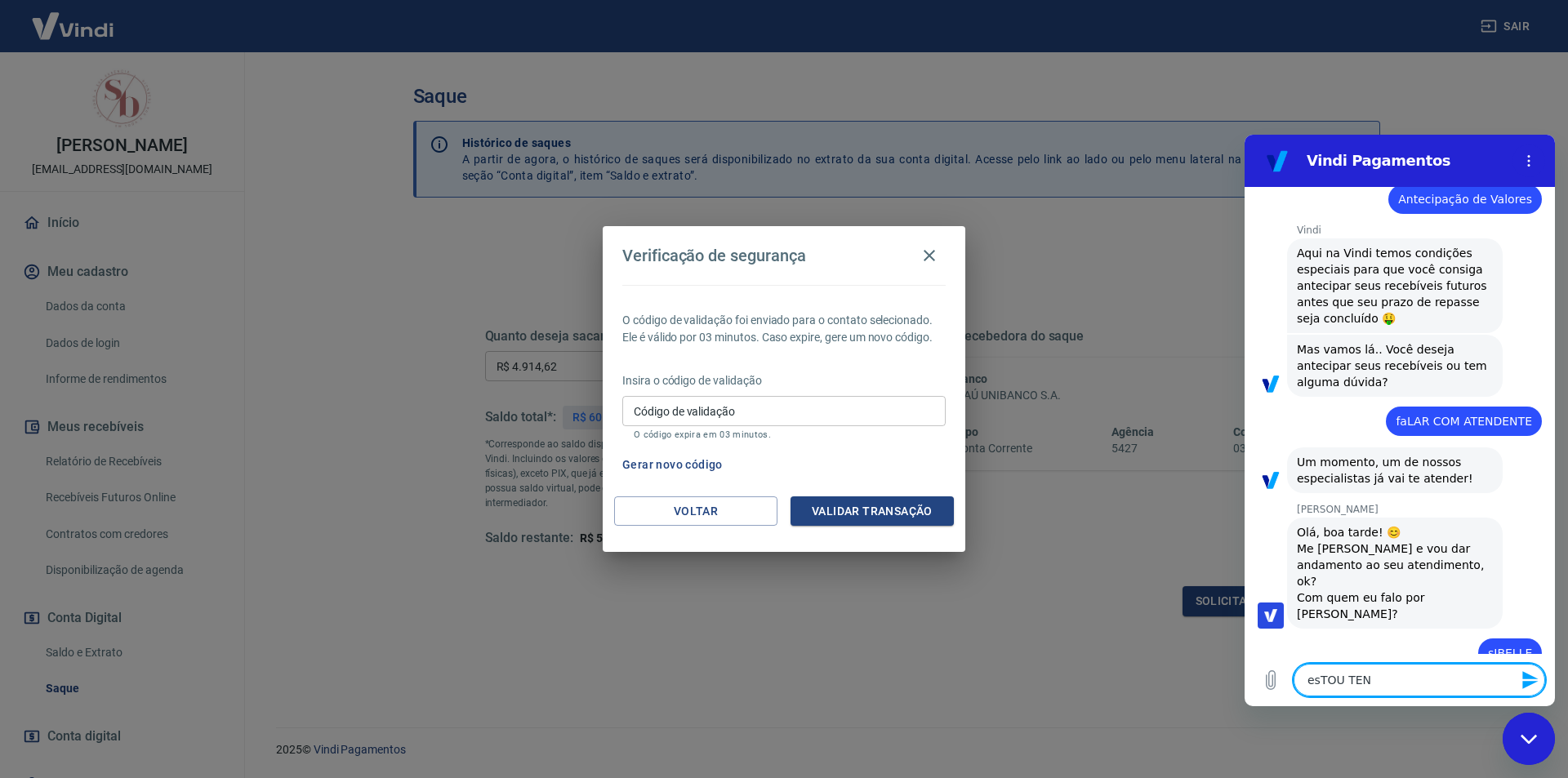
type textarea "esTOU TENT"
type textarea "x"
type textarea "esTOU TENTE"
type textarea "x"
type textarea "esTOU TENTEN"
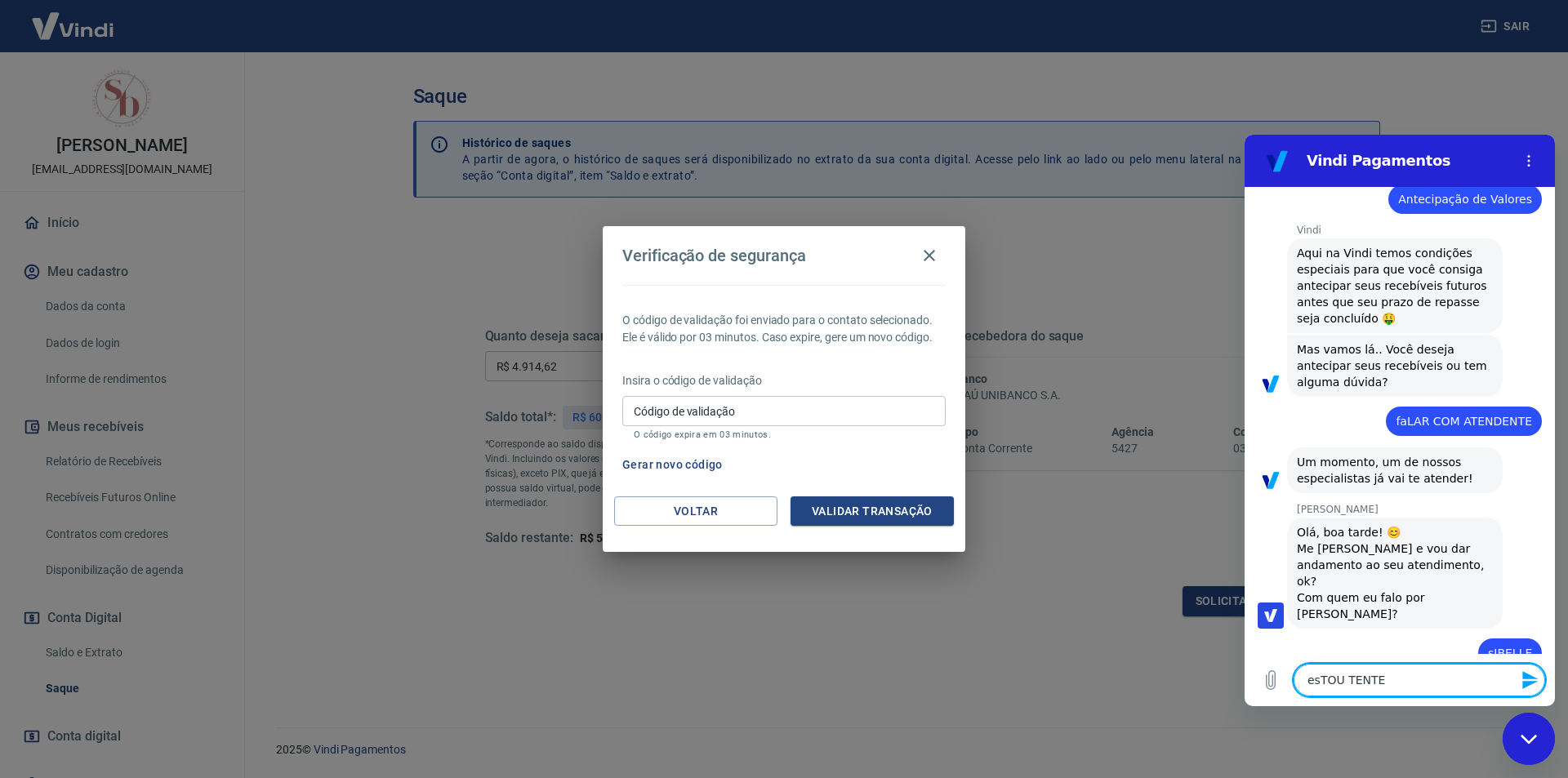
type textarea "x"
type textarea "esTOU TENTENA"
type textarea "x"
type textarea "esTOU TENTEN"
type textarea "x"
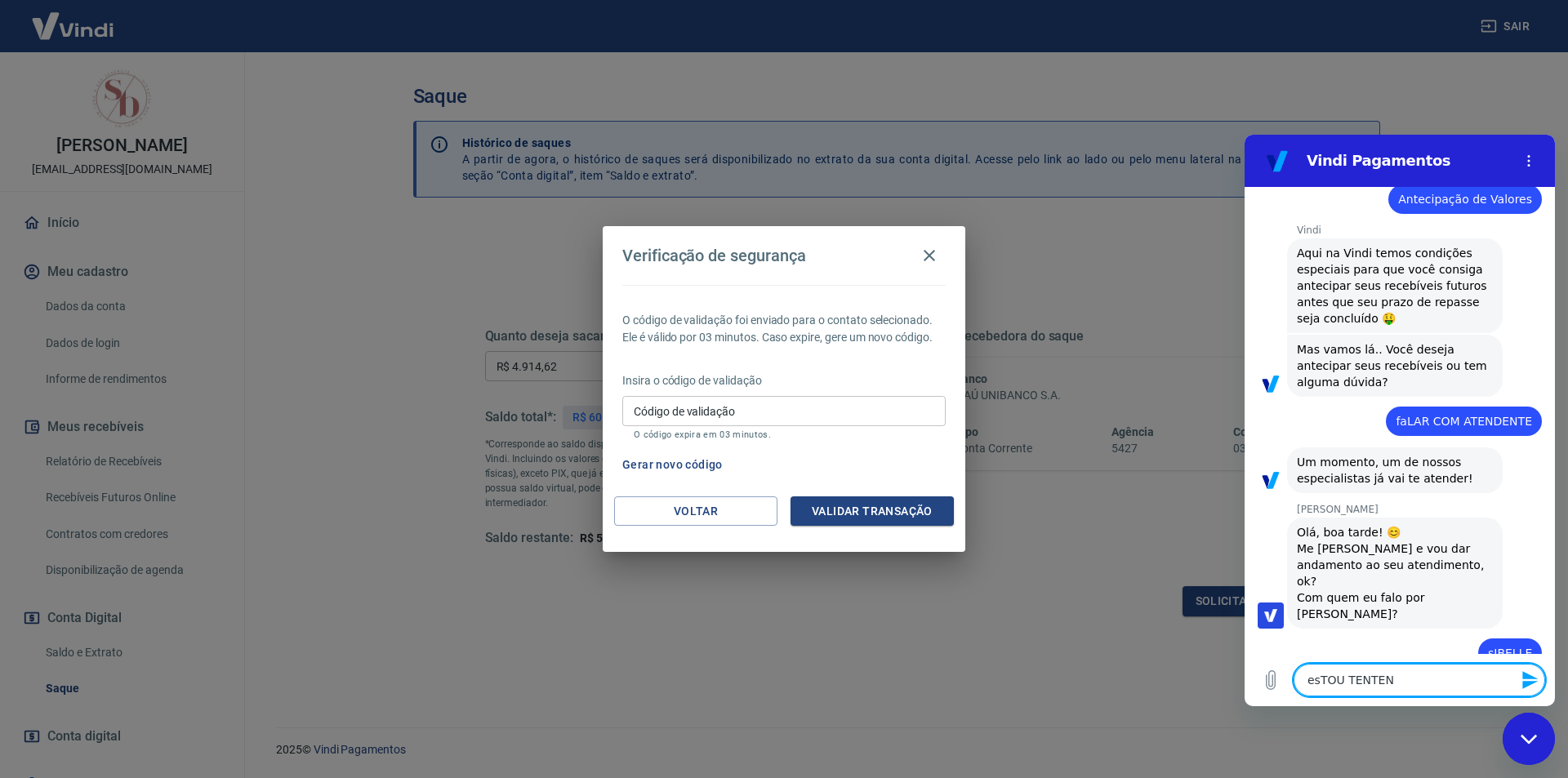
type textarea "esTOU TENTE"
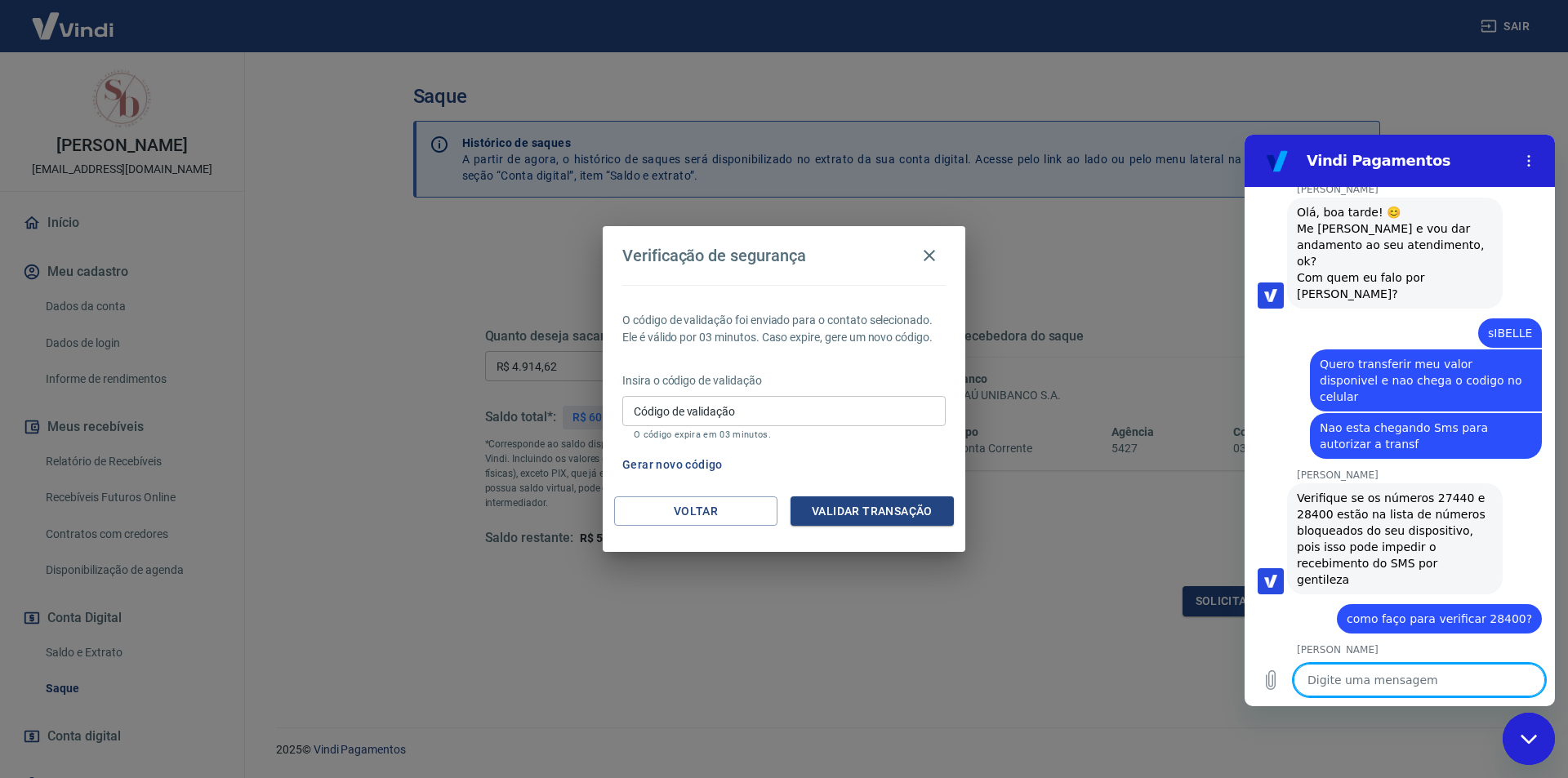
scroll to position [1301, 0]
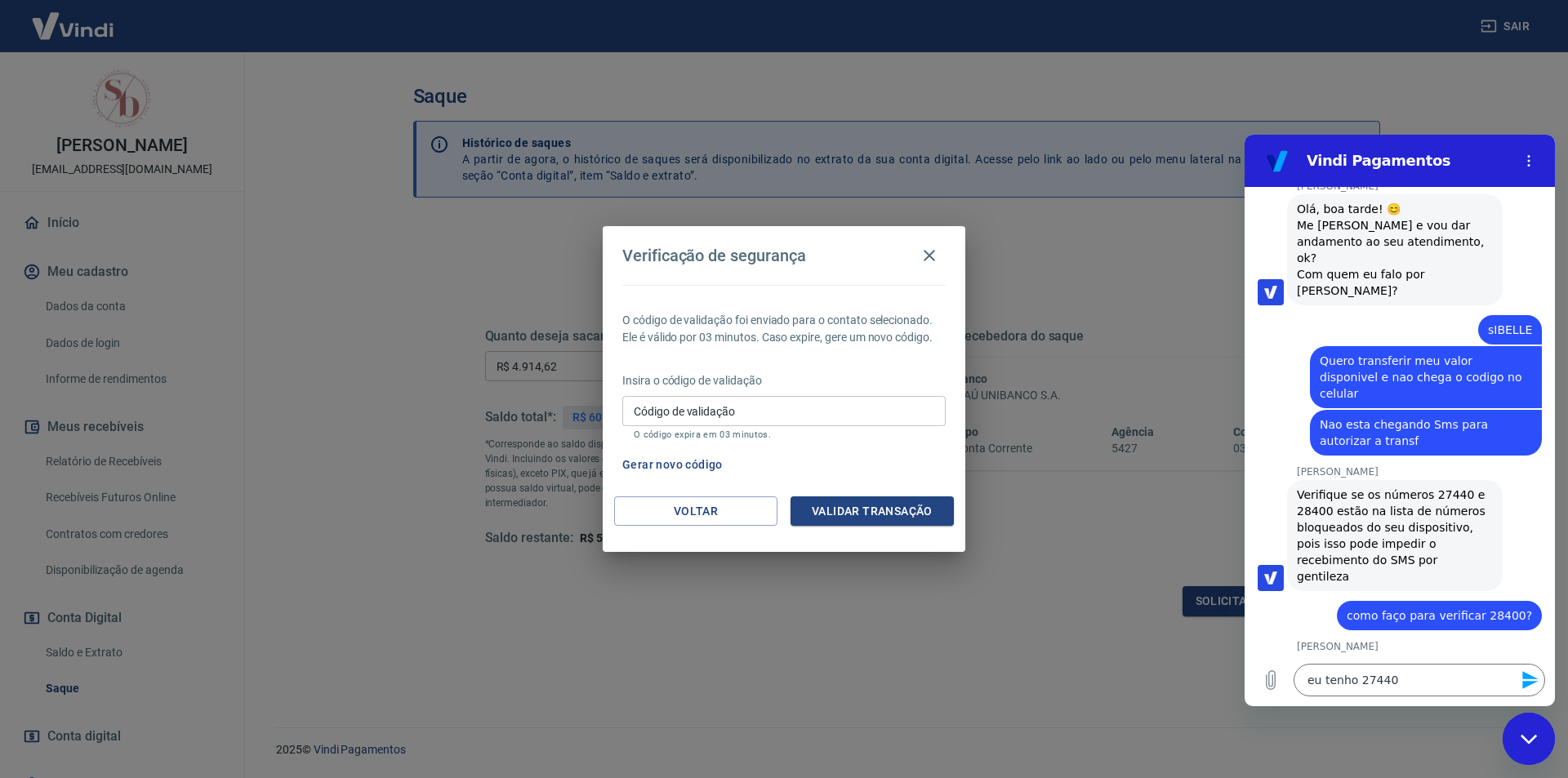
click at [1530, 683] on icon "Enviar mensagem" at bounding box center [1530, 680] width 16 height 18
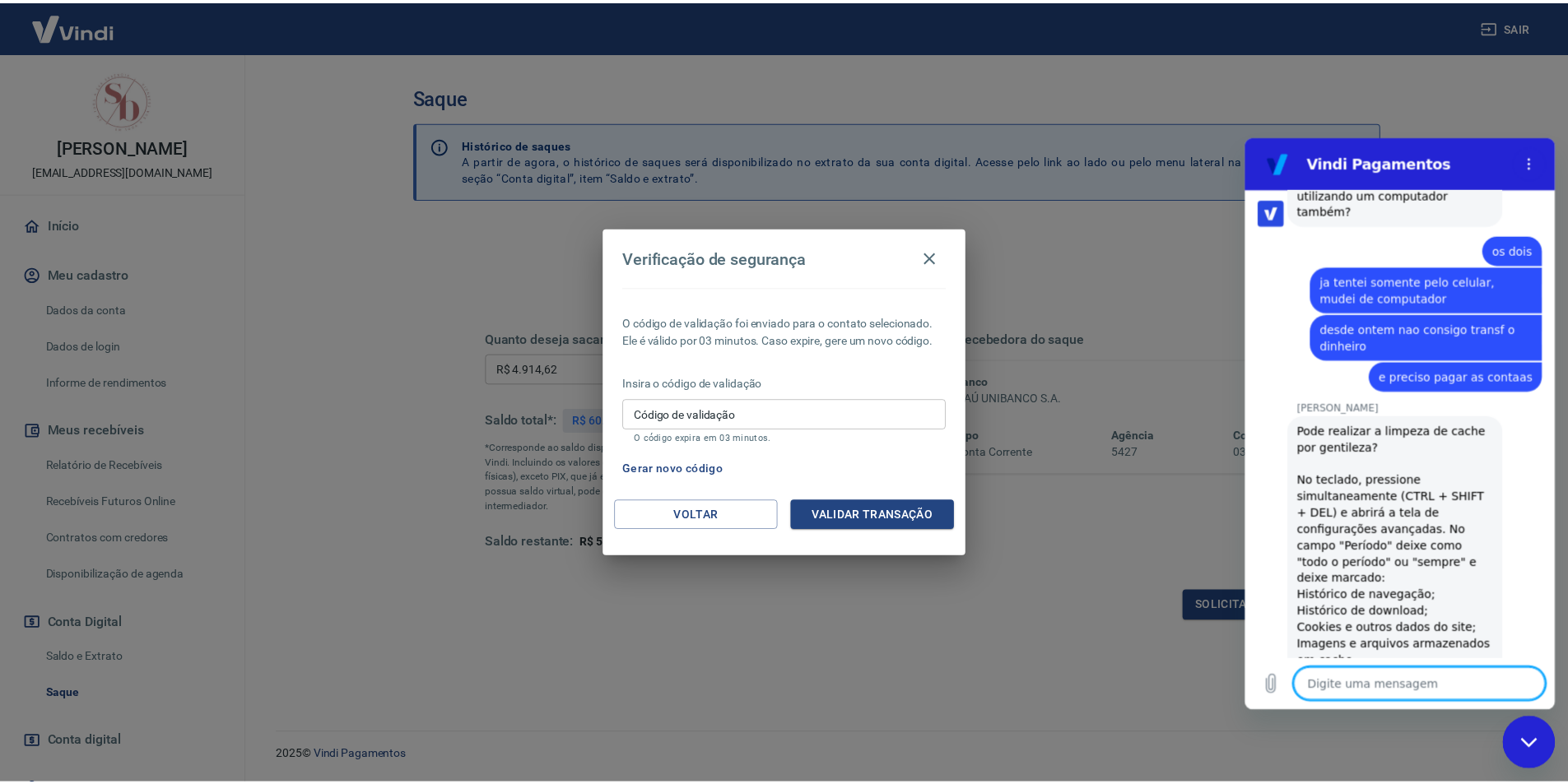
scroll to position [2000, 0]
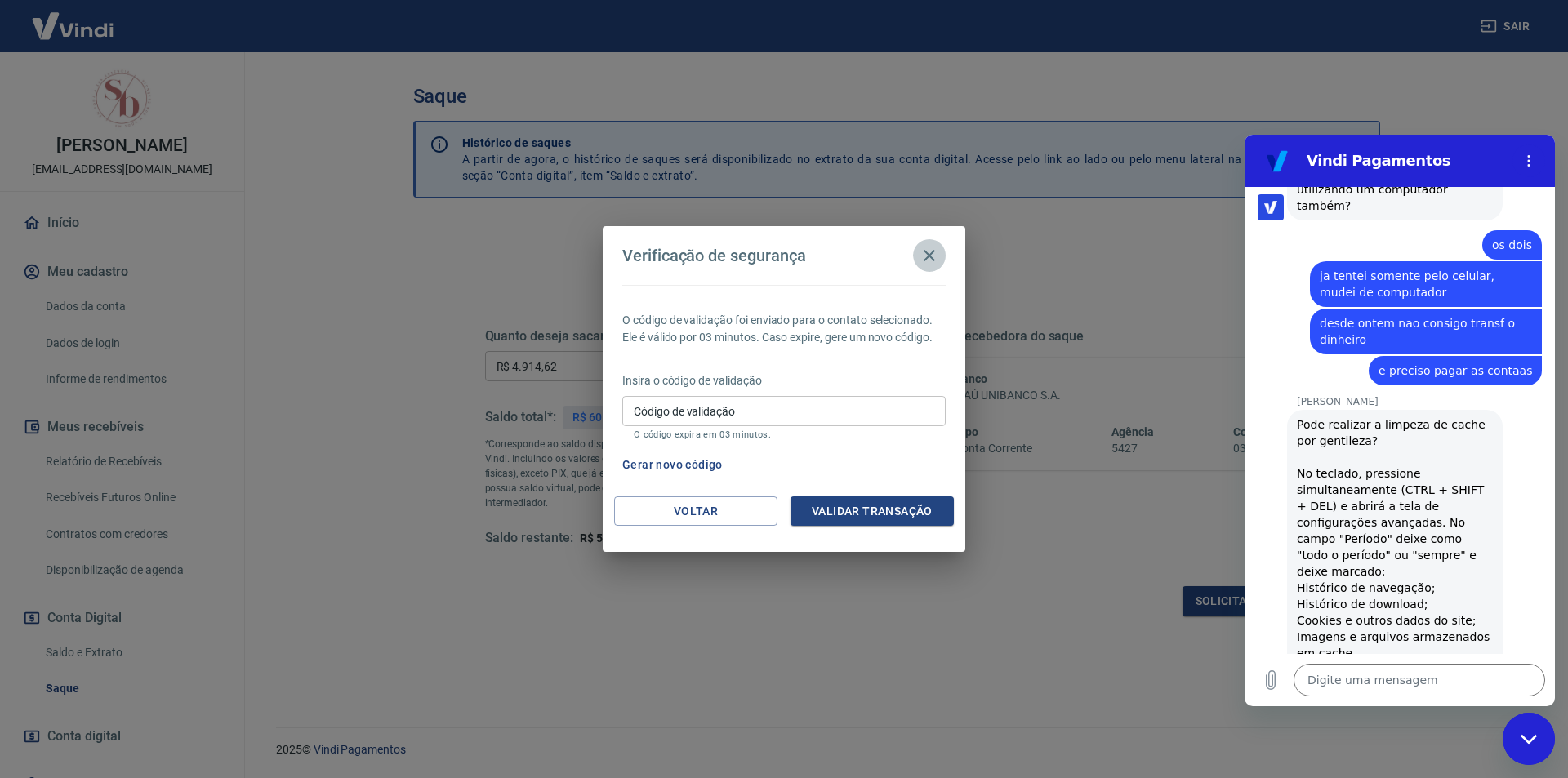
click at [931, 254] on icon "button" at bounding box center [929, 256] width 11 height 11
